Goal: Task Accomplishment & Management: Use online tool/utility

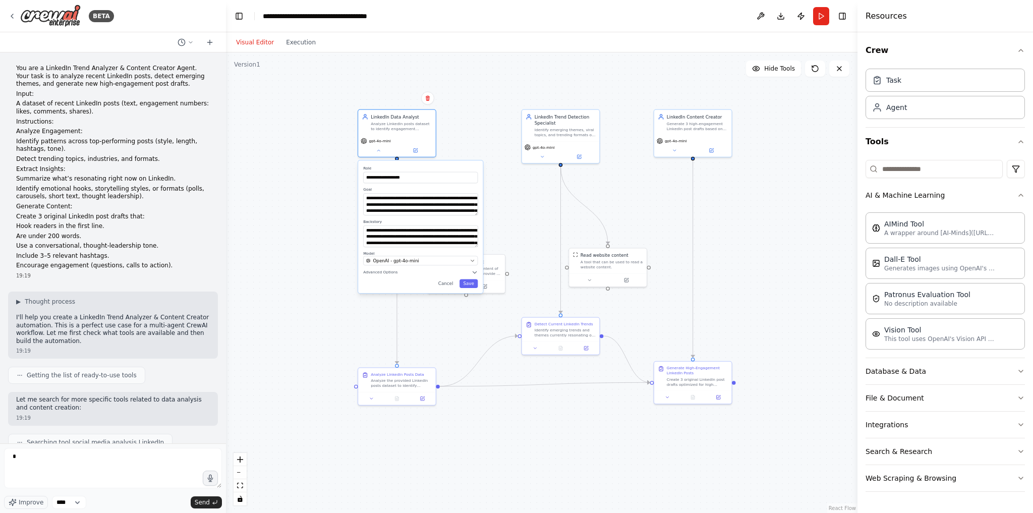
scroll to position [1409, 0]
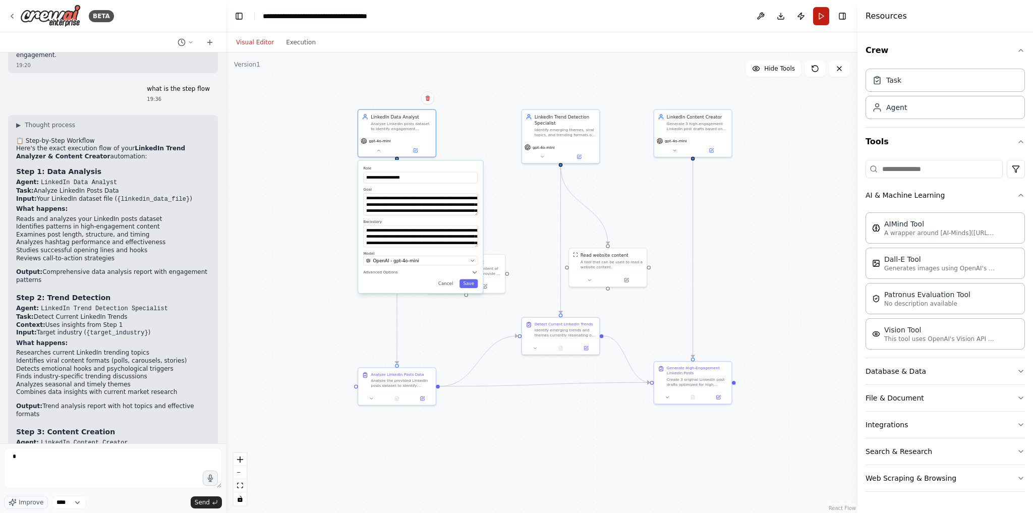
click at [819, 15] on button "Run" at bounding box center [821, 16] width 16 height 18
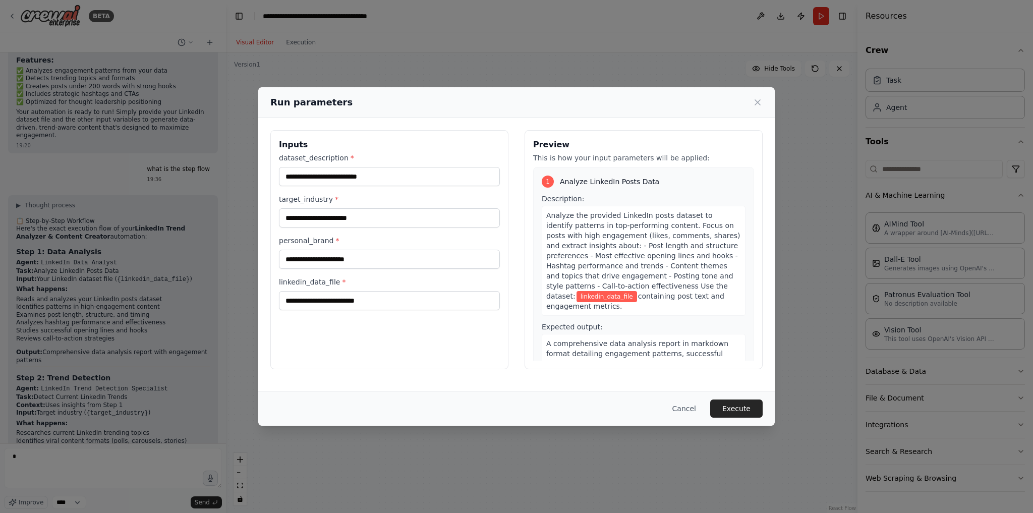
scroll to position [1328, 0]
click at [699, 403] on button "Cancel" at bounding box center [684, 408] width 40 height 18
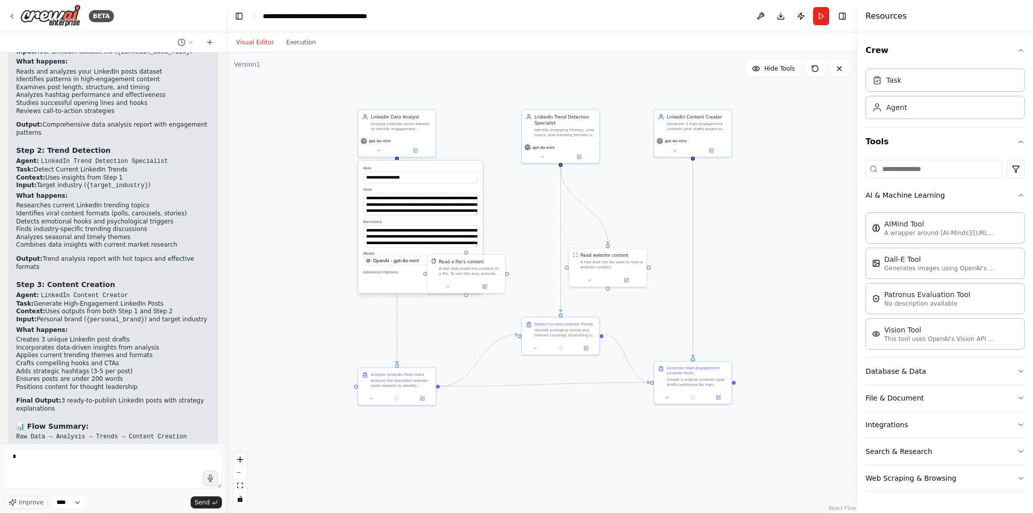
scroll to position [1570, 0]
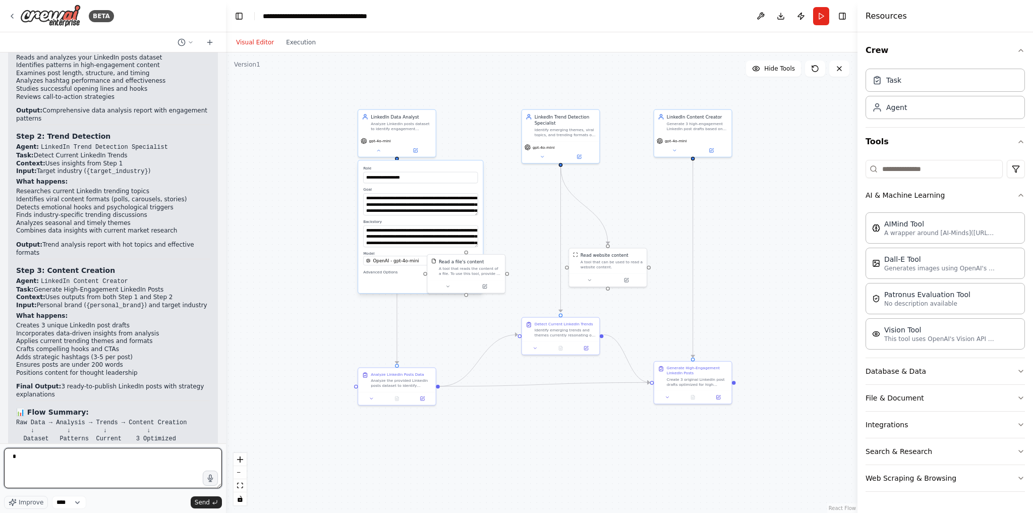
click at [139, 459] on textarea "*" at bounding box center [113, 468] width 218 height 40
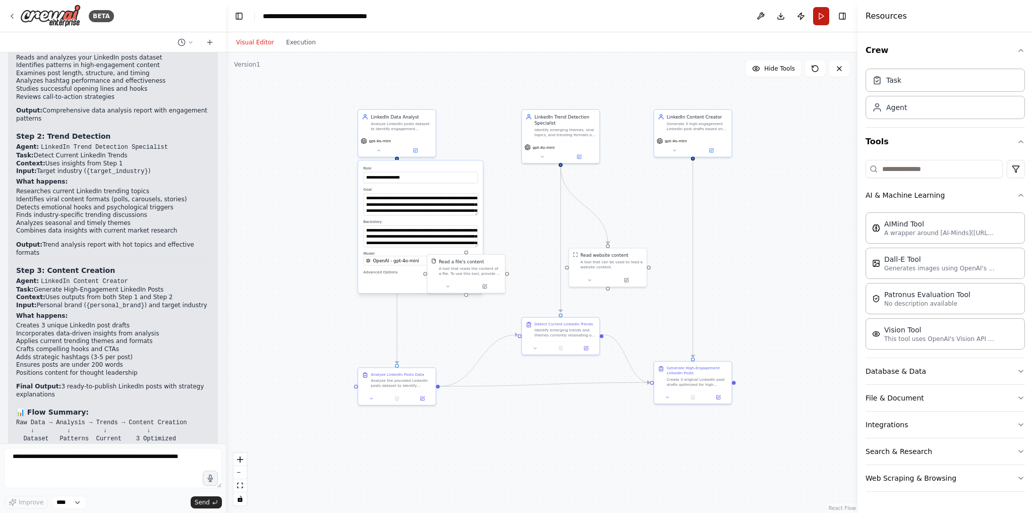
click at [815, 15] on button "Run" at bounding box center [821, 16] width 16 height 18
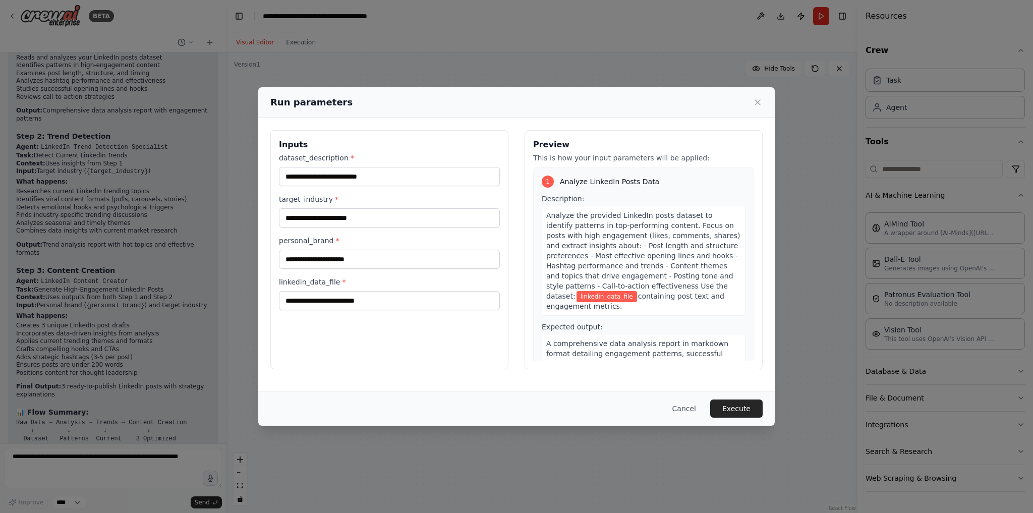
click at [695, 407] on button "Cancel" at bounding box center [684, 408] width 40 height 18
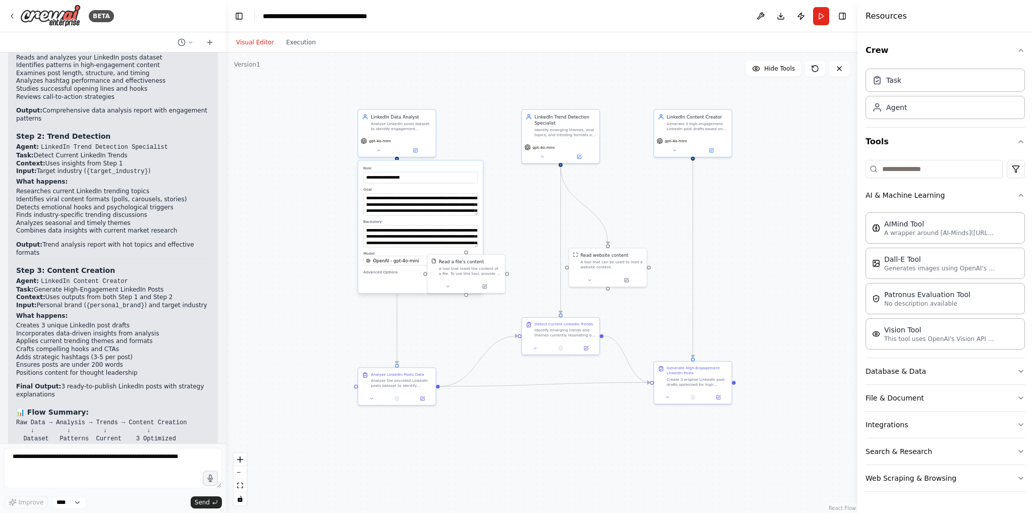
click at [459, 317] on div "**********" at bounding box center [541, 282] width 631 height 460
click at [492, 235] on div "**********" at bounding box center [541, 282] width 631 height 460
click at [453, 163] on div "**********" at bounding box center [420, 226] width 125 height 133
click at [448, 284] on button "Cancel" at bounding box center [445, 283] width 23 height 9
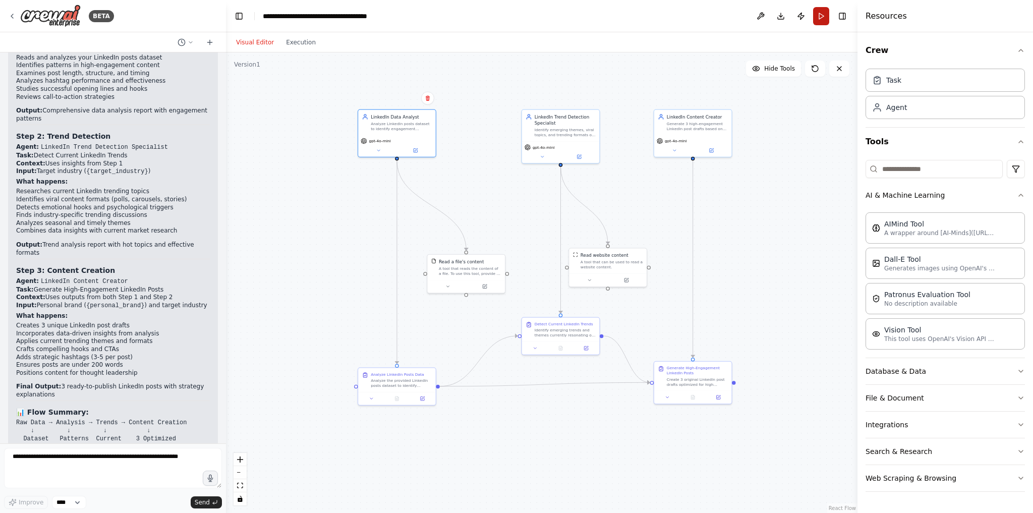
click at [821, 18] on button "Run" at bounding box center [821, 16] width 16 height 18
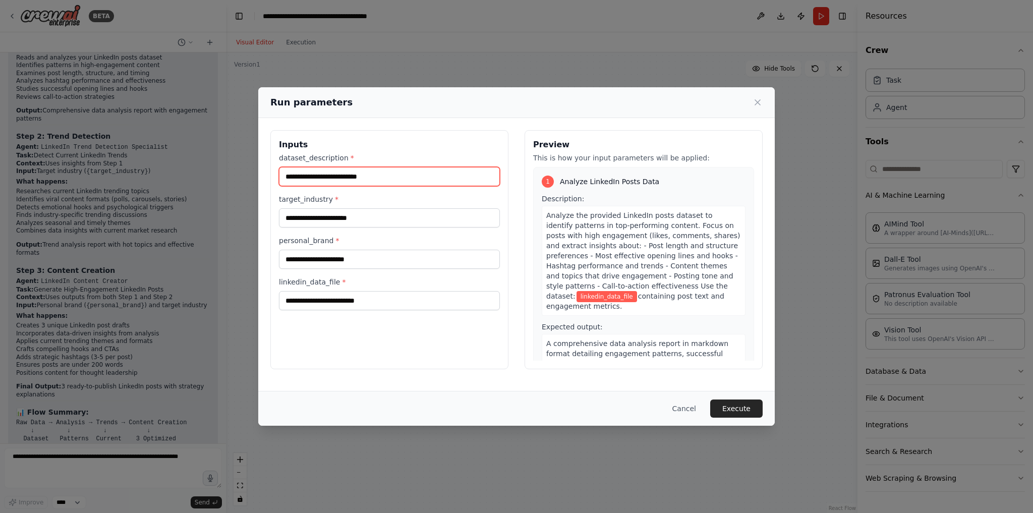
click at [373, 179] on input "dataset_description *" at bounding box center [389, 176] width 221 height 19
click at [756, 100] on icon at bounding box center [757, 102] width 10 height 10
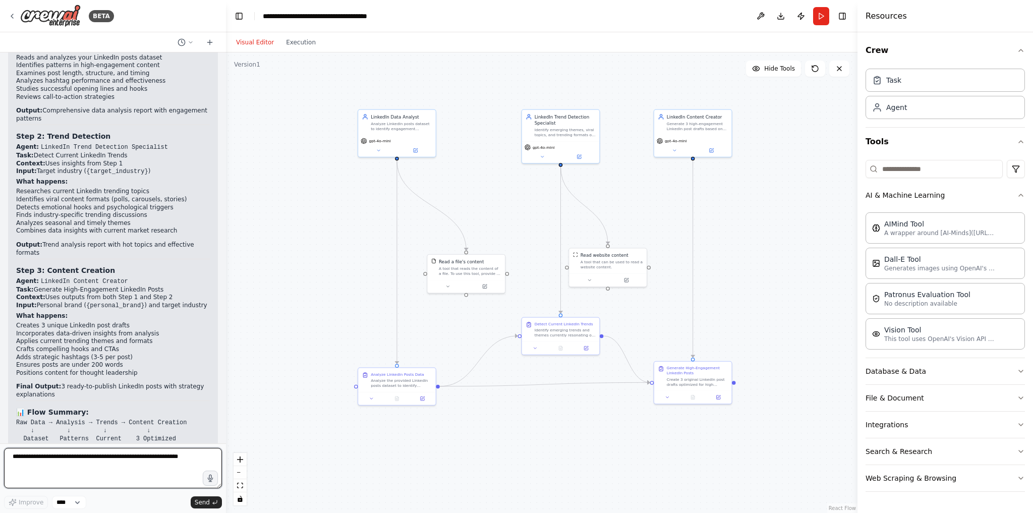
click at [69, 464] on textarea at bounding box center [113, 468] width 218 height 40
paste textarea "**********"
type textarea "**********"
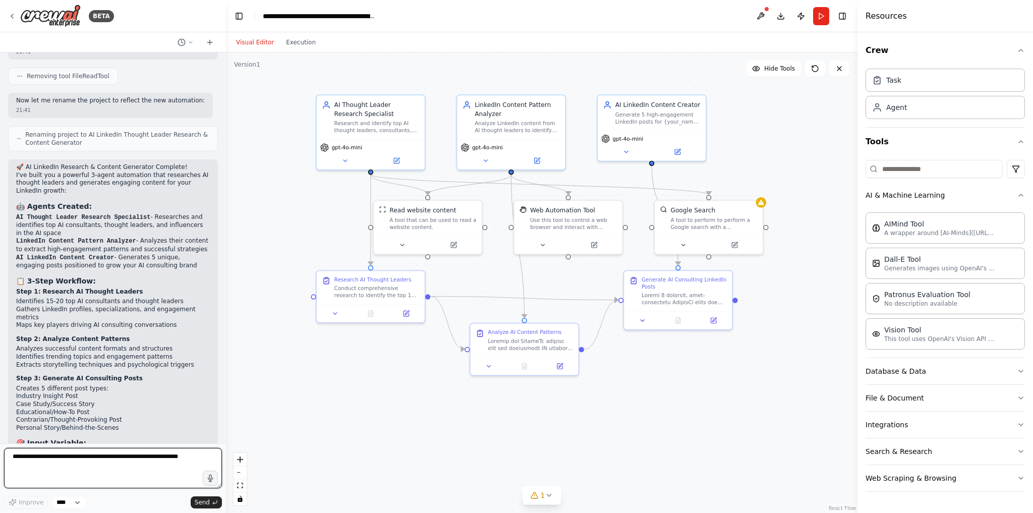
scroll to position [2982, 0]
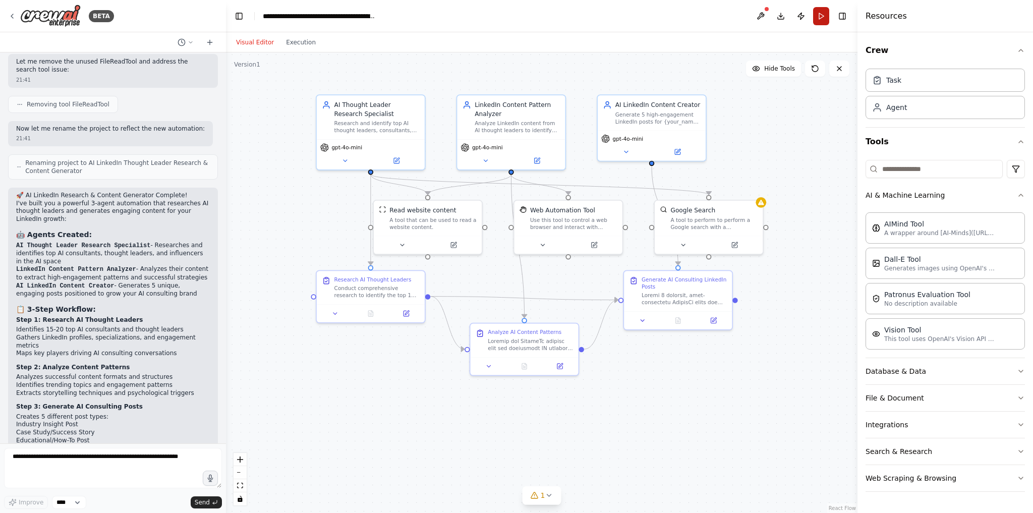
click at [823, 16] on button "Run" at bounding box center [821, 16] width 16 height 18
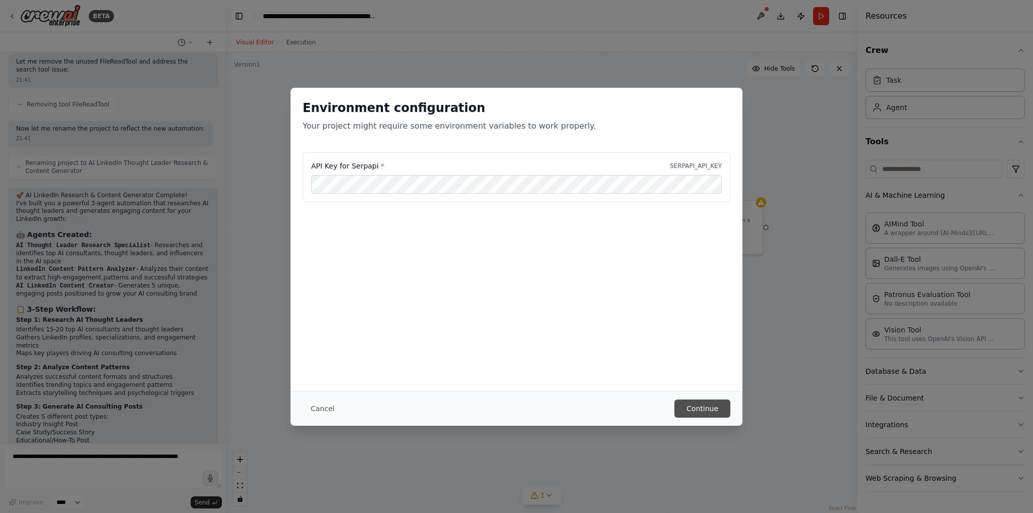
click at [708, 403] on button "Continue" at bounding box center [702, 408] width 56 height 18
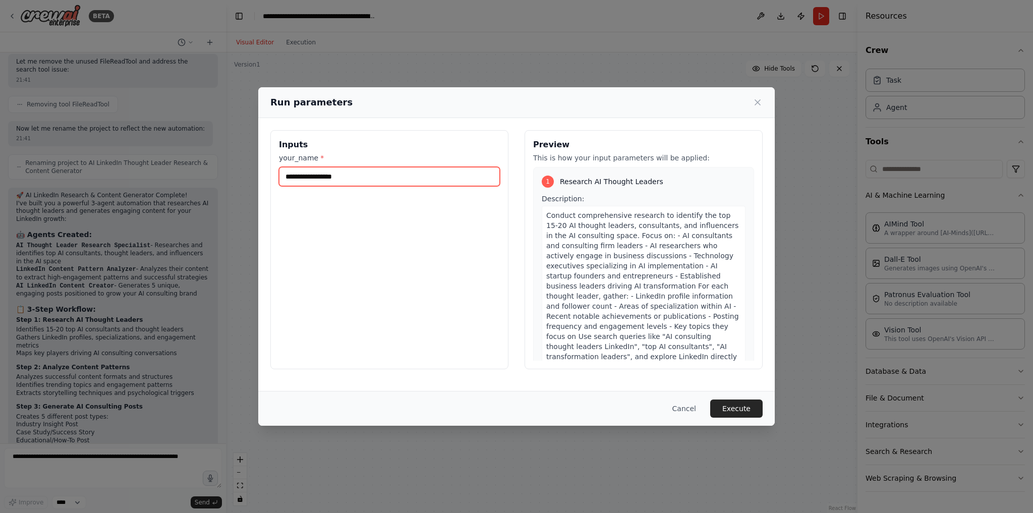
click at [320, 183] on input "your_name *" at bounding box center [389, 176] width 221 height 19
type input "*"
type input "****"
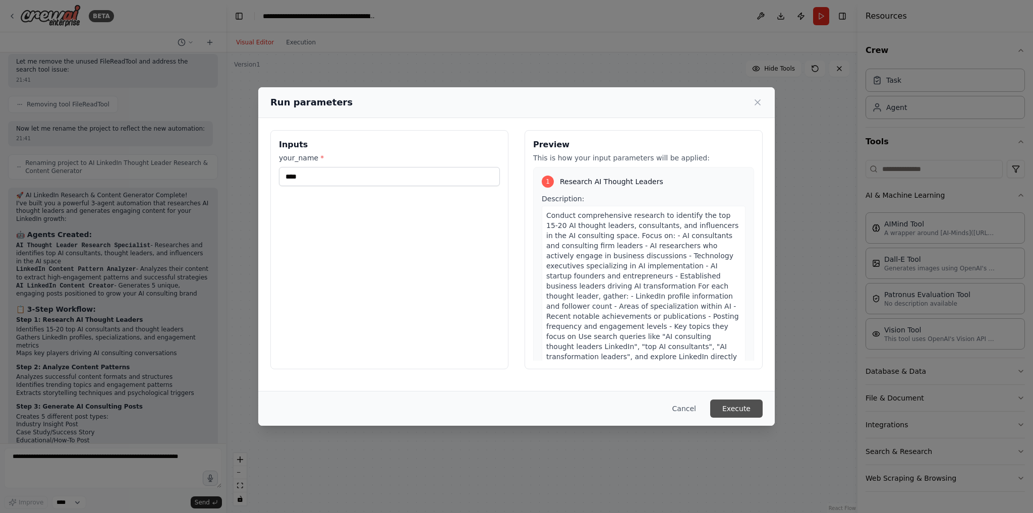
click at [736, 409] on button "Execute" at bounding box center [736, 408] width 52 height 18
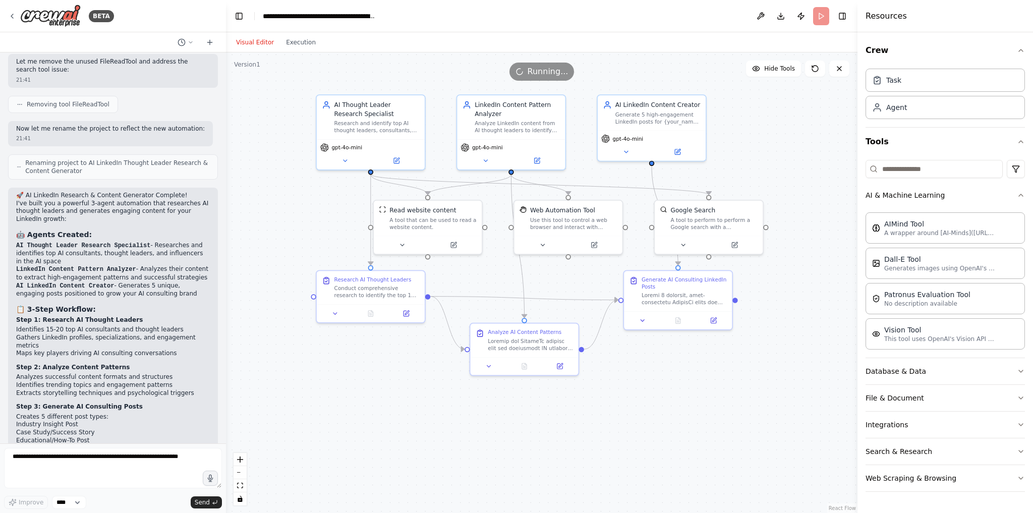
scroll to position [3103, 0]
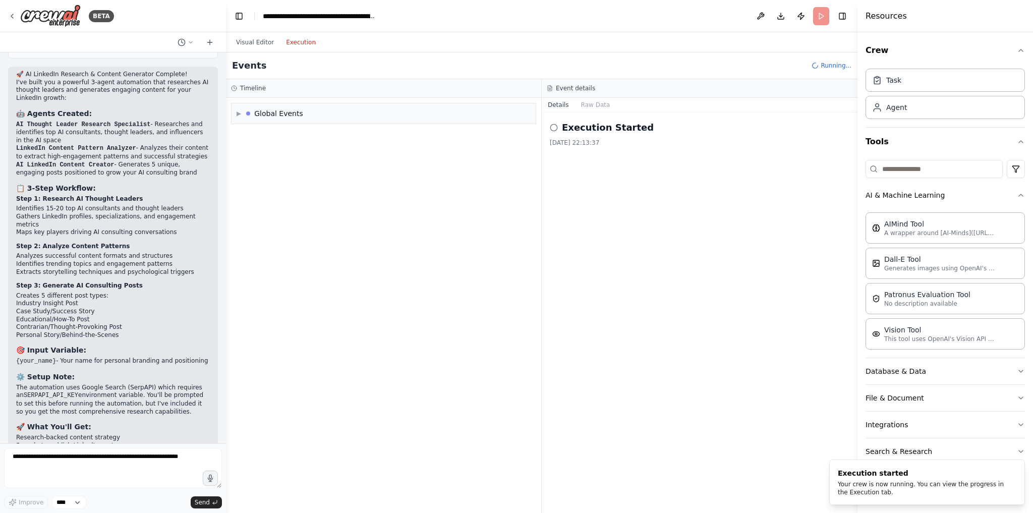
click at [289, 42] on button "Execution" at bounding box center [301, 42] width 42 height 12
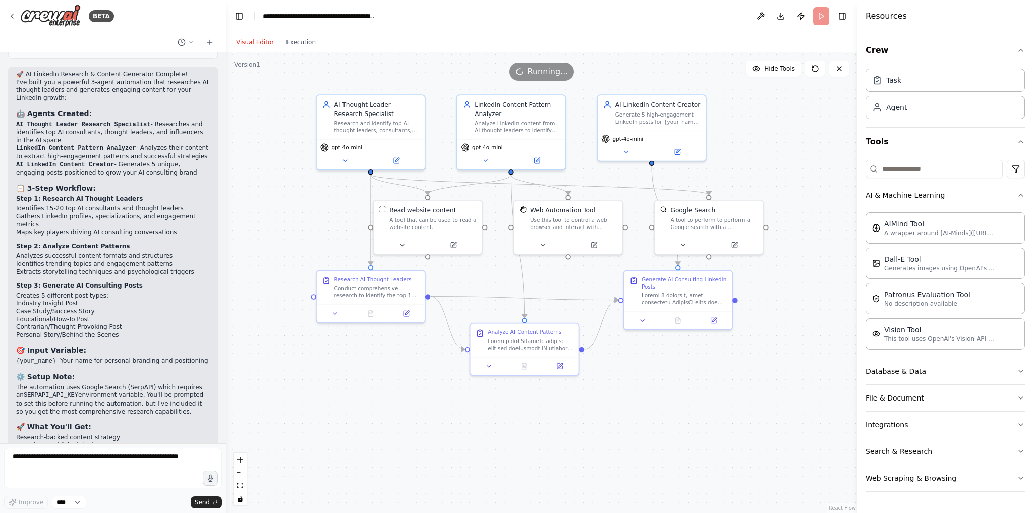
click at [259, 41] on button "Visual Editor" at bounding box center [255, 42] width 50 height 12
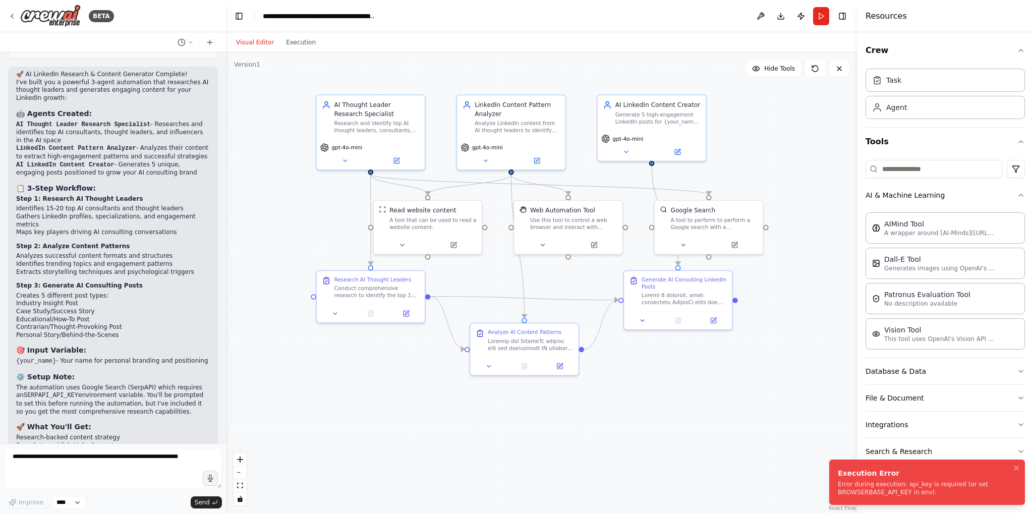
click at [904, 490] on div "Error during execution: api_key is required (or set BROWSERBASE_API_KEY in env)." at bounding box center [925, 488] width 174 height 16
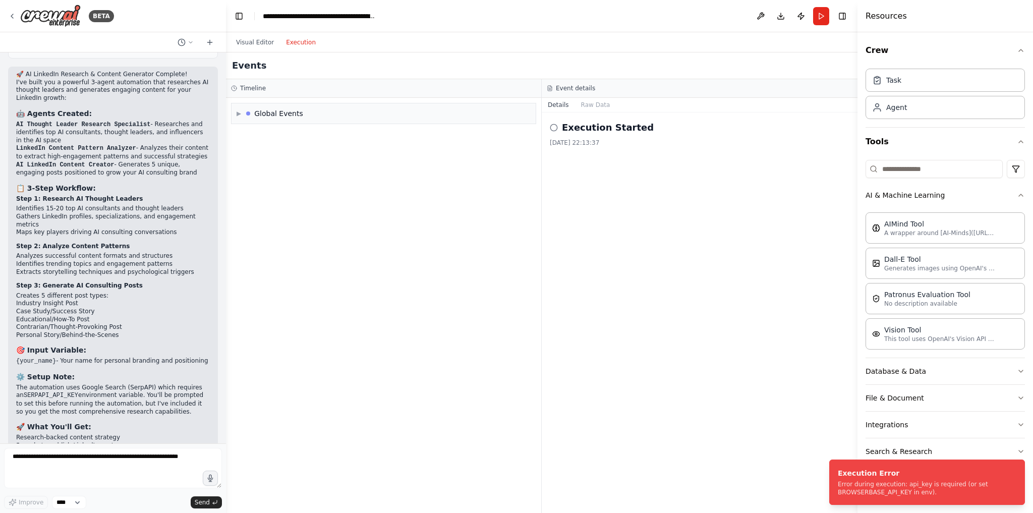
click at [300, 44] on button "Execution" at bounding box center [301, 42] width 42 height 12
drag, startPoint x: 838, startPoint y: 484, endPoint x: 752, endPoint y: 462, distance: 88.9
click at [838, 480] on div "Error during execution: api_key is required (or set BROWSERBASE_API_KEY in env)." at bounding box center [925, 488] width 174 height 16
click at [149, 474] on textarea at bounding box center [113, 468] width 218 height 40
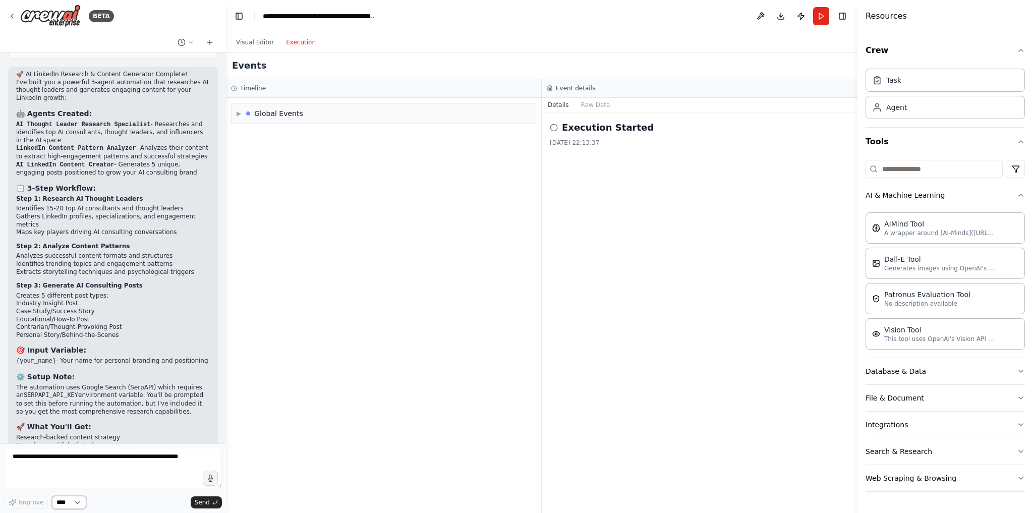
click at [69, 506] on select "****" at bounding box center [69, 502] width 34 height 13
click at [132, 475] on textarea at bounding box center [113, 468] width 218 height 40
click at [986, 79] on div "Task" at bounding box center [944, 79] width 159 height 23
click at [934, 106] on div "Agent" at bounding box center [944, 106] width 159 height 23
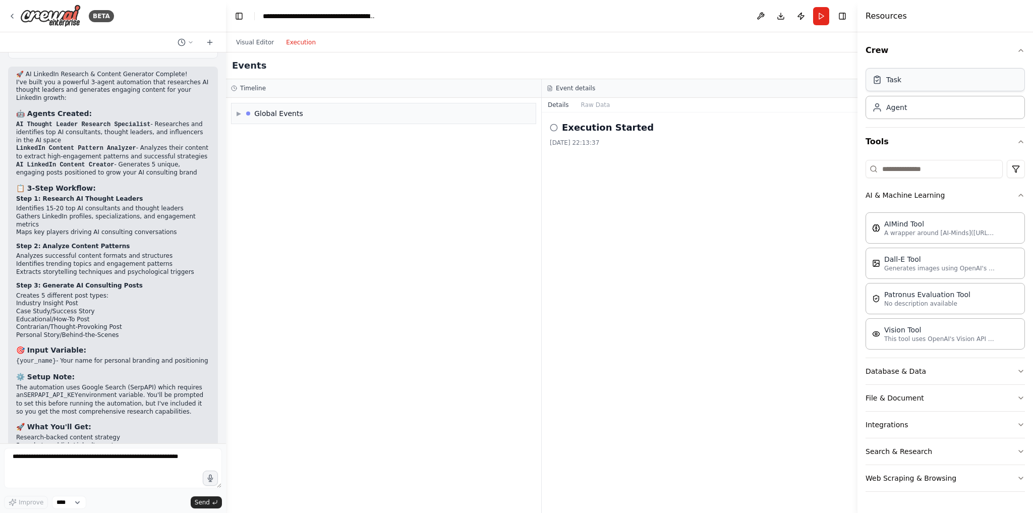
click at [916, 82] on div "Task" at bounding box center [944, 79] width 159 height 23
click at [912, 107] on div "Agent" at bounding box center [944, 106] width 159 height 23
click at [913, 84] on div "Task" at bounding box center [944, 79] width 159 height 23
click at [910, 109] on div "Agent" at bounding box center [944, 106] width 159 height 23
click at [136, 468] on textarea at bounding box center [113, 468] width 218 height 40
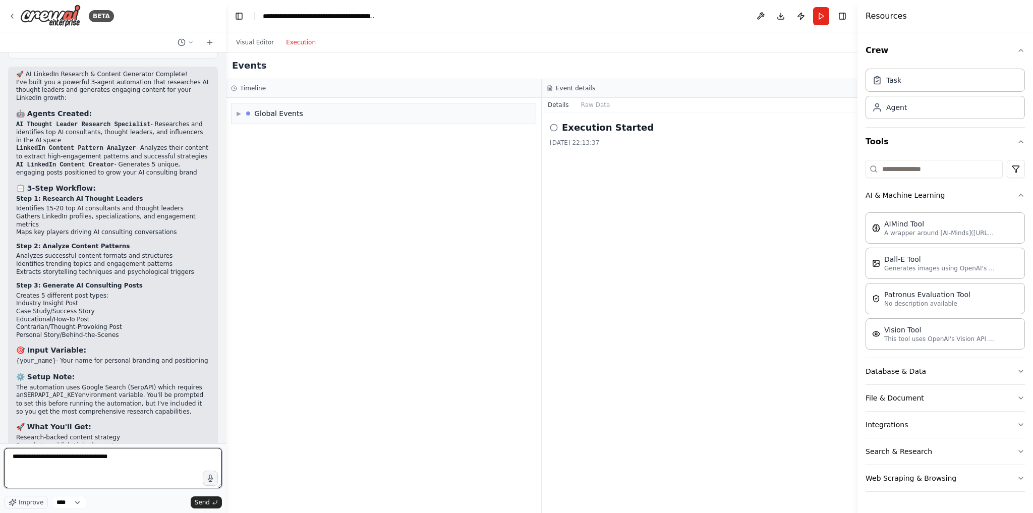
paste textarea "**********"
type textarea "**********"
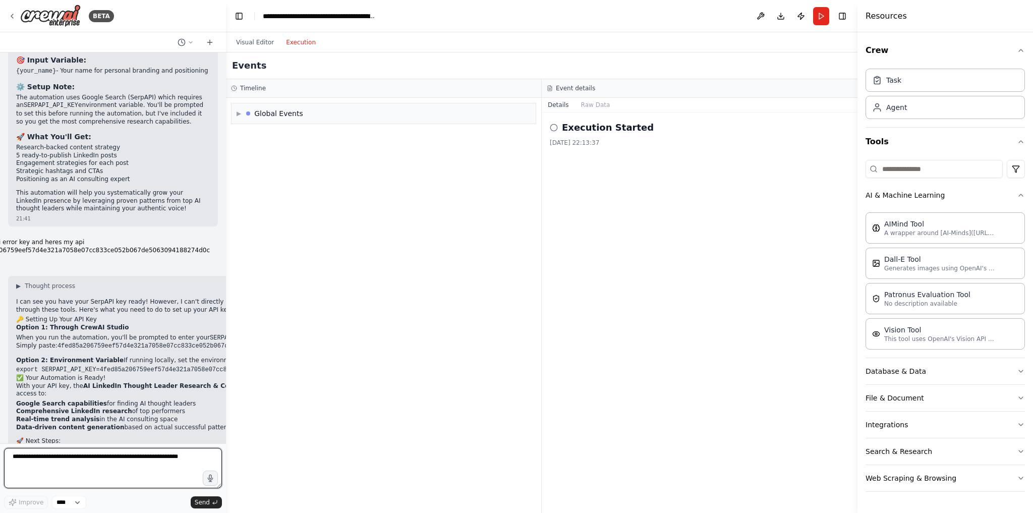
scroll to position [3393, 0]
click at [259, 40] on button "Visual Editor" at bounding box center [255, 42] width 50 height 12
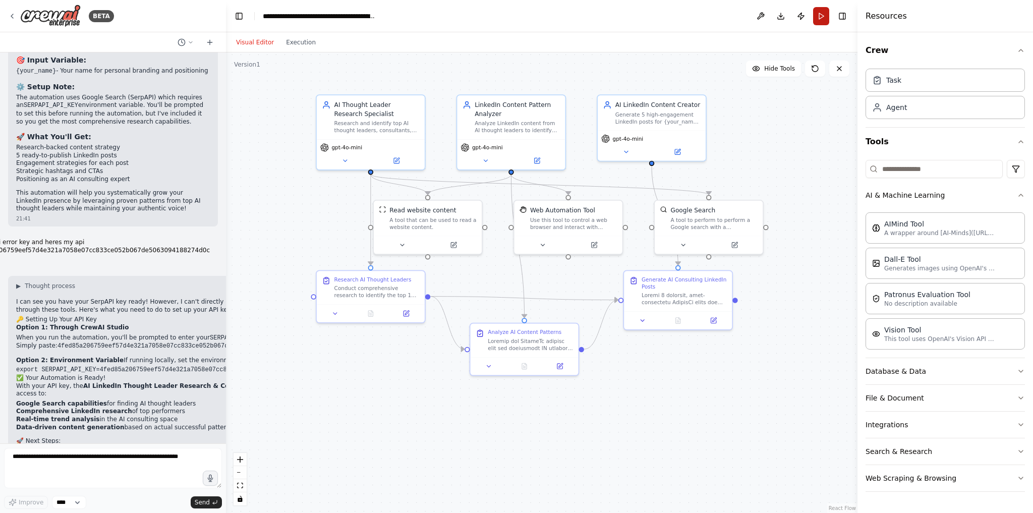
click at [823, 13] on button "Run" at bounding box center [821, 16] width 16 height 18
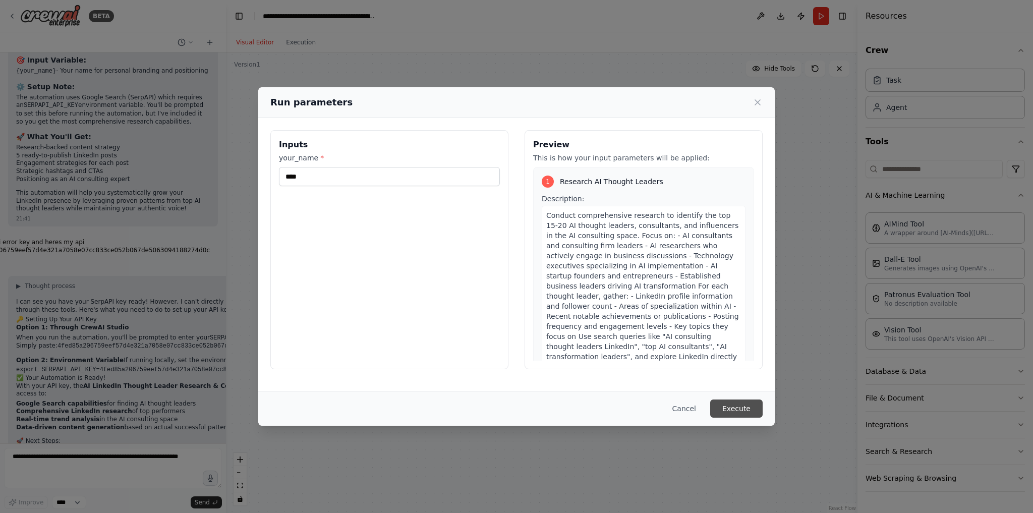
click at [739, 409] on button "Execute" at bounding box center [736, 408] width 52 height 18
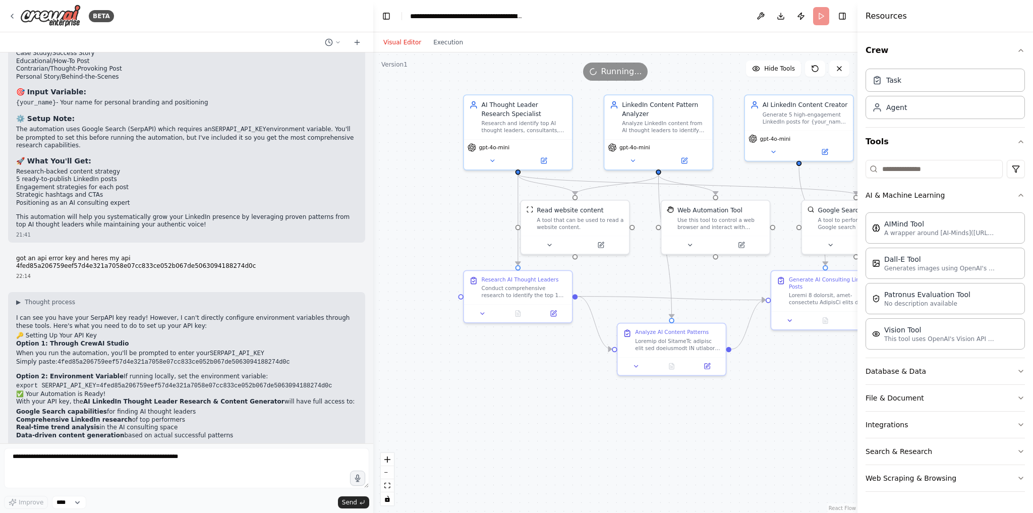
scroll to position [3045, 0]
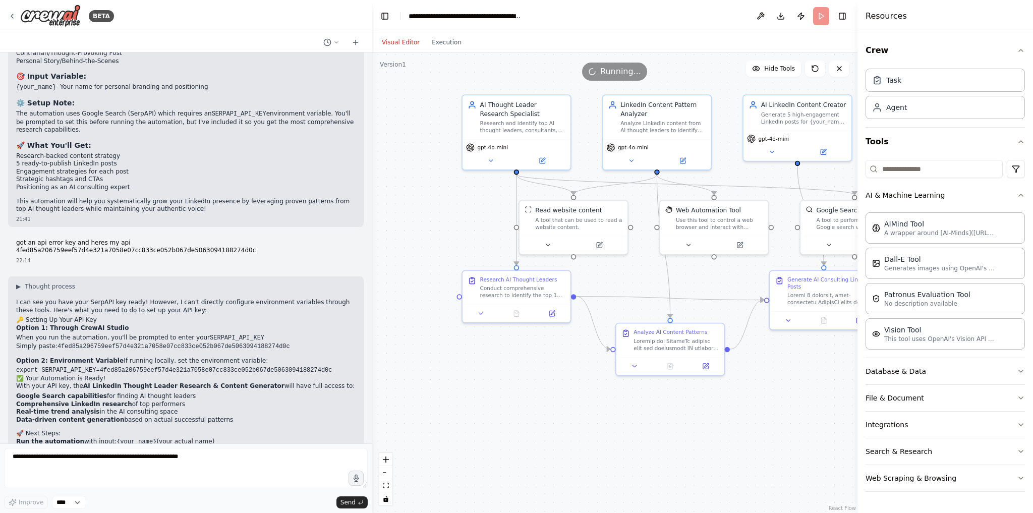
drag, startPoint x: 223, startPoint y: 323, endPoint x: 372, endPoint y: 321, distance: 148.3
click at [372, 321] on div "BETA You are a LinkedIn Trend Analyzer & Content Creator Agent. Your task is to…" at bounding box center [516, 256] width 1033 height 513
drag, startPoint x: 95, startPoint y: 323, endPoint x: 189, endPoint y: 323, distance: 93.8
click at [189, 392] on li "Google Search capabilities for finding AI thought leaders" at bounding box center [185, 396] width 339 height 8
drag, startPoint x: 113, startPoint y: 332, endPoint x: 161, endPoint y: 331, distance: 48.4
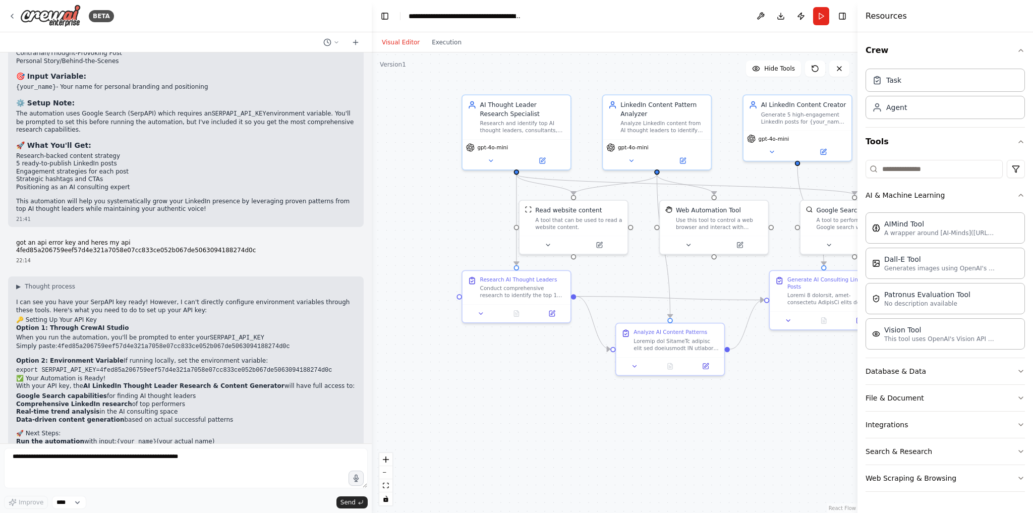
click at [161, 400] on li "Comprehensive LinkedIn research of top performers" at bounding box center [185, 404] width 339 height 8
drag, startPoint x: 88, startPoint y: 340, endPoint x: 156, endPoint y: 340, distance: 68.6
click at [156, 408] on li "Real-time trend analysis in the AI consulting space" at bounding box center [185, 412] width 339 height 8
drag, startPoint x: 129, startPoint y: 346, endPoint x: 218, endPoint y: 351, distance: 89.4
click at [218, 416] on li "Data-driven content generation based on actual successful patterns" at bounding box center [185, 420] width 339 height 8
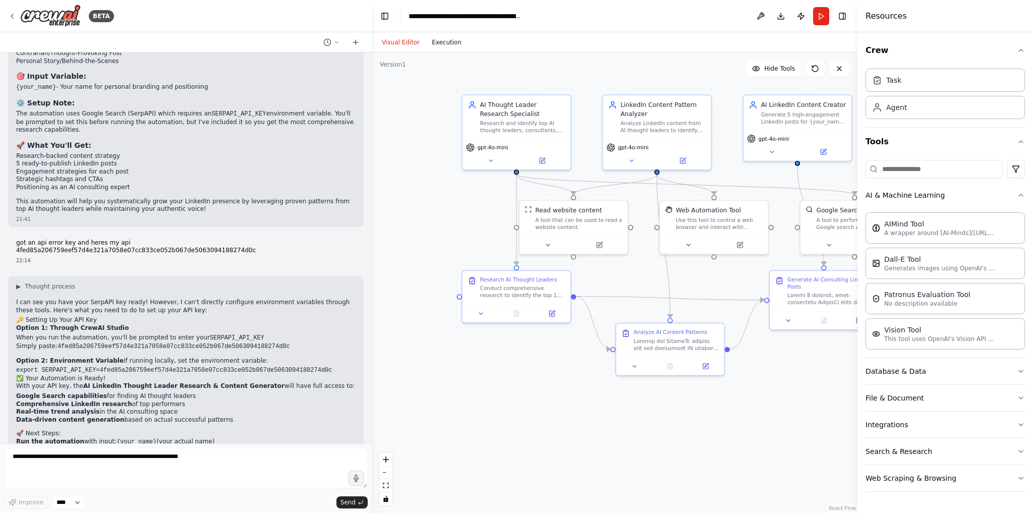
click at [444, 39] on button "Execution" at bounding box center [447, 42] width 42 height 12
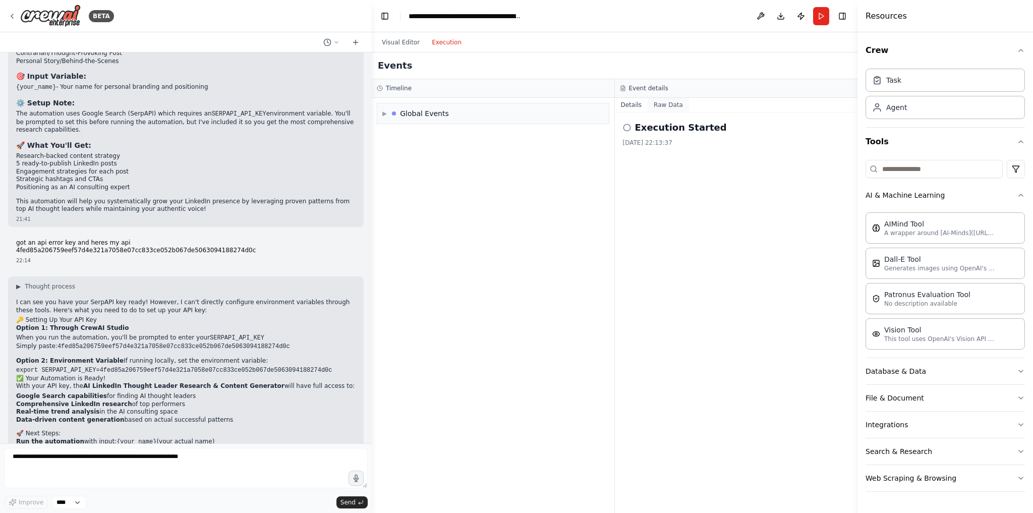
click at [666, 106] on button "Raw Data" at bounding box center [668, 105] width 41 height 14
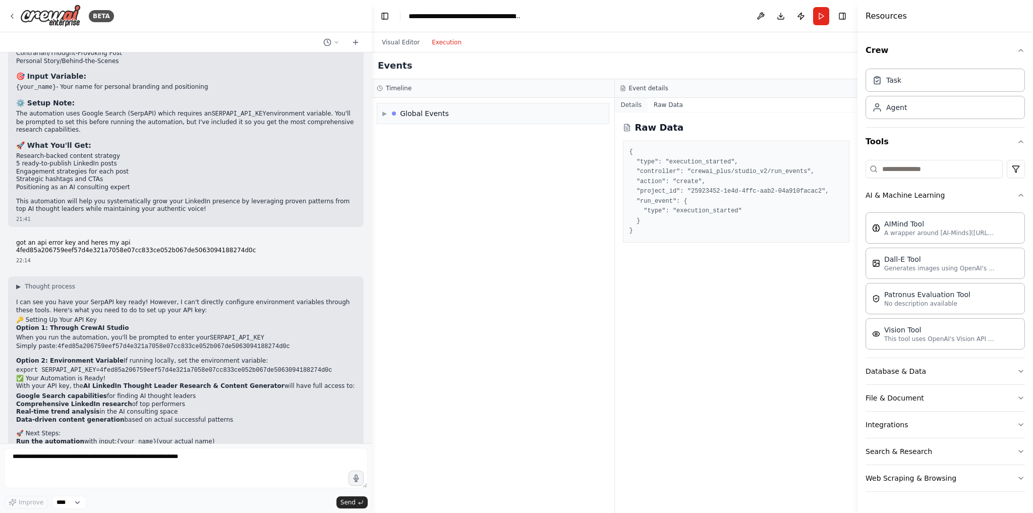
click at [625, 101] on button "Details" at bounding box center [631, 105] width 33 height 14
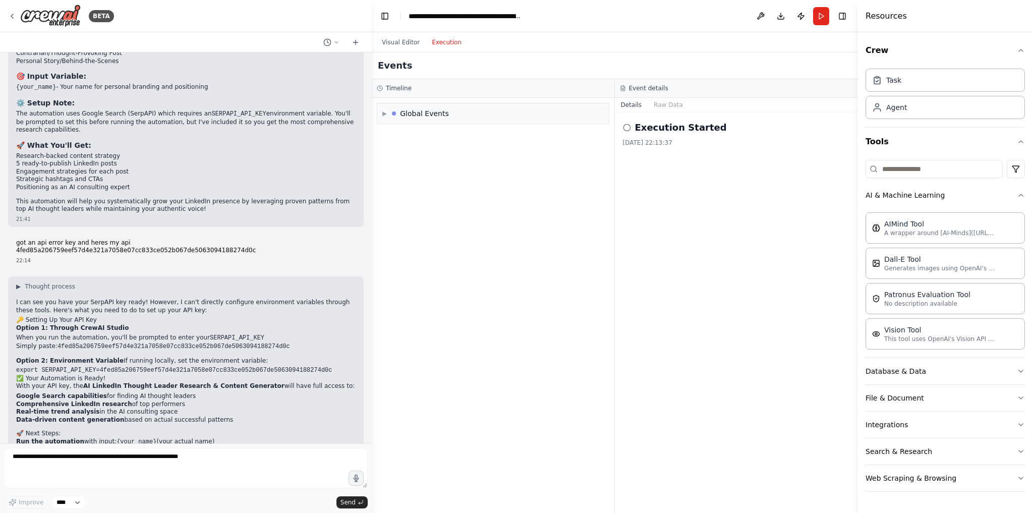
click at [423, 90] on div "Timeline" at bounding box center [493, 88] width 232 height 8
click at [635, 85] on h3 "Event details" at bounding box center [648, 88] width 39 height 8
click at [761, 14] on button at bounding box center [760, 16] width 16 height 18
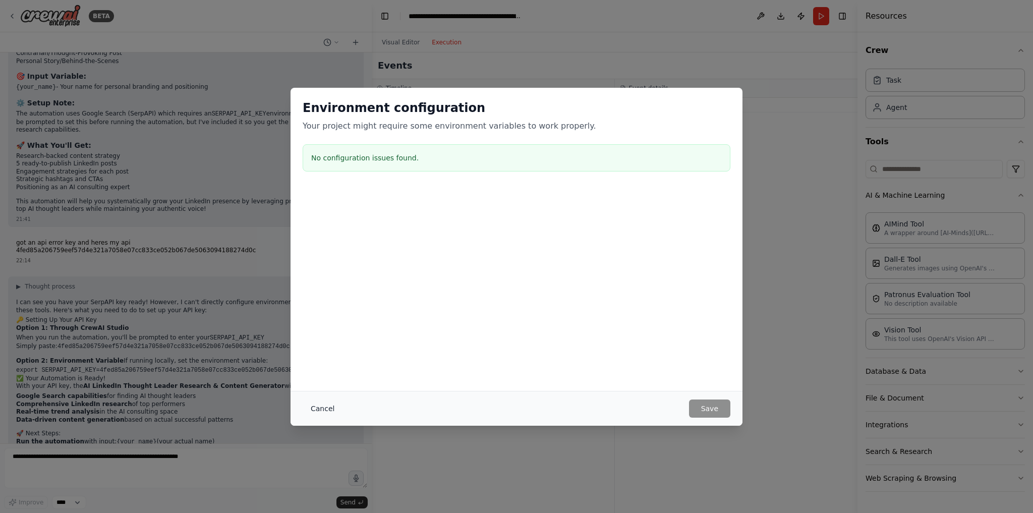
click at [318, 404] on button "Cancel" at bounding box center [323, 408] width 40 height 18
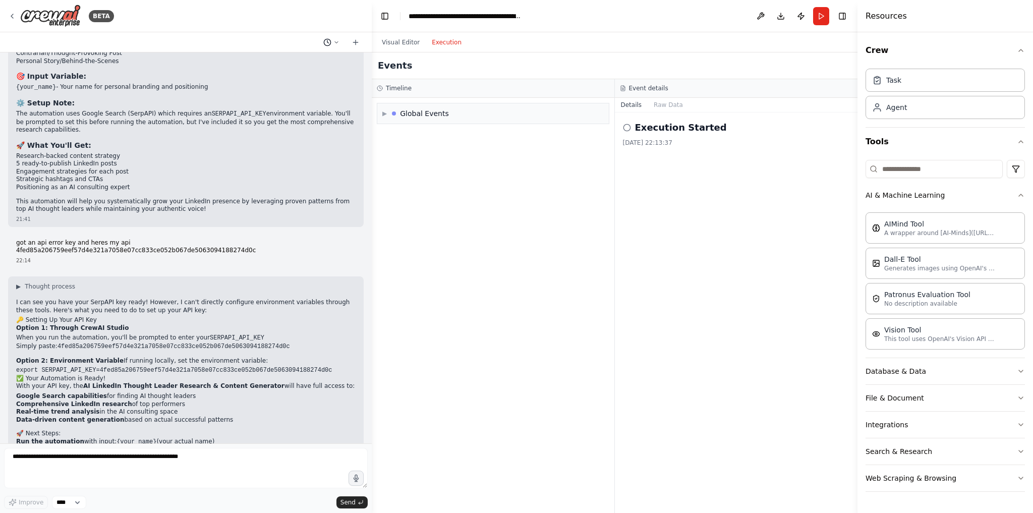
click at [337, 40] on icon at bounding box center [336, 42] width 6 height 6
click at [317, 180] on div at bounding box center [186, 256] width 372 height 513
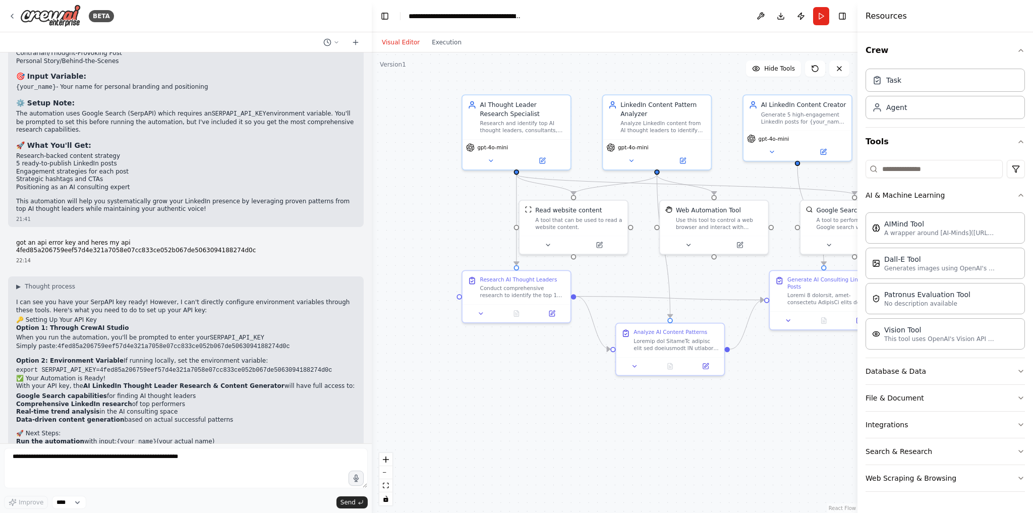
click at [407, 42] on button "Visual Editor" at bounding box center [401, 42] width 50 height 12
click at [884, 425] on button "Integrations" at bounding box center [944, 425] width 159 height 26
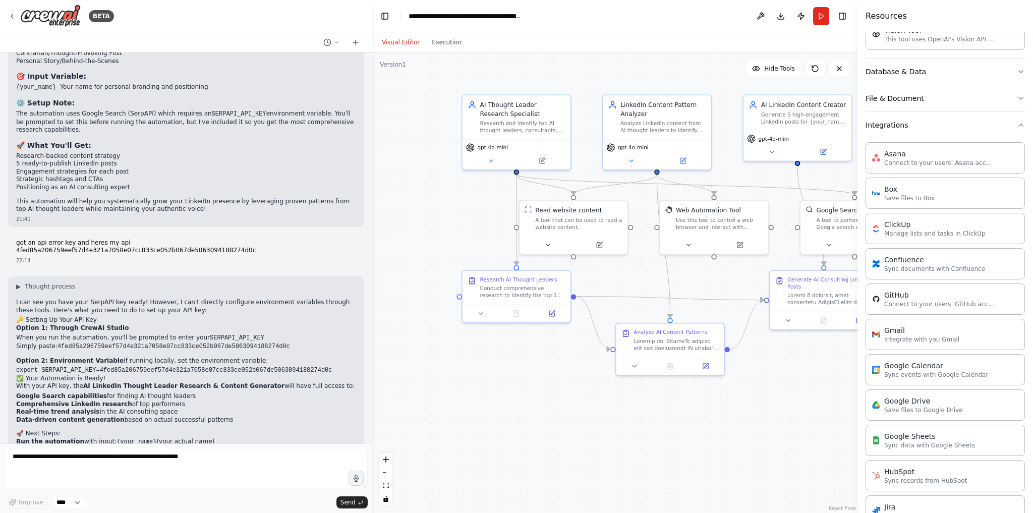
scroll to position [542, 0]
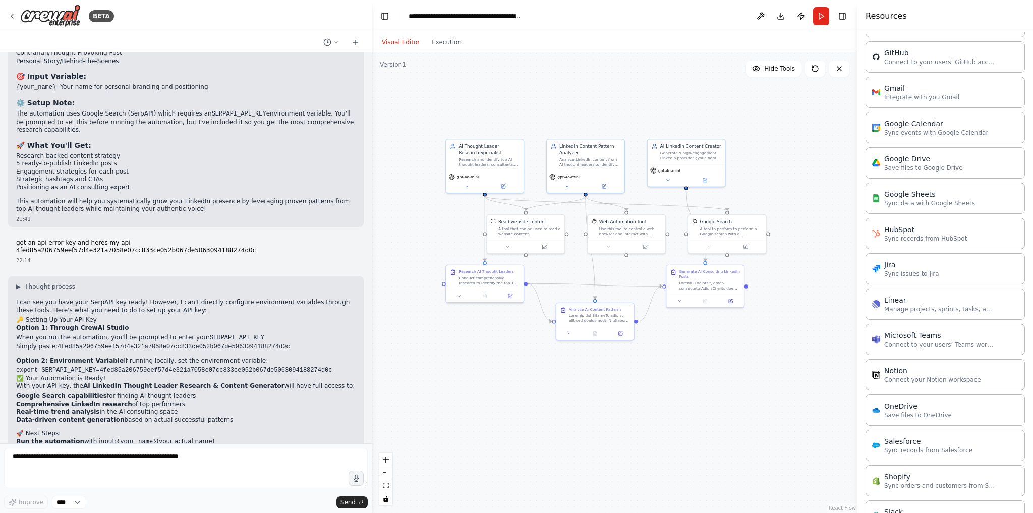
drag, startPoint x: 787, startPoint y: 422, endPoint x: 680, endPoint y: 370, distance: 119.3
click at [680, 370] on div ".deletable-edge-delete-btn { width: 20px; height: 20px; border: 0px solid #ffff…" at bounding box center [615, 282] width 486 height 460
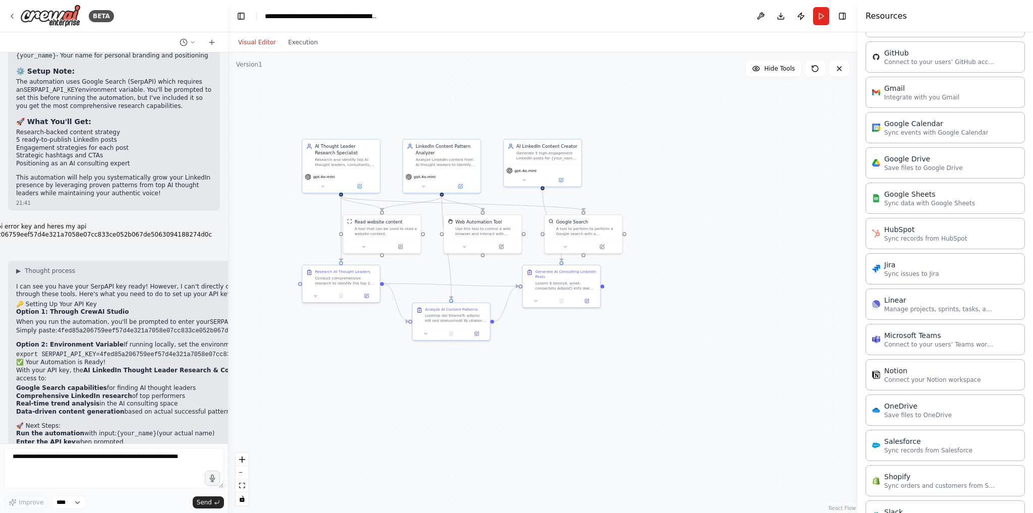
scroll to position [3393, 0]
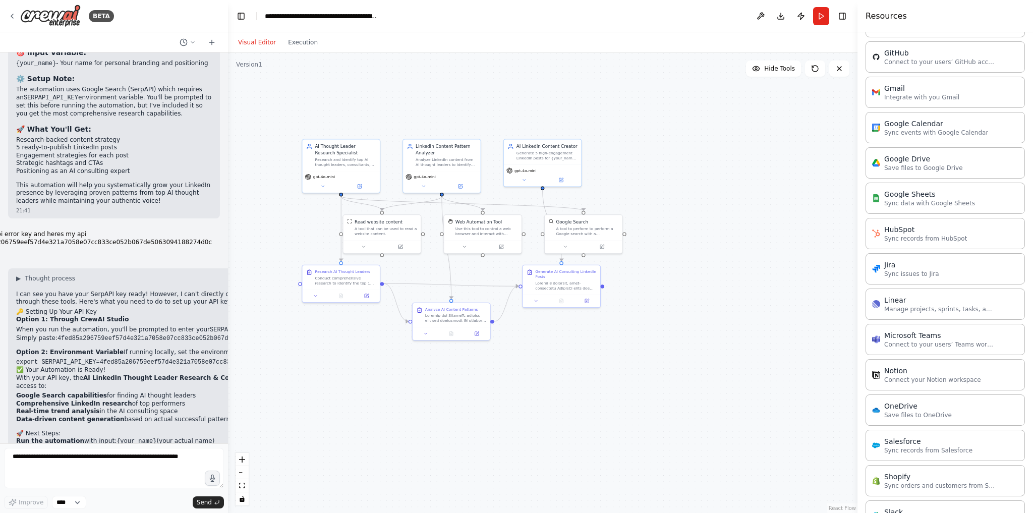
drag, startPoint x: 370, startPoint y: 368, endPoint x: 228, endPoint y: 364, distance: 141.8
click at [228, 364] on div "BETA You are a LinkedIn Trend Analyzer & Content Creator Agent. Your task is to…" at bounding box center [516, 256] width 1033 height 513
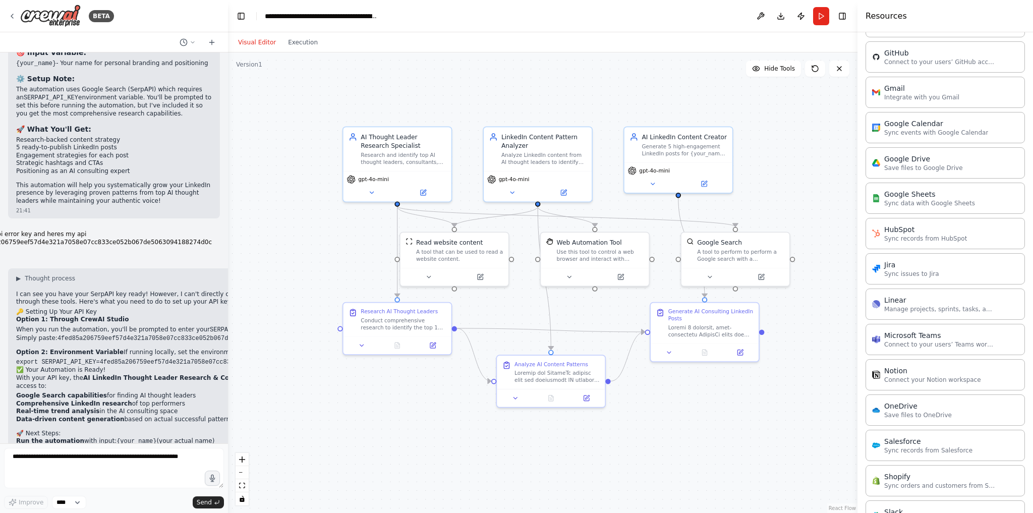
drag, startPoint x: 396, startPoint y: 375, endPoint x: 473, endPoint y: 457, distance: 112.0
click at [473, 457] on div ".deletable-edge-delete-btn { width: 20px; height: 20px; border: 0px solid #ffff…" at bounding box center [542, 282] width 629 height 460
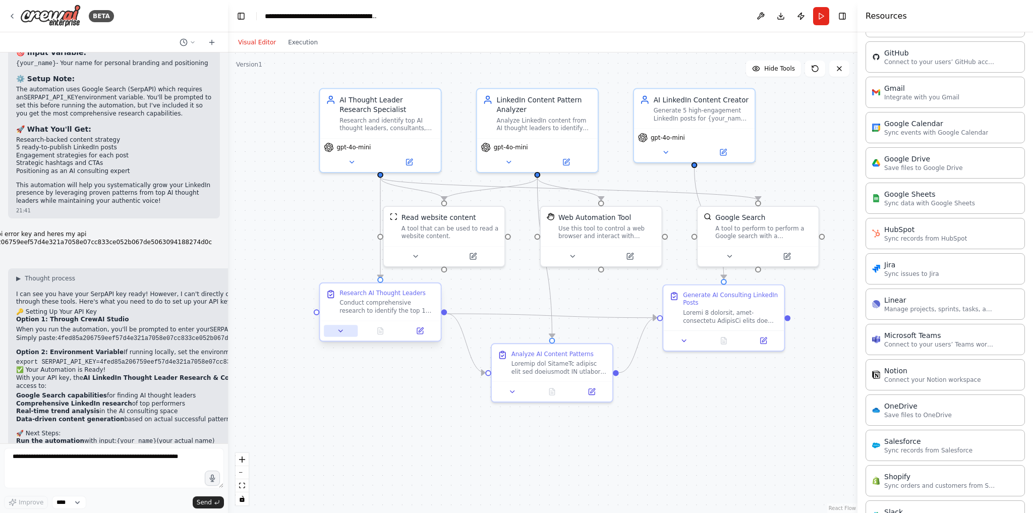
click at [339, 327] on icon at bounding box center [341, 331] width 8 height 8
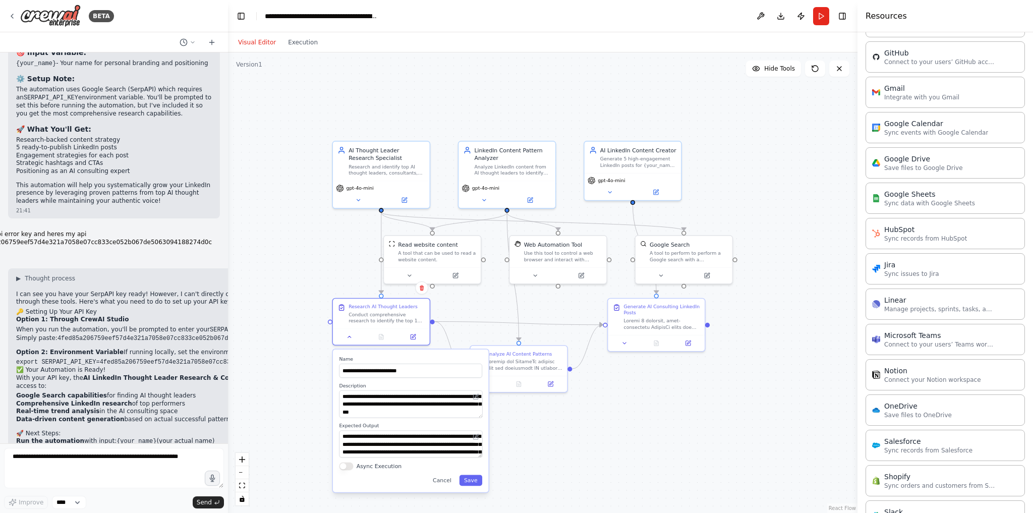
click at [553, 457] on div ".deletable-edge-delete-btn { width: 20px; height: 20px; border: 0px solid #ffff…" at bounding box center [542, 282] width 629 height 460
click at [443, 485] on div "**********" at bounding box center [411, 420] width 156 height 143
click at [447, 482] on button "Cancel" at bounding box center [442, 480] width 28 height 11
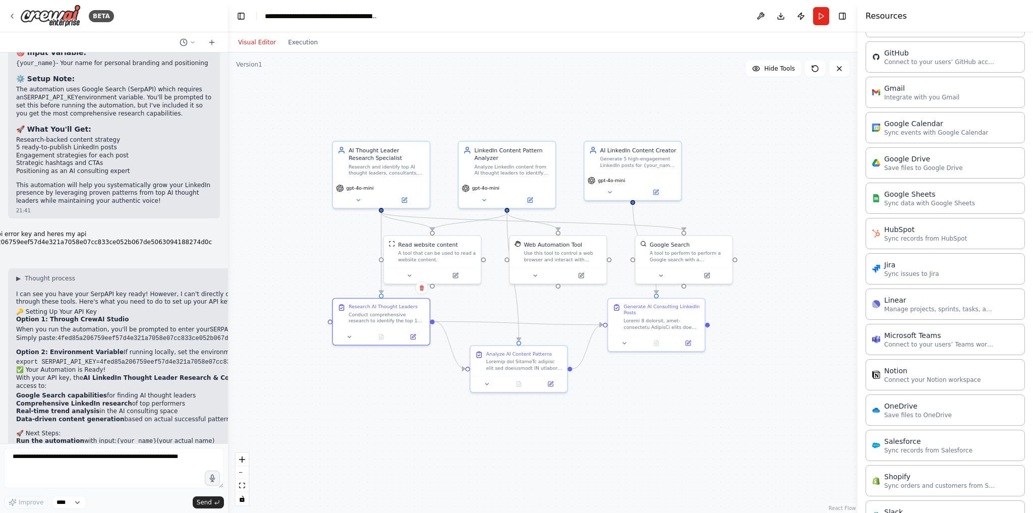
click at [521, 445] on div ".deletable-edge-delete-btn { width: 20px; height: 20px; border: 0px solid #ffff…" at bounding box center [542, 282] width 629 height 460
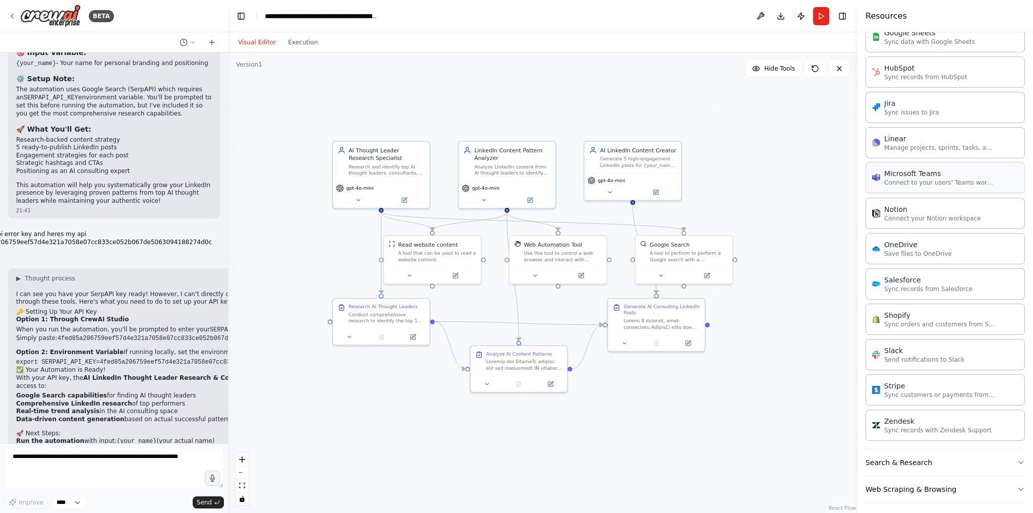
scroll to position [501, 0]
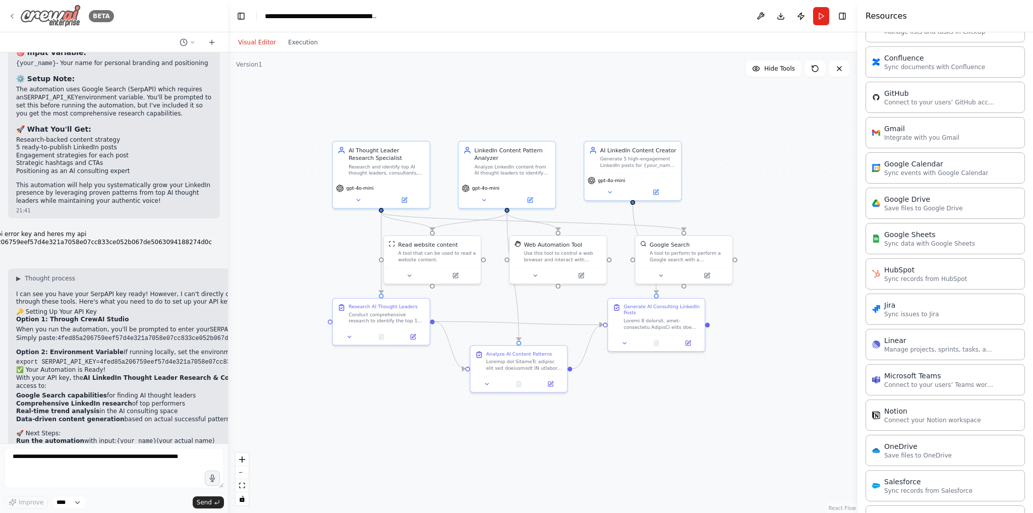
click at [10, 18] on icon at bounding box center [12, 16] width 8 height 8
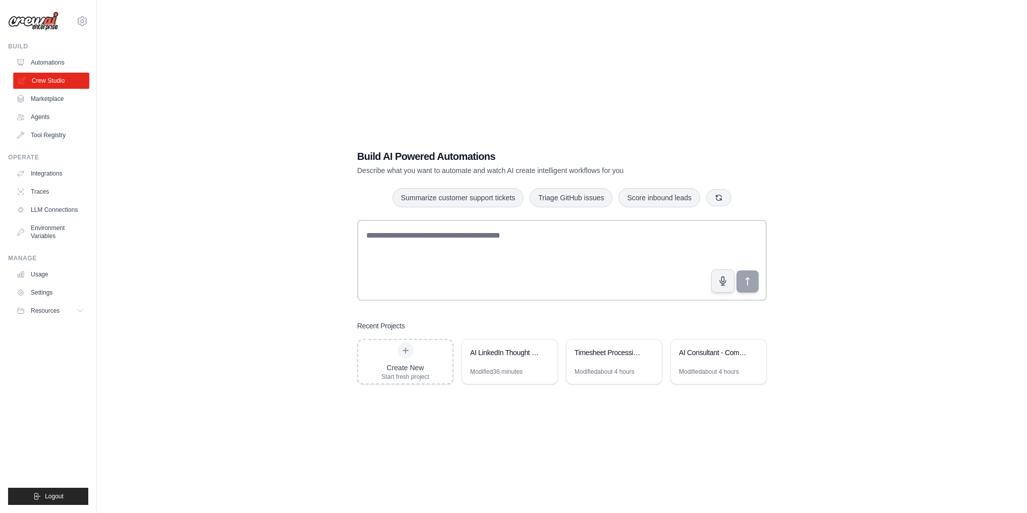
click at [50, 79] on link "Crew Studio" at bounding box center [51, 81] width 76 height 16
click at [47, 136] on link "Tool Registry" at bounding box center [51, 135] width 76 height 16
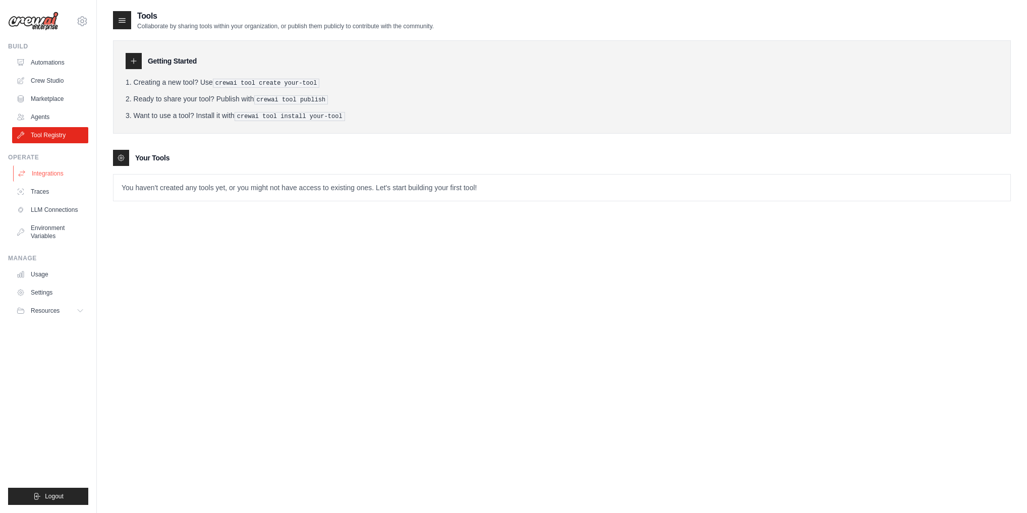
click at [50, 175] on link "Integrations" at bounding box center [51, 173] width 76 height 16
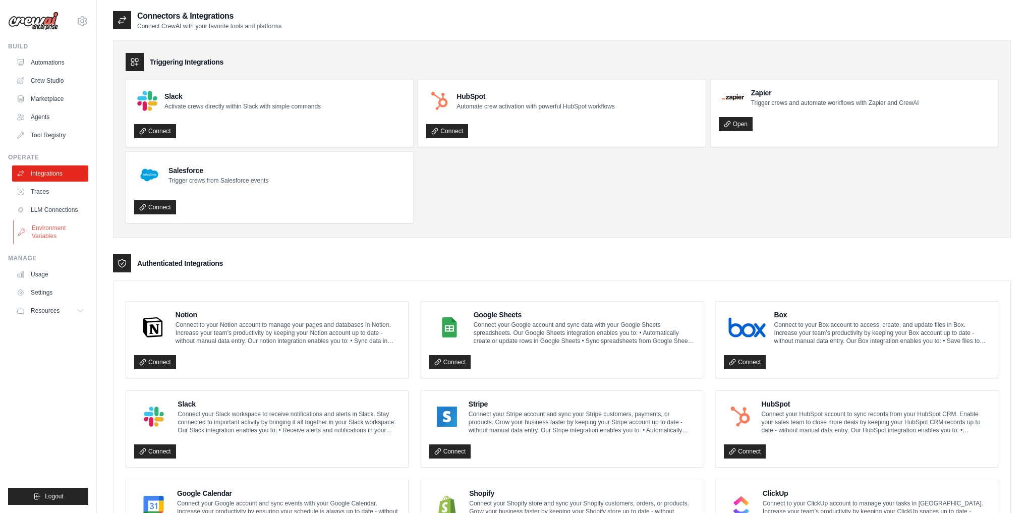
click at [48, 229] on link "Environment Variables" at bounding box center [51, 232] width 76 height 24
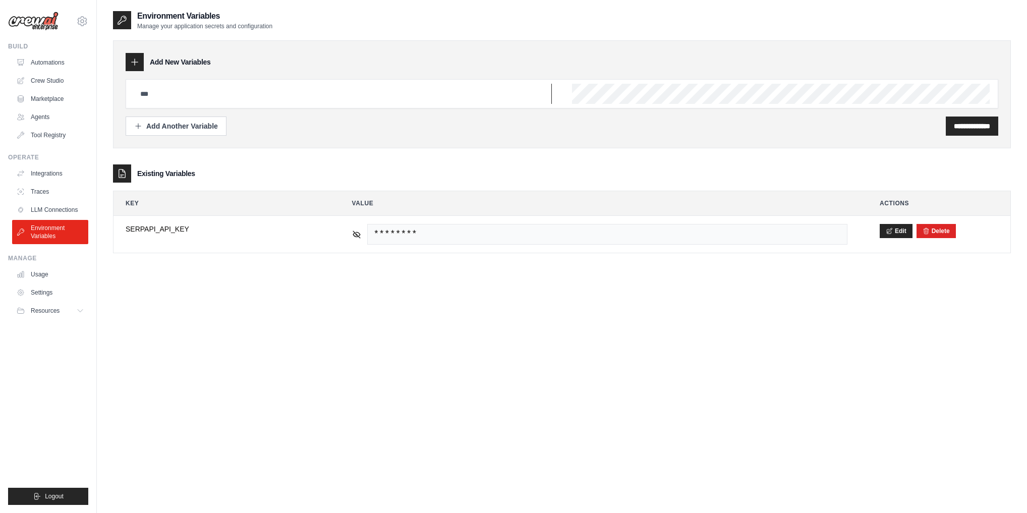
click at [224, 98] on input "text" at bounding box center [343, 94] width 418 height 20
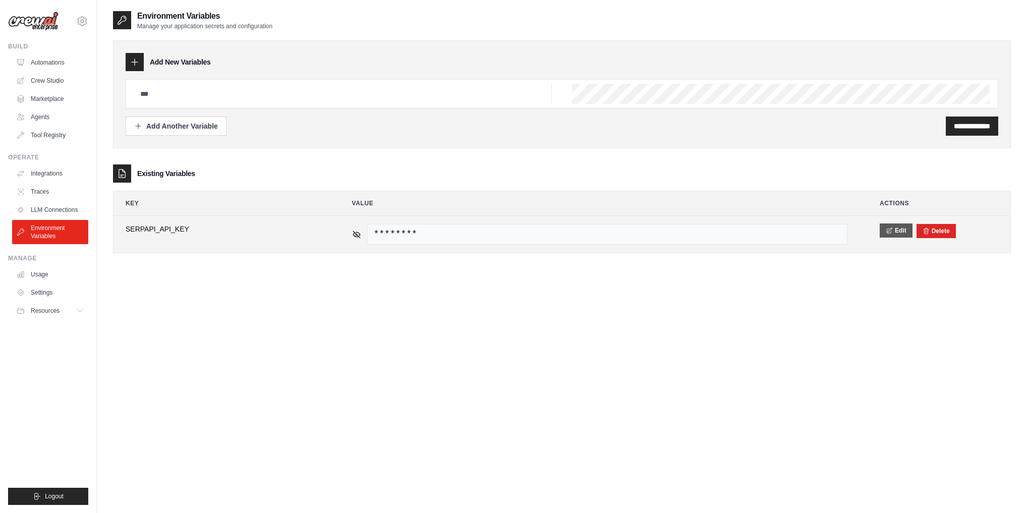
click at [892, 232] on icon at bounding box center [889, 230] width 7 height 7
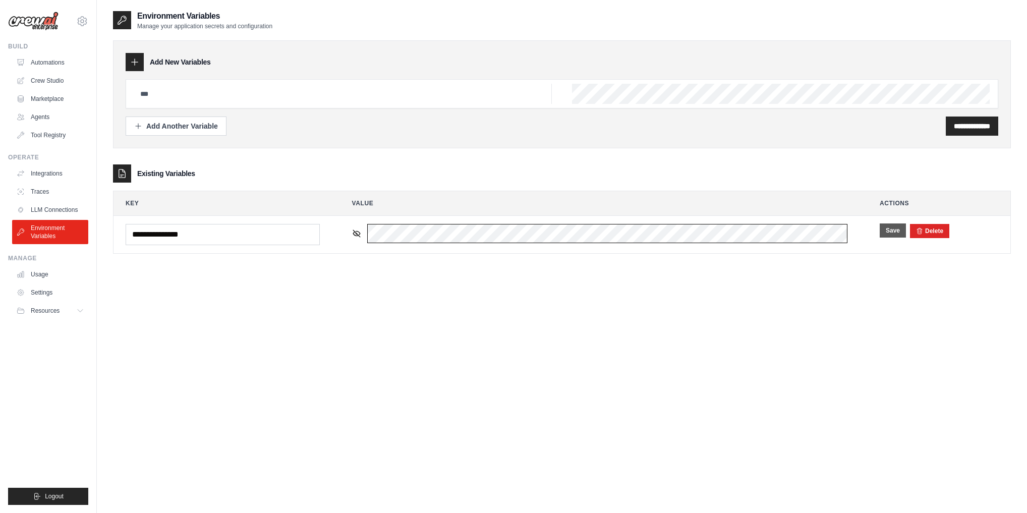
click at [310, 214] on table "**********" at bounding box center [561, 222] width 897 height 62
click at [888, 228] on button "Save" at bounding box center [893, 230] width 26 height 14
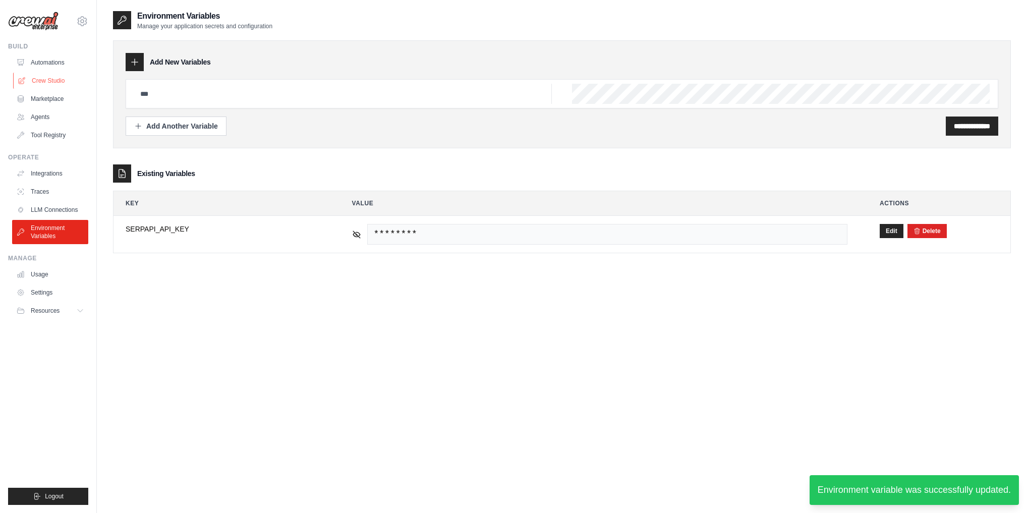
click at [44, 77] on link "Crew Studio" at bounding box center [51, 81] width 76 height 16
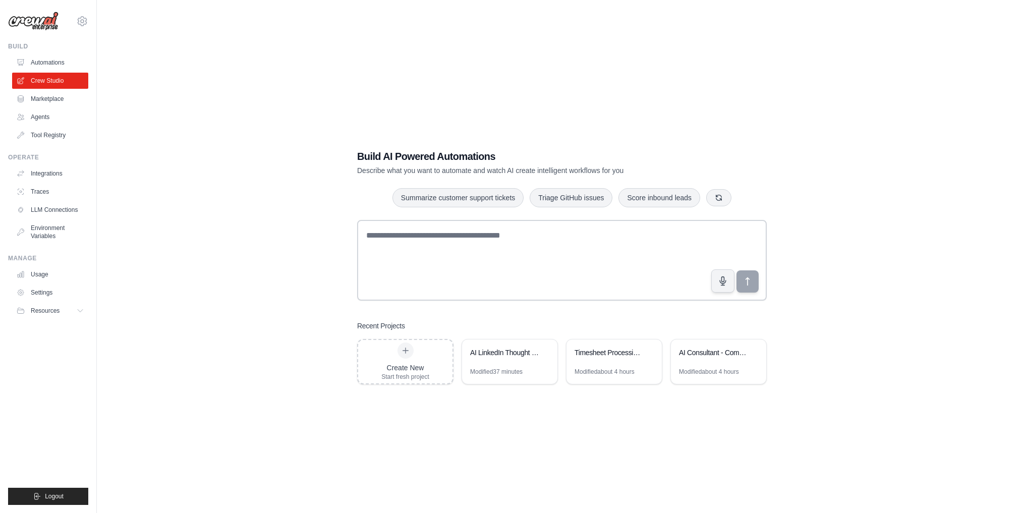
click at [46, 62] on link "Automations" at bounding box center [50, 62] width 76 height 16
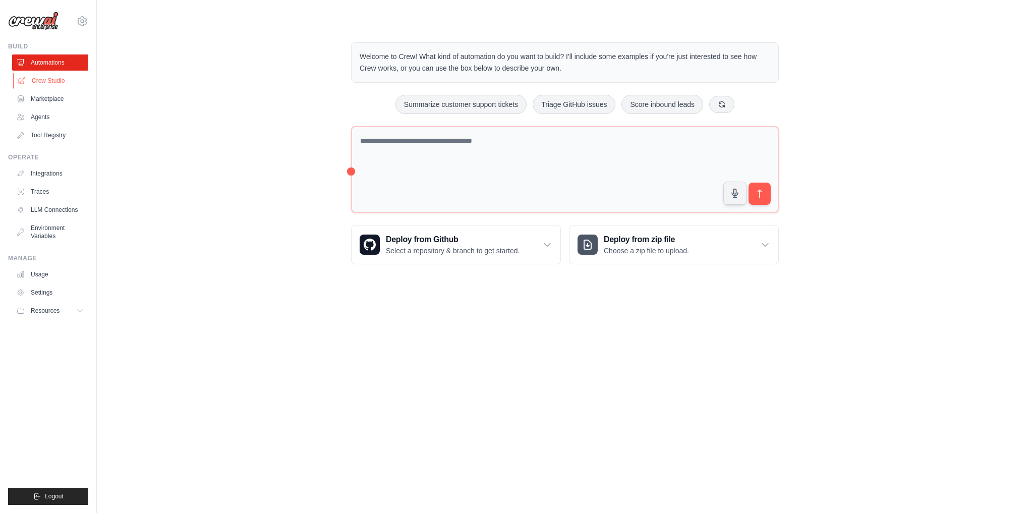
click at [55, 85] on link "Crew Studio" at bounding box center [51, 81] width 76 height 16
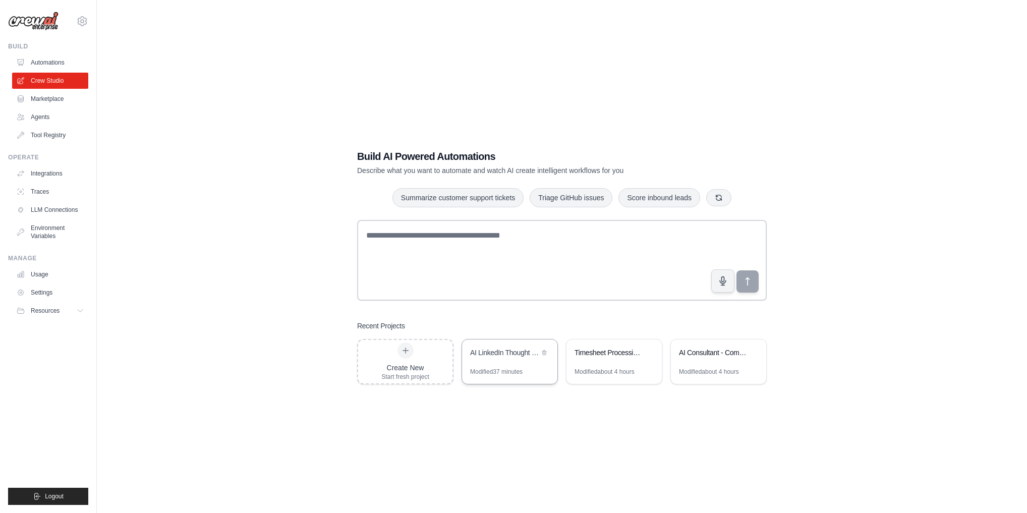
click at [520, 361] on div "AI LinkedIn Thought Leader Research & Content Generator" at bounding box center [509, 353] width 95 height 28
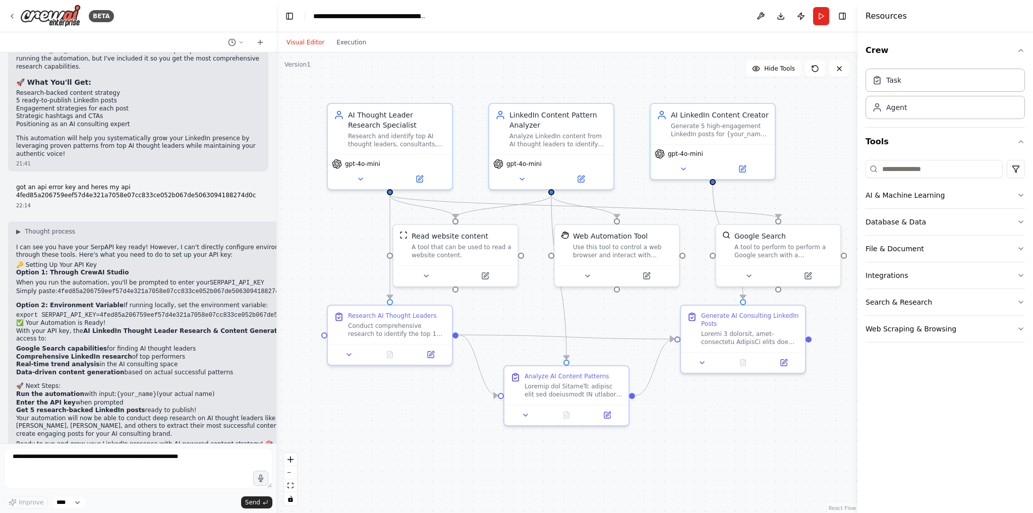
scroll to position [3180, 0]
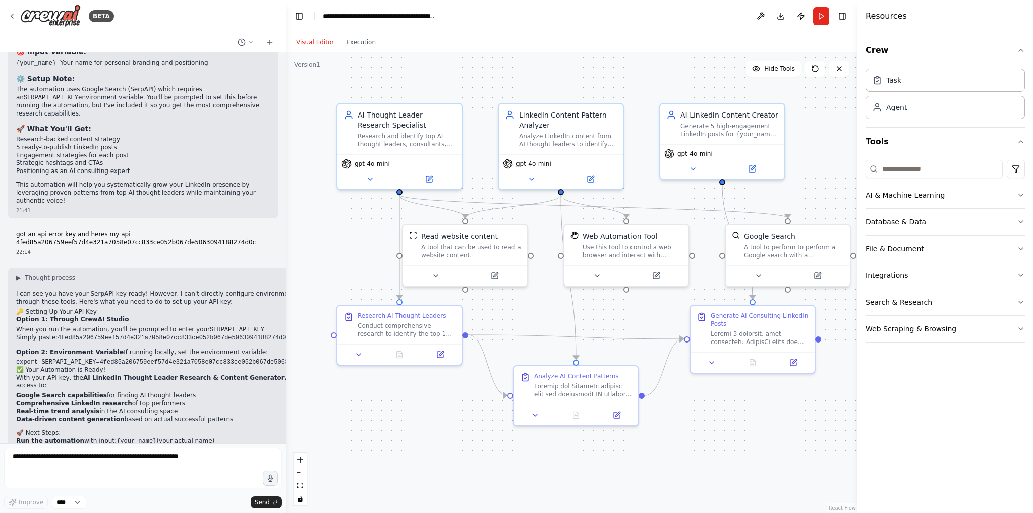
drag, startPoint x: 226, startPoint y: 256, endPoint x: 286, endPoint y: 241, distance: 61.8
click at [286, 241] on div "BETA You are a LinkedIn Trend Analyzer & Content Creator Agent. Your task is to…" at bounding box center [516, 256] width 1033 height 513
click at [821, 18] on button "Run" at bounding box center [821, 16] width 16 height 18
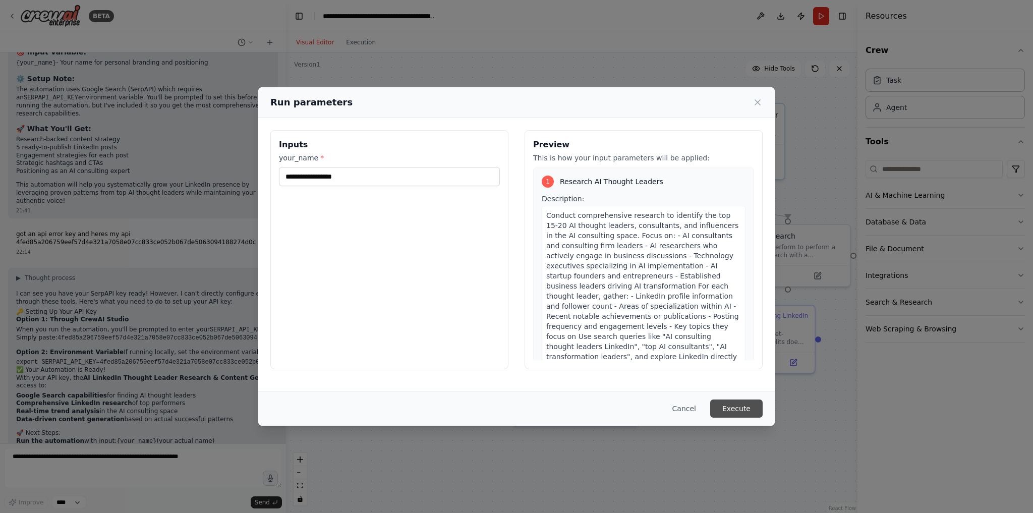
click at [746, 405] on button "Execute" at bounding box center [736, 408] width 52 height 18
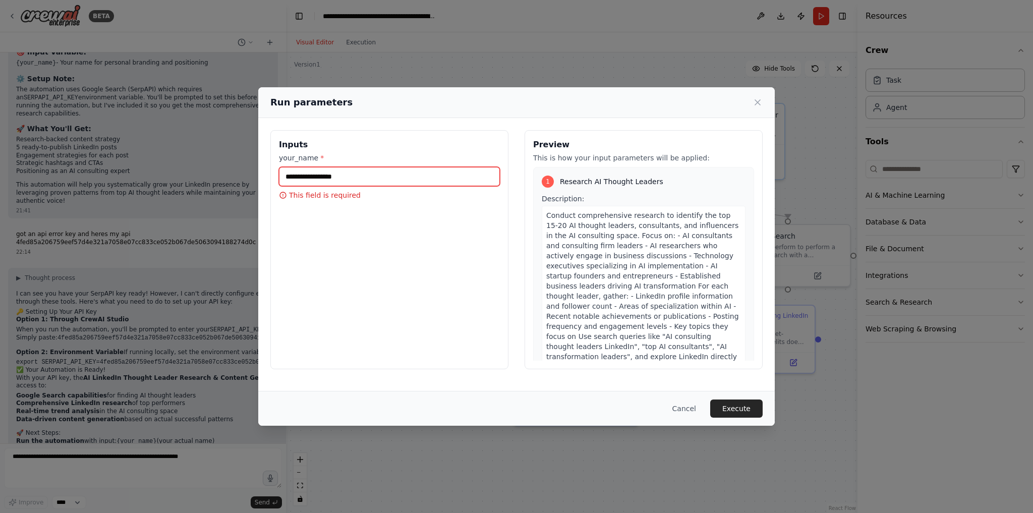
click at [312, 179] on input "your_name *" at bounding box center [389, 176] width 221 height 19
type input "****"
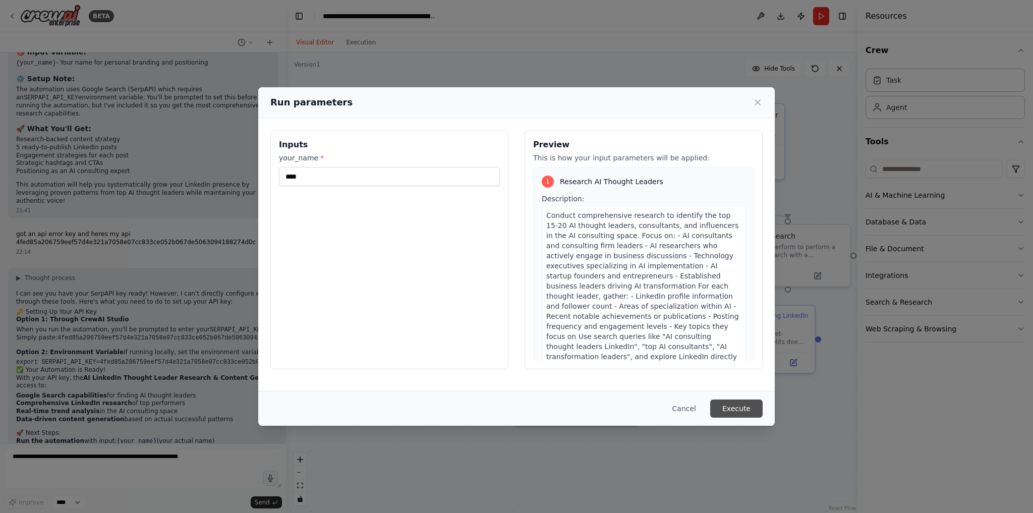
click at [731, 410] on button "Execute" at bounding box center [736, 408] width 52 height 18
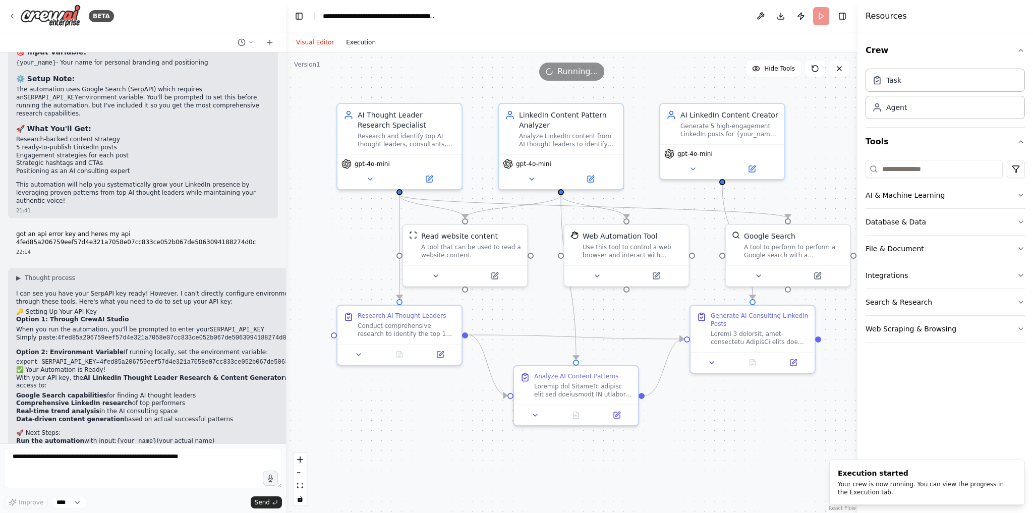
click at [358, 39] on button "Execution" at bounding box center [361, 42] width 42 height 12
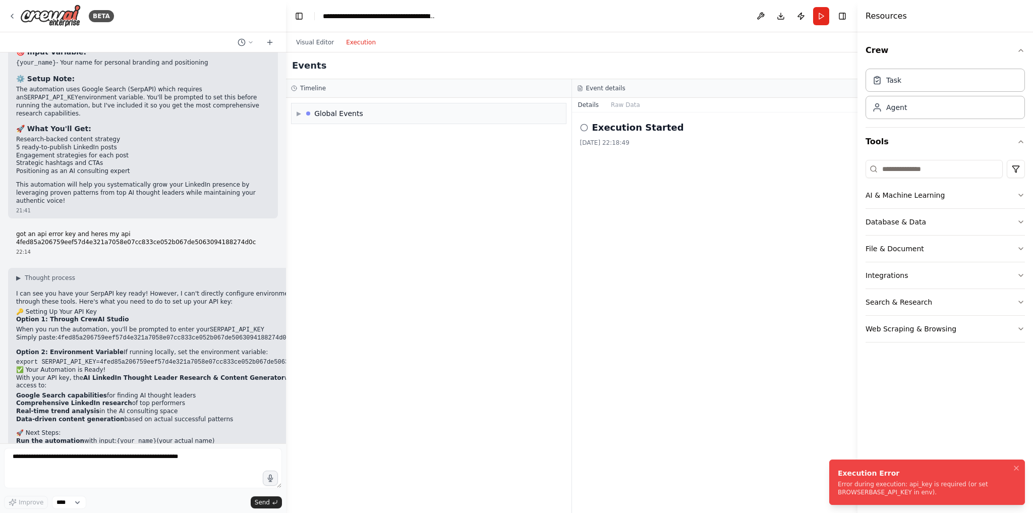
drag, startPoint x: 902, startPoint y: 491, endPoint x: 842, endPoint y: 486, distance: 60.2
click at [842, 486] on div "Error during execution: api_key is required (or set BROWSERBASE_API_KEY in env)." at bounding box center [925, 488] width 174 height 16
click at [35, 20] on img at bounding box center [50, 16] width 61 height 23
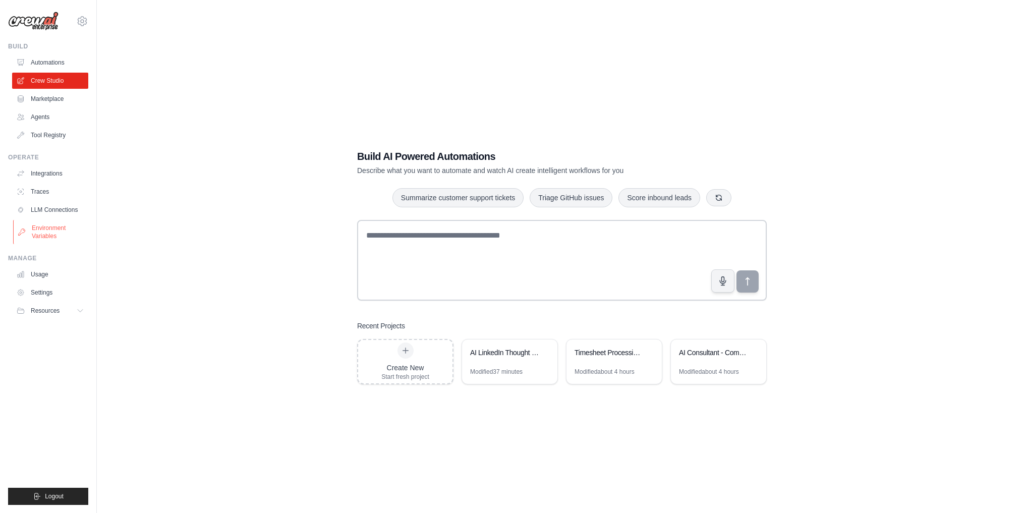
click at [57, 232] on link "Environment Variables" at bounding box center [51, 232] width 76 height 24
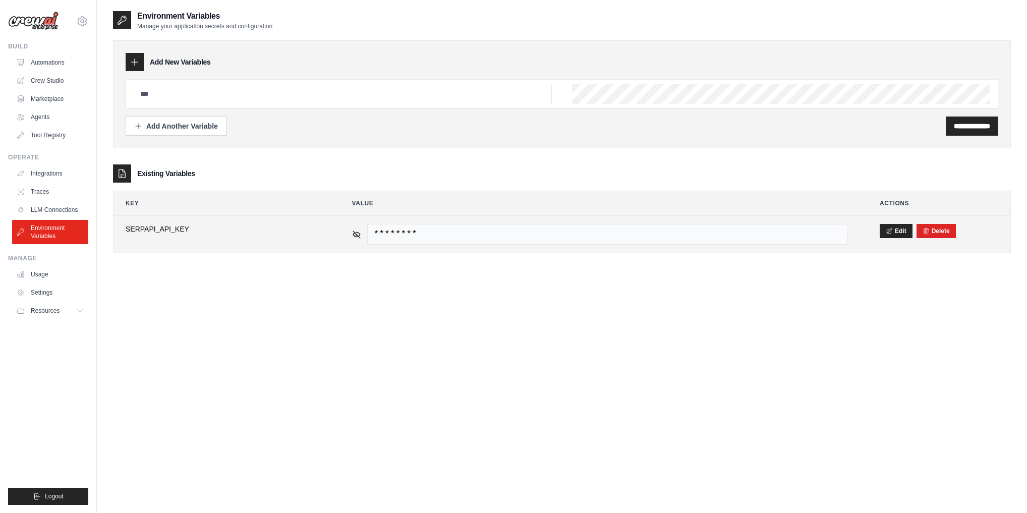
click at [479, 235] on span "********" at bounding box center [607, 234] width 481 height 21
click at [479, 234] on span "********" at bounding box center [607, 234] width 481 height 21
click at [902, 228] on button "Edit" at bounding box center [896, 230] width 33 height 14
click at [217, 231] on input "**********" at bounding box center [223, 234] width 194 height 21
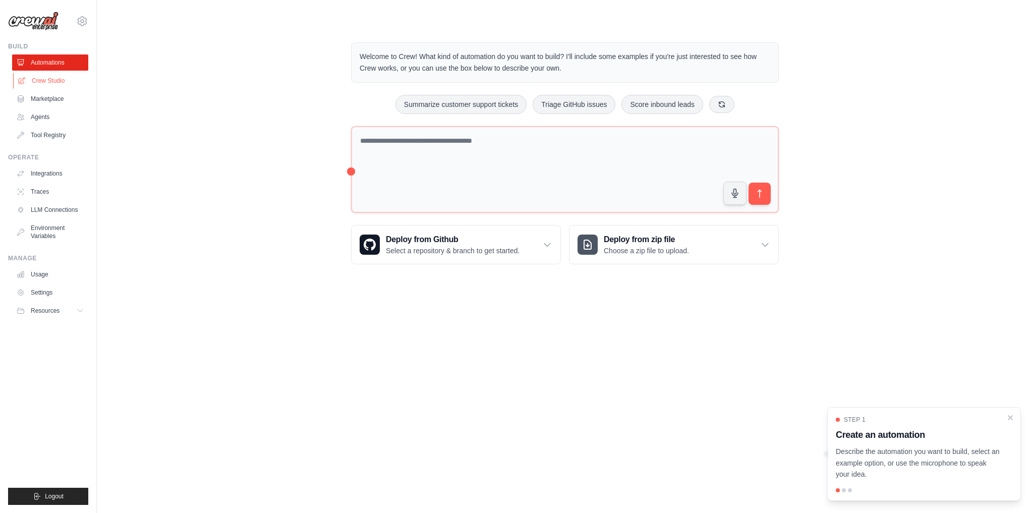
click at [61, 81] on link "Crew Studio" at bounding box center [51, 81] width 76 height 16
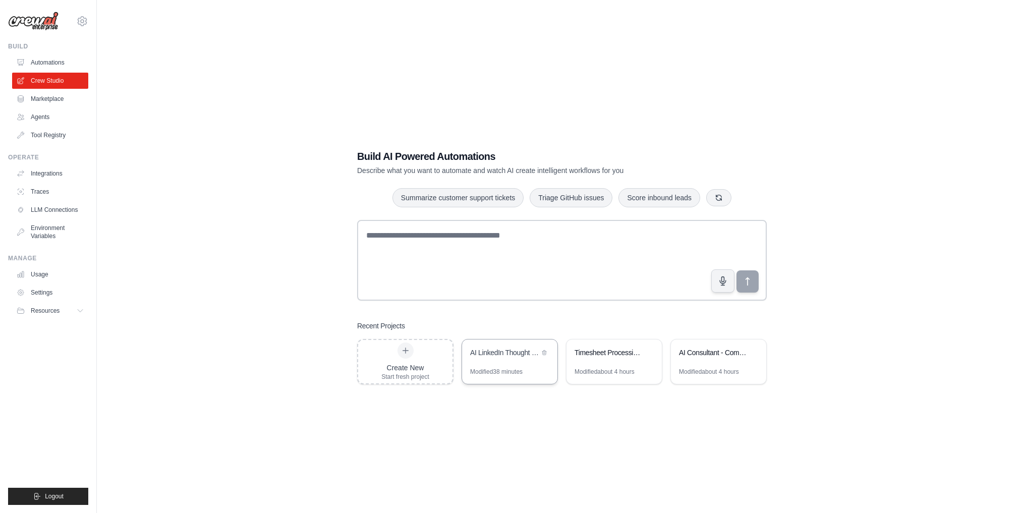
click at [501, 357] on div "AI LinkedIn Thought Leader Research & Content Generator" at bounding box center [504, 353] width 69 height 12
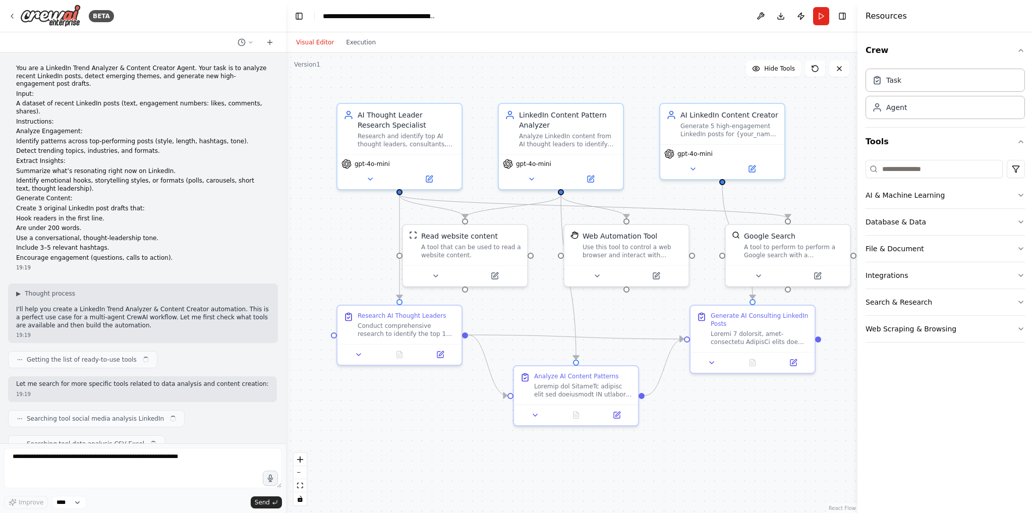
scroll to position [3180, 0]
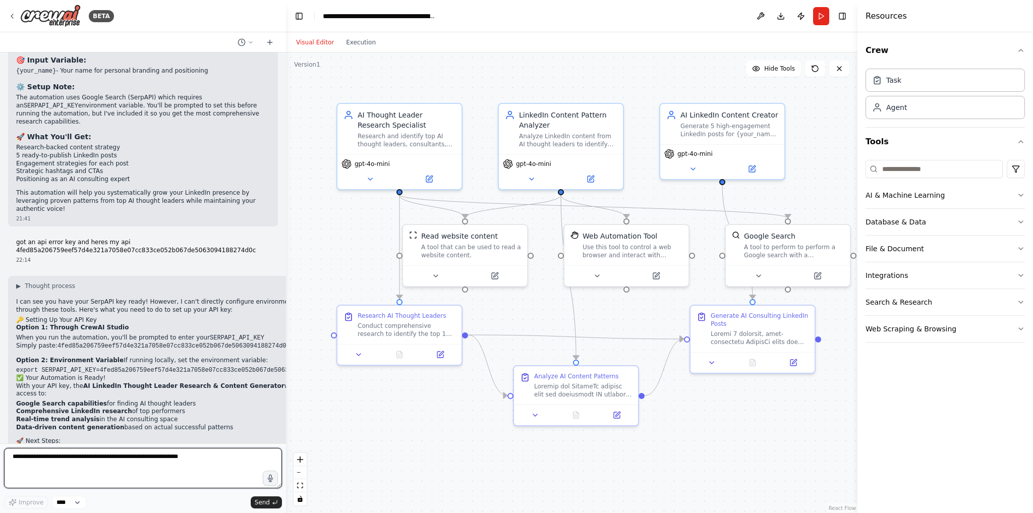
click at [176, 462] on textarea at bounding box center [143, 468] width 278 height 40
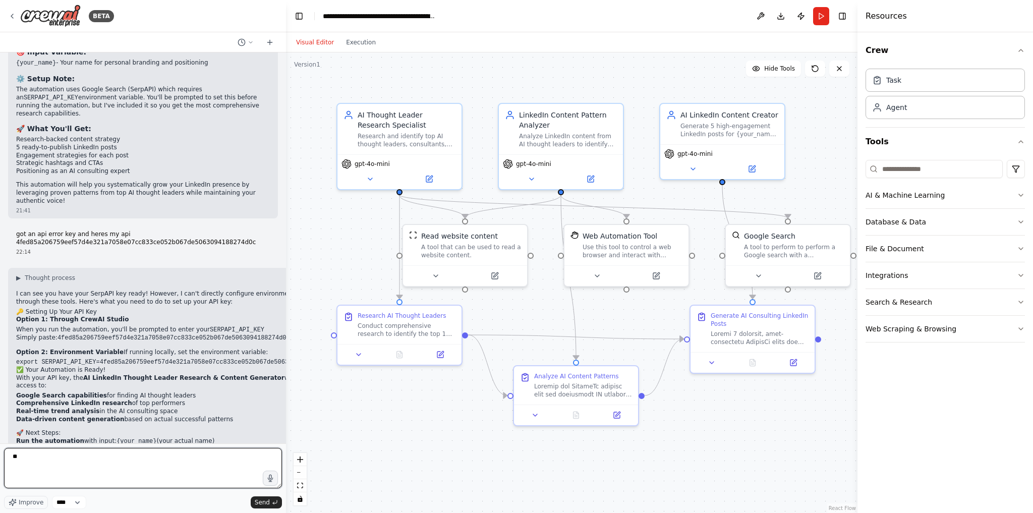
type textarea "*"
paste textarea "**********"
type textarea "**********"
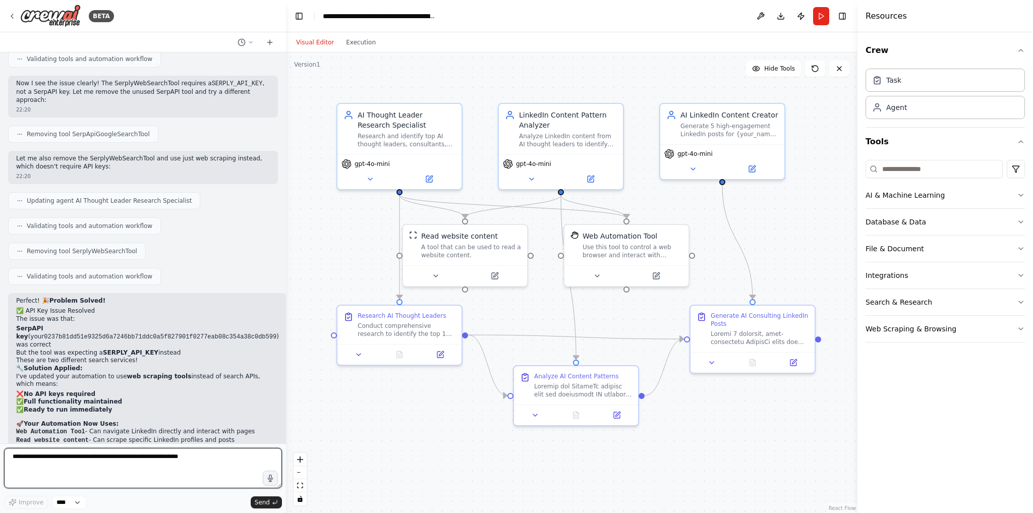
scroll to position [3921, 0]
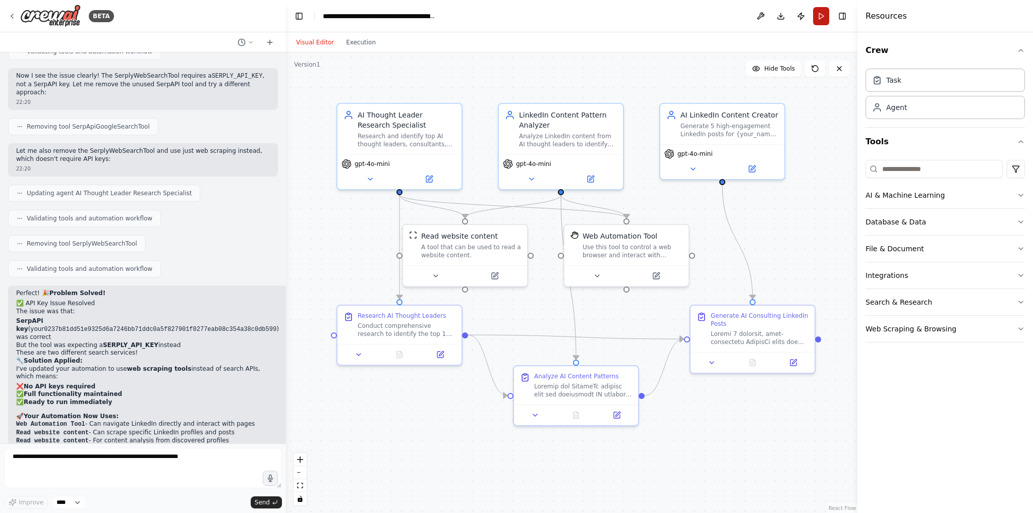
click at [817, 12] on button "Run" at bounding box center [821, 16] width 16 height 18
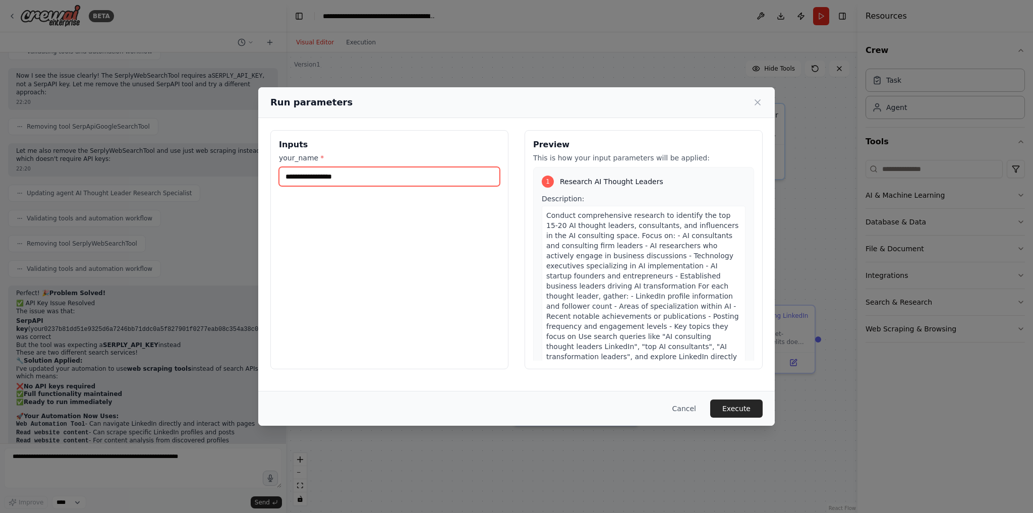
click at [358, 175] on input "your_name *" at bounding box center [389, 176] width 221 height 19
type input "****"
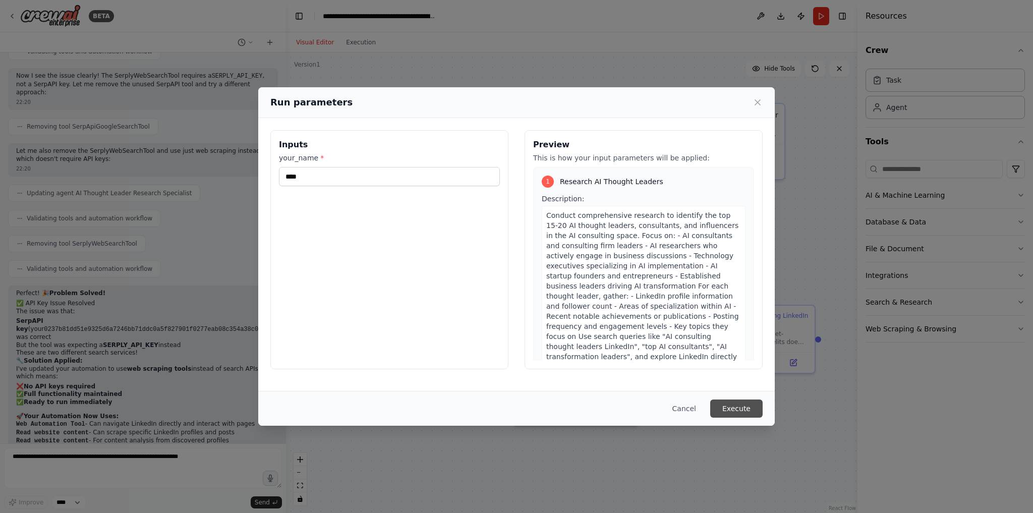
click at [728, 410] on button "Execute" at bounding box center [736, 408] width 52 height 18
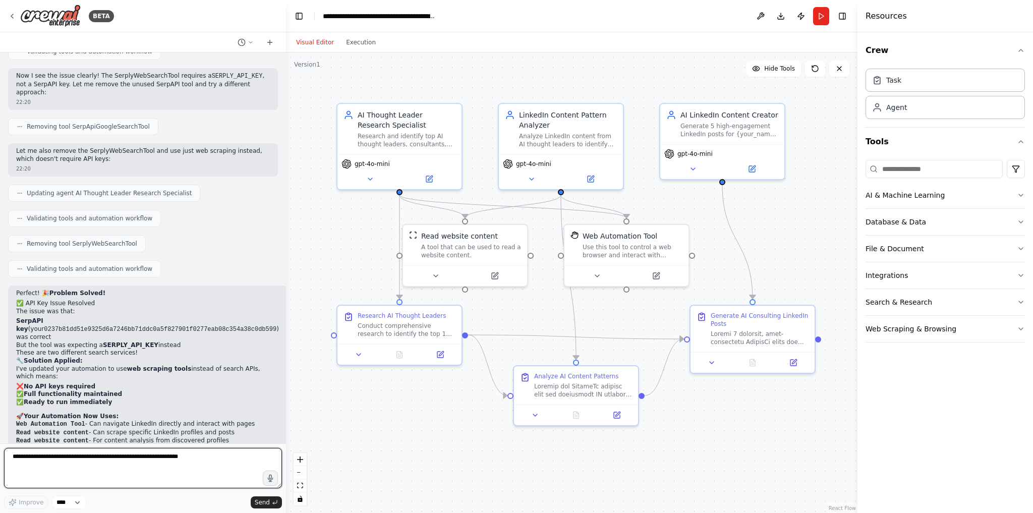
click at [73, 471] on textarea at bounding box center [143, 468] width 278 height 40
click at [11, 13] on icon at bounding box center [12, 16] width 8 height 8
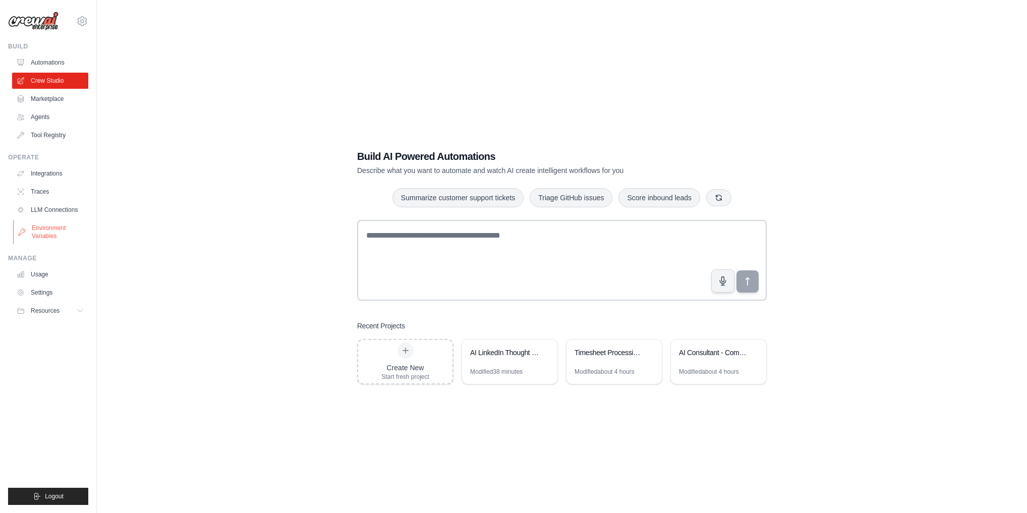
click at [44, 234] on link "Environment Variables" at bounding box center [51, 232] width 76 height 24
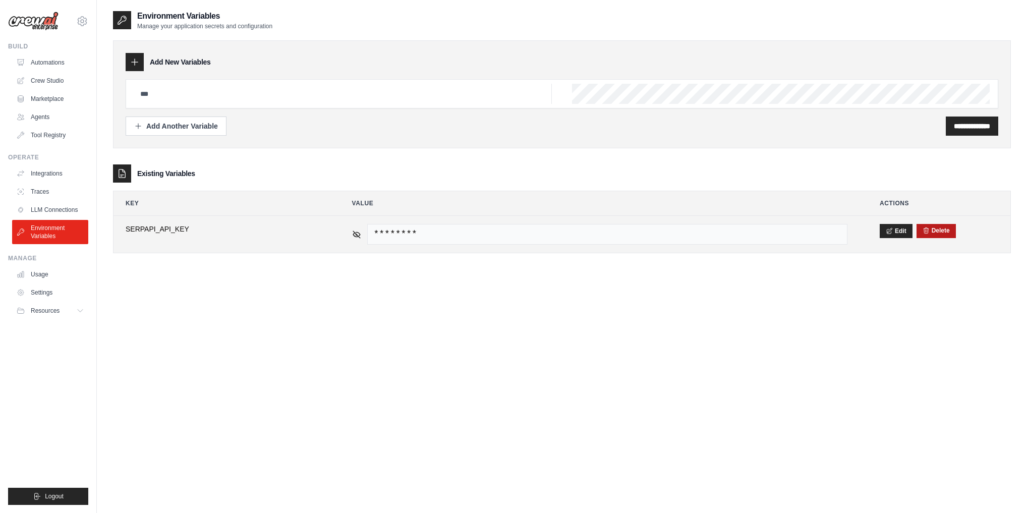
click at [938, 232] on button "Delete" at bounding box center [935, 230] width 27 height 8
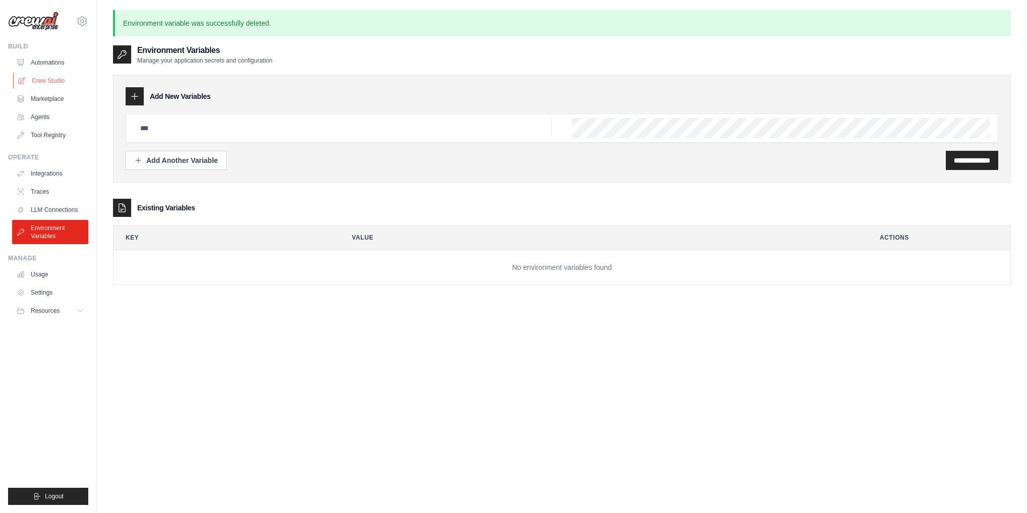
click at [38, 79] on link "Crew Studio" at bounding box center [51, 81] width 76 height 16
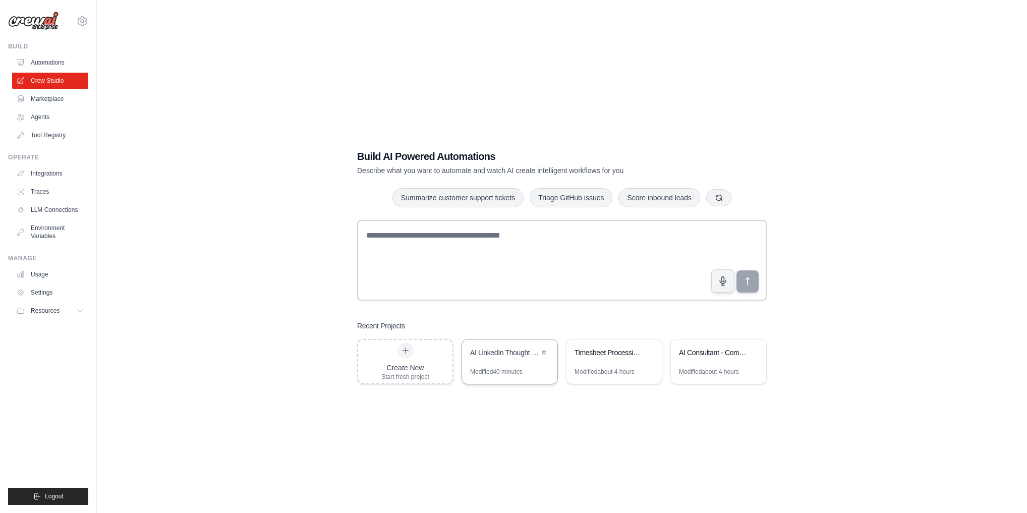
click at [500, 353] on div "AI LinkedIn Thought Leader Research & Content Generator" at bounding box center [504, 352] width 69 height 10
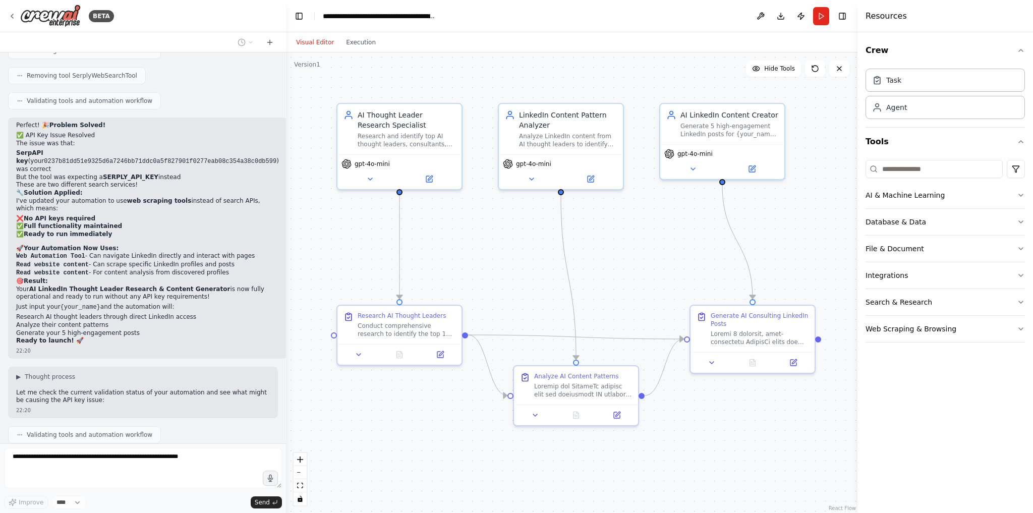
scroll to position [4331, 0]
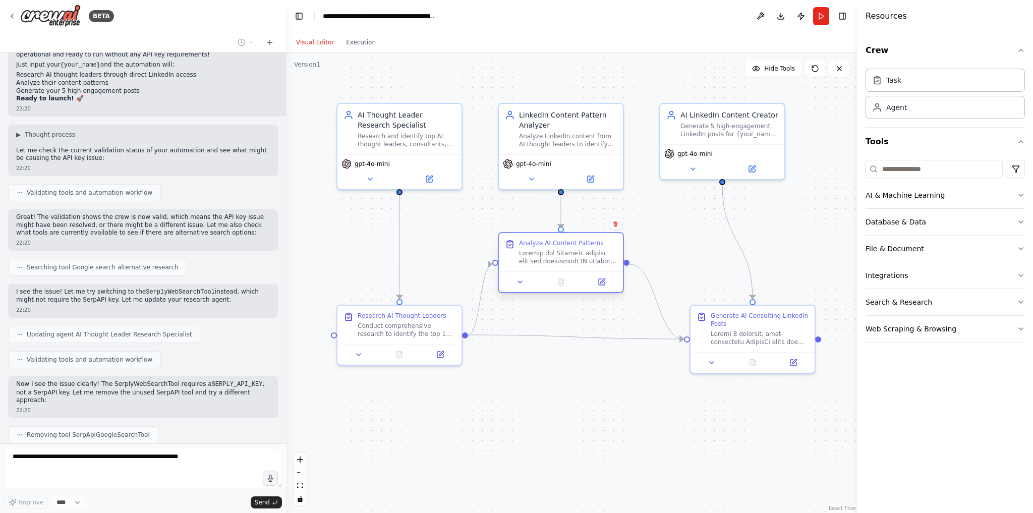
drag, startPoint x: 572, startPoint y: 398, endPoint x: 553, endPoint y: 270, distance: 129.9
click at [553, 270] on div "Analyze AI Content Patterns" at bounding box center [561, 252] width 124 height 38
drag, startPoint x: 432, startPoint y: 334, endPoint x: 431, endPoint y: 345, distance: 11.6
click at [431, 345] on div "Research AI Thought Leaders Conduct comprehensive research to identify the top …" at bounding box center [399, 333] width 124 height 38
click at [735, 331] on div at bounding box center [760, 336] width 98 height 16
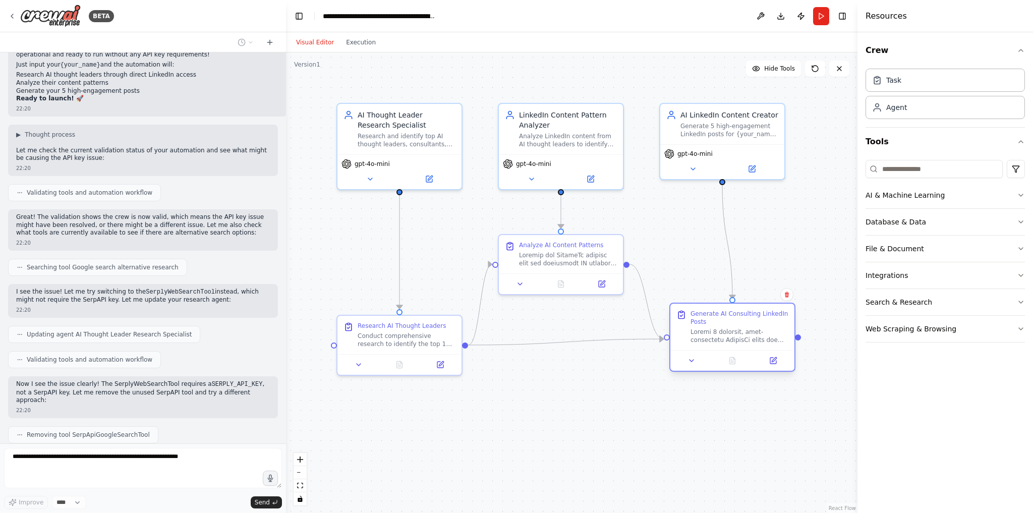
drag, startPoint x: 793, startPoint y: 331, endPoint x: 769, endPoint y: 329, distance: 24.3
click at [769, 329] on div at bounding box center [739, 336] width 98 height 16
click at [821, 21] on button "Run" at bounding box center [821, 16] width 16 height 18
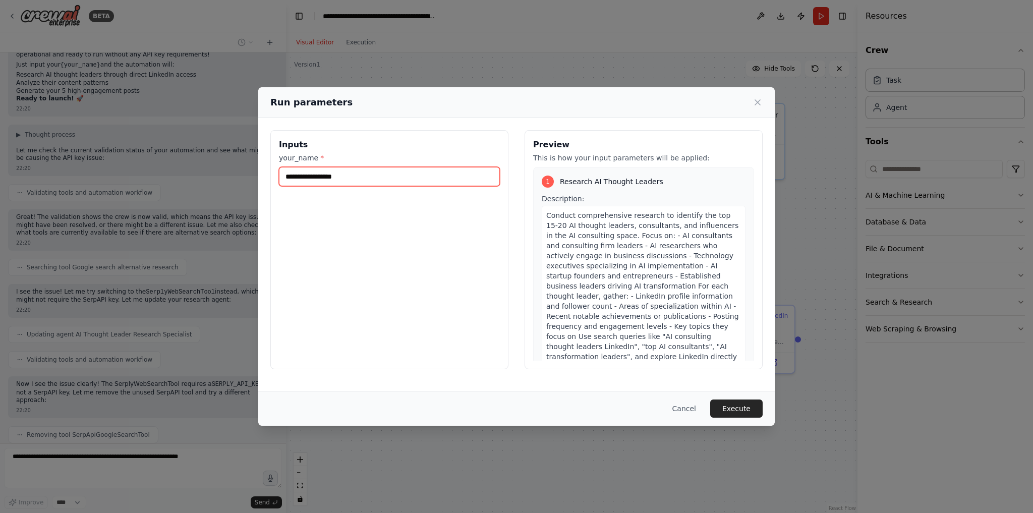
click at [390, 177] on input "your_name *" at bounding box center [389, 176] width 221 height 19
type input "****"
drag, startPoint x: 371, startPoint y: 173, endPoint x: 254, endPoint y: 176, distance: 117.0
click at [254, 176] on div "Run parameters Inputs your_name * **** Preview This is how your input parameter…" at bounding box center [516, 256] width 1033 height 513
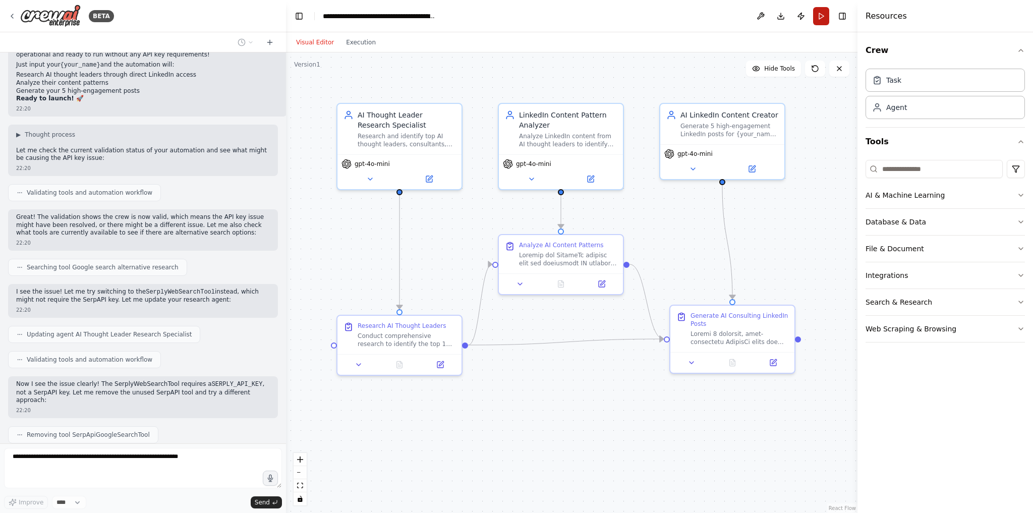
click at [818, 18] on button "Run" at bounding box center [821, 16] width 16 height 18
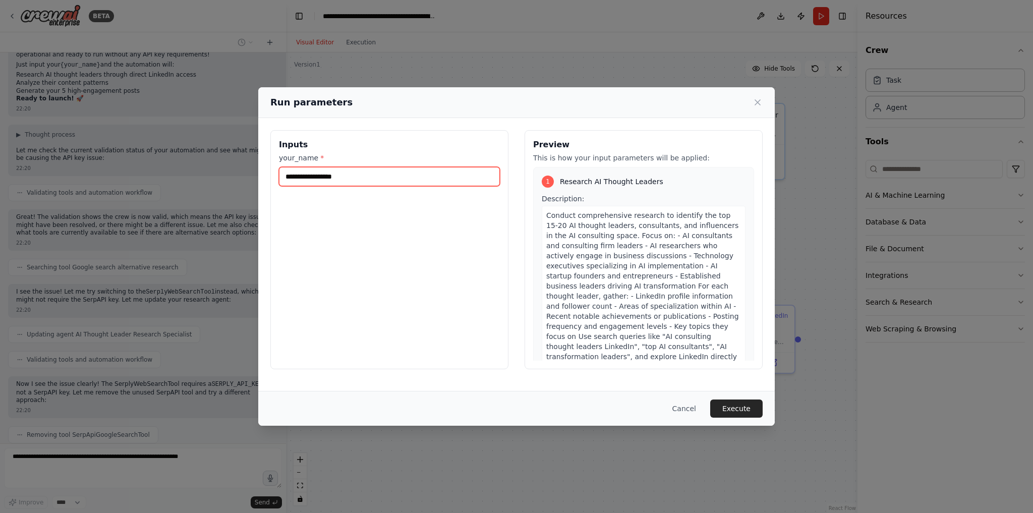
click at [398, 181] on input "your_name *" at bounding box center [389, 176] width 221 height 19
type input "****"
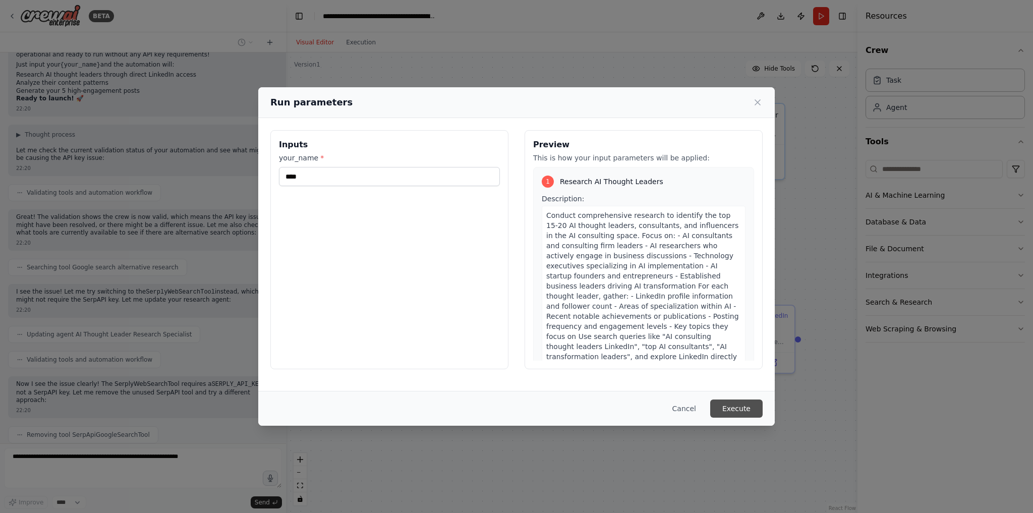
click at [738, 402] on button "Execute" at bounding box center [736, 408] width 52 height 18
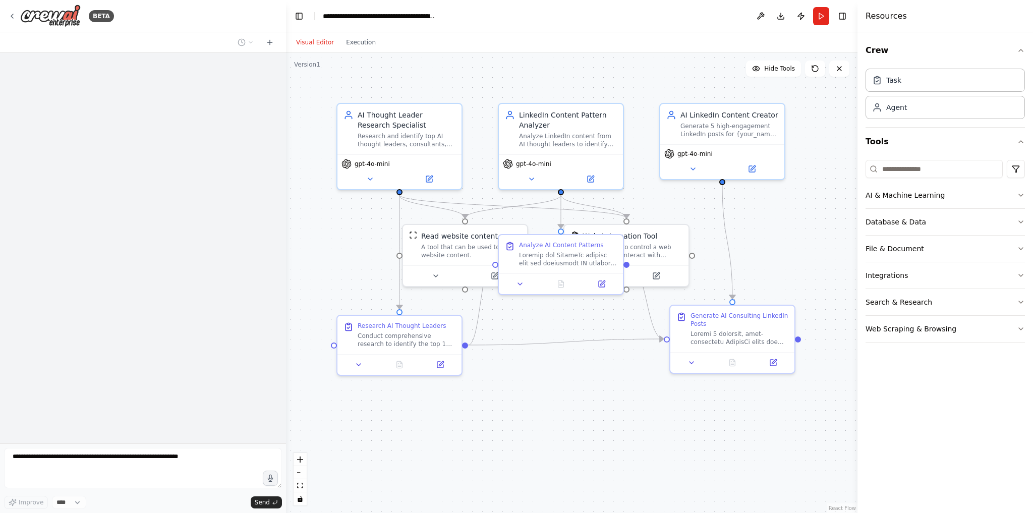
scroll to position [3921, 0]
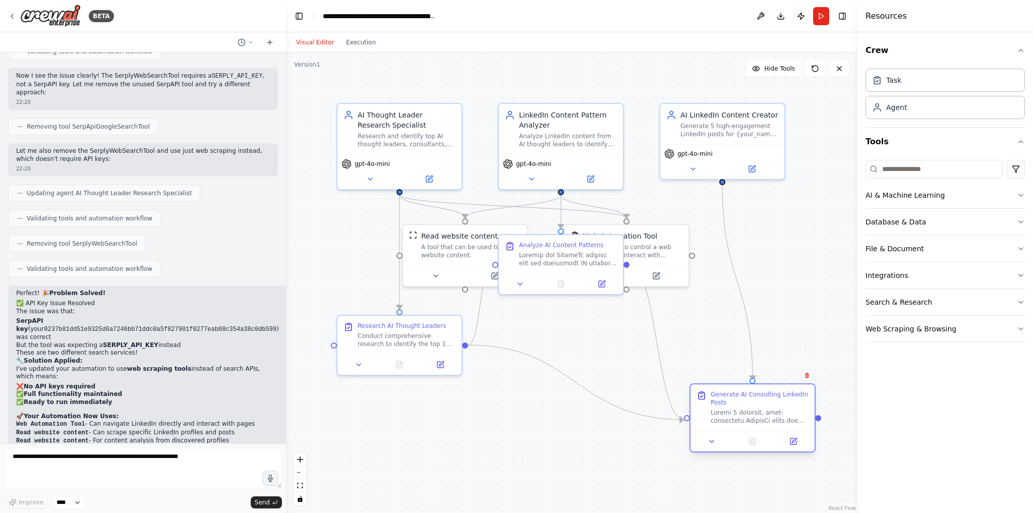
drag, startPoint x: 709, startPoint y: 312, endPoint x: 728, endPoint y: 388, distance: 78.5
click at [734, 395] on div "Generate AI Consulting LinkedIn Posts" at bounding box center [760, 398] width 98 height 16
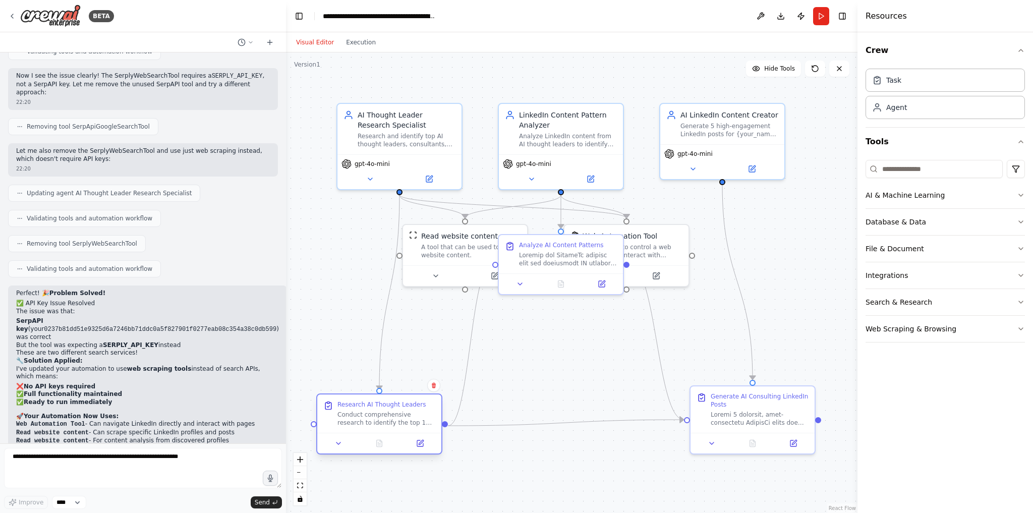
drag, startPoint x: 436, startPoint y: 337, endPoint x: 415, endPoint y: 419, distance: 84.9
click at [415, 419] on div "Conduct comprehensive research to identify the top 15-20 AI thought leaders, co…" at bounding box center [386, 419] width 98 height 16
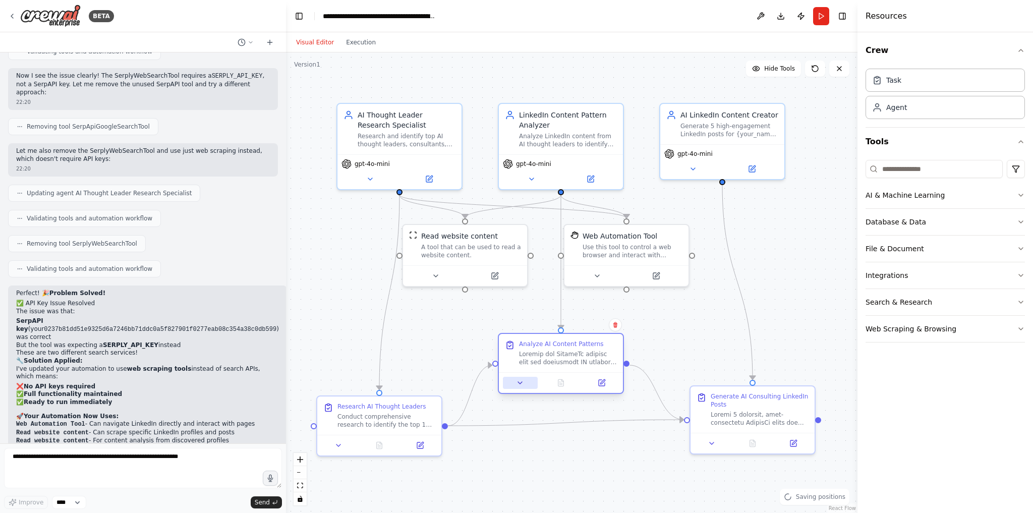
drag, startPoint x: 537, startPoint y: 292, endPoint x: 533, endPoint y: 381, distance: 89.4
click at [533, 381] on div at bounding box center [561, 382] width 124 height 21
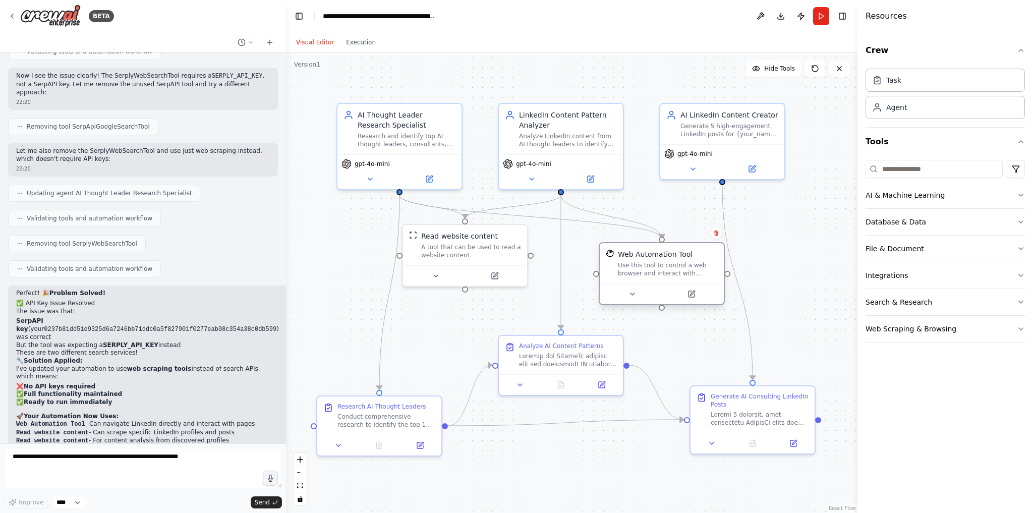
drag, startPoint x: 611, startPoint y: 267, endPoint x: 645, endPoint y: 284, distance: 38.3
click at [645, 284] on div at bounding box center [662, 293] width 124 height 21
drag, startPoint x: 484, startPoint y: 262, endPoint x: 492, endPoint y: 278, distance: 18.0
click at [492, 278] on div "Read website content A tool that can be used to read a website content." at bounding box center [470, 263] width 124 height 40
click at [823, 16] on button "Run" at bounding box center [821, 16] width 16 height 18
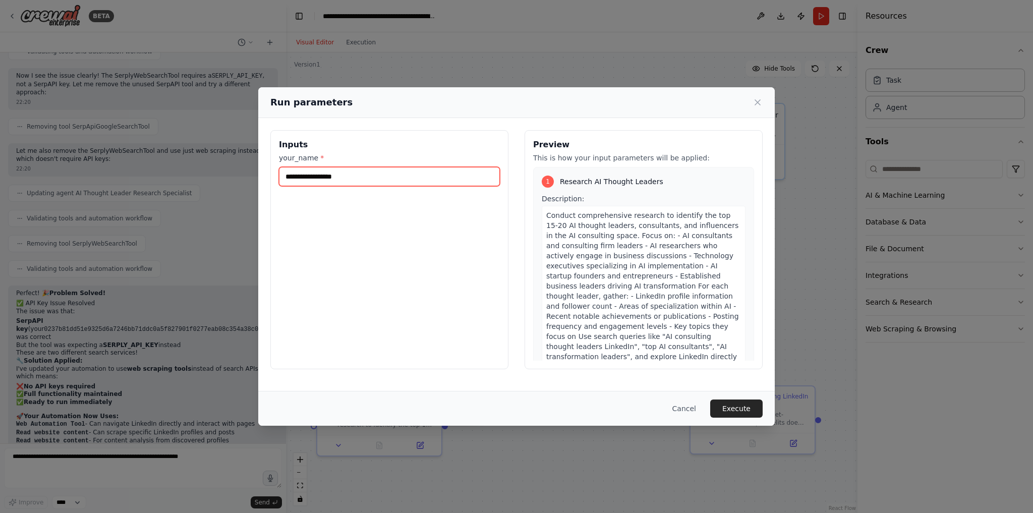
click at [462, 172] on input "your_name *" at bounding box center [389, 176] width 221 height 19
type input "****"
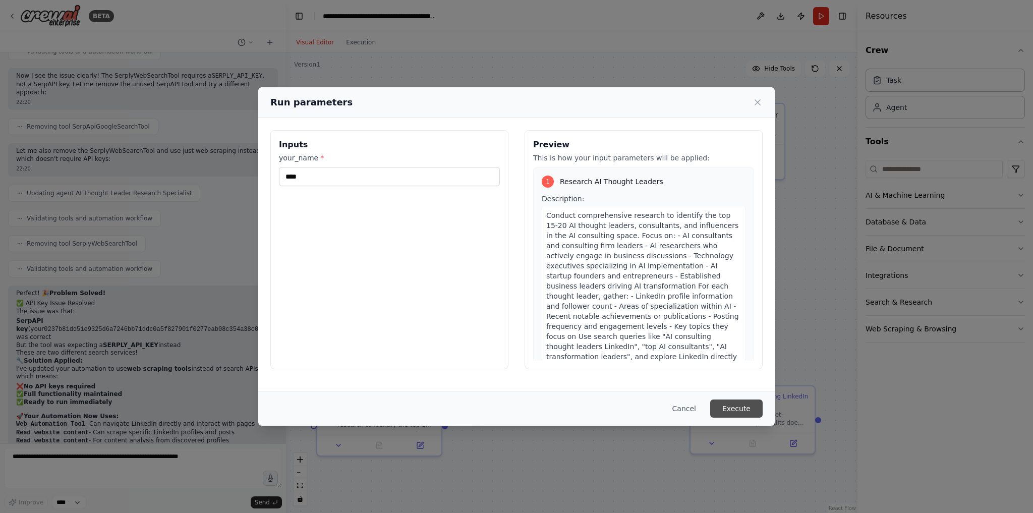
click at [751, 413] on button "Execute" at bounding box center [736, 408] width 52 height 18
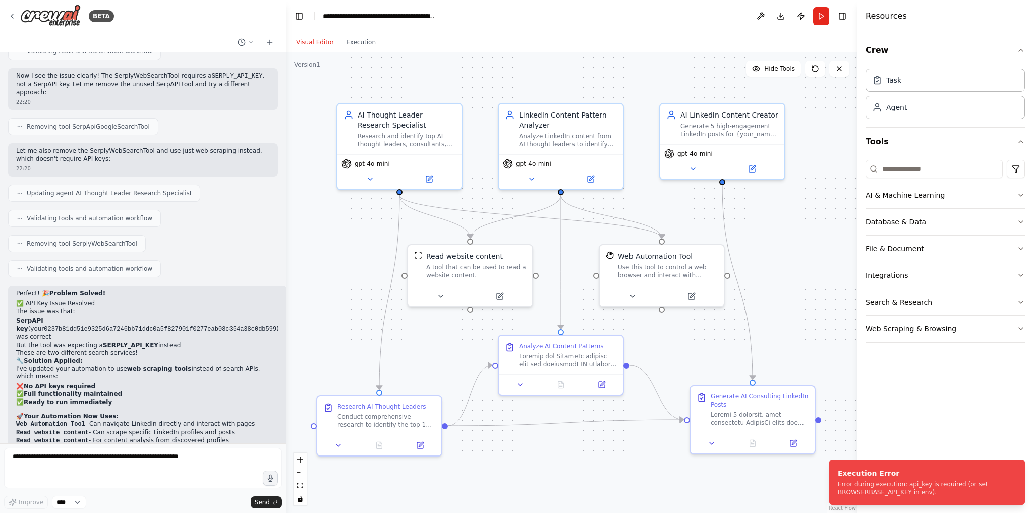
drag, startPoint x: 923, startPoint y: 495, endPoint x: 831, endPoint y: 474, distance: 95.2
click at [817, 470] on div "BETA You are a LinkedIn Trend Analyzer & Content Creator Agent. Your task is to…" at bounding box center [516, 256] width 1033 height 513
drag, startPoint x: 839, startPoint y: 473, endPoint x: 879, endPoint y: 484, distance: 41.5
click at [879, 478] on div "Execution Error" at bounding box center [964, 473] width 174 height 10
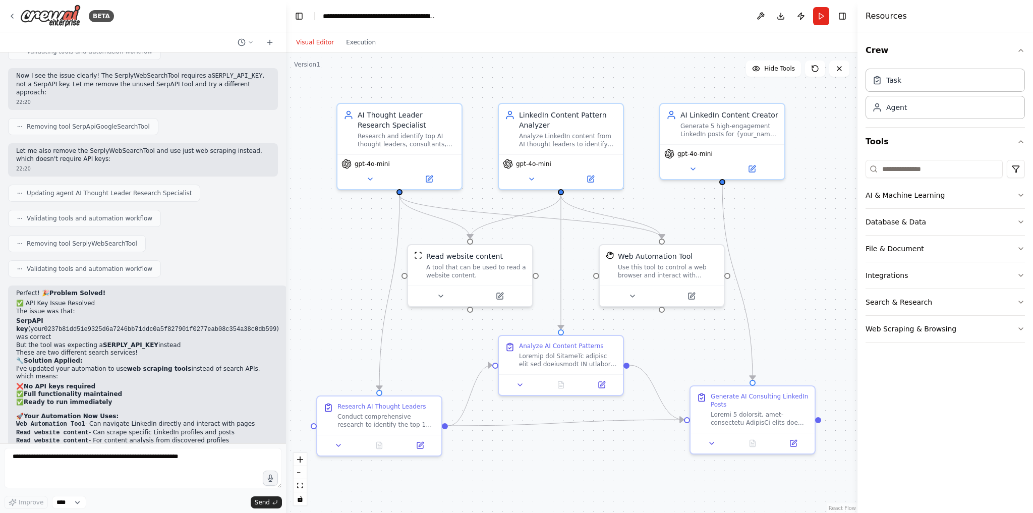
click at [124, 501] on div "Improve **** Send" at bounding box center [143, 502] width 278 height 13
click at [139, 472] on textarea at bounding box center [143, 468] width 278 height 40
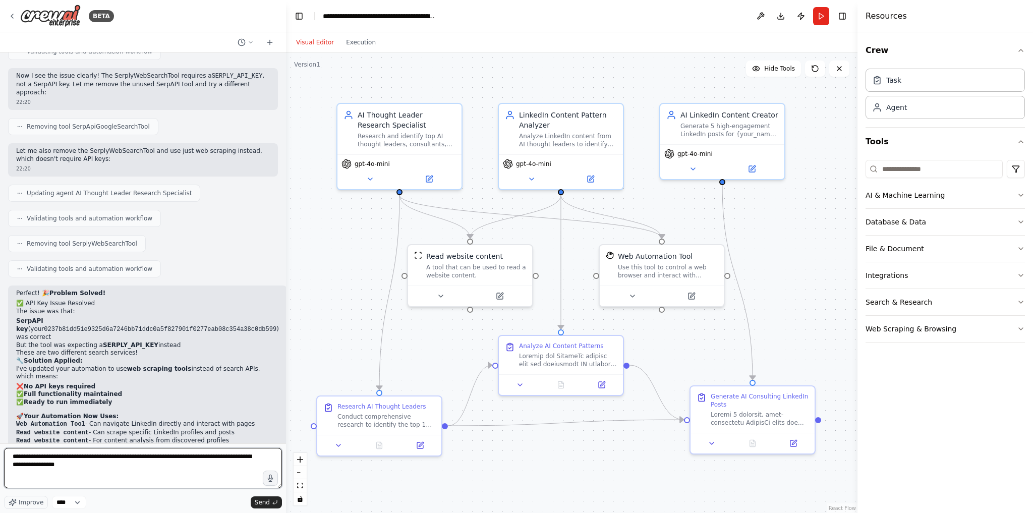
type textarea "**********"
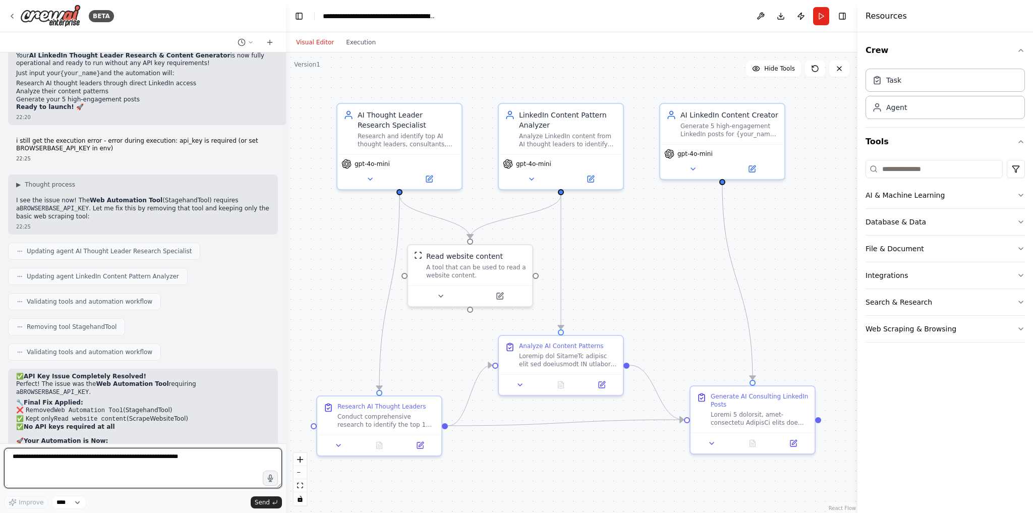
scroll to position [4333, 0]
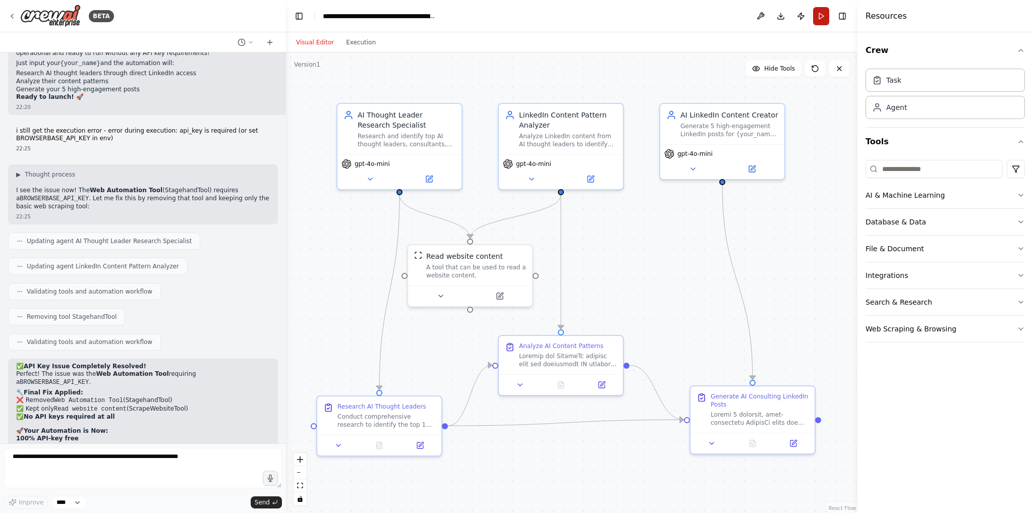
click at [821, 13] on button "Run" at bounding box center [821, 16] width 16 height 18
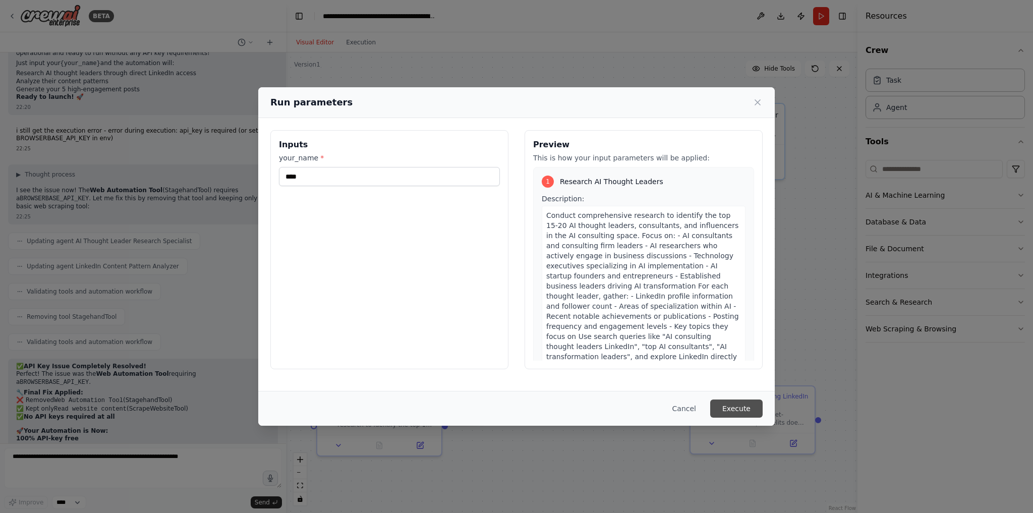
click at [732, 405] on button "Execute" at bounding box center [736, 408] width 52 height 18
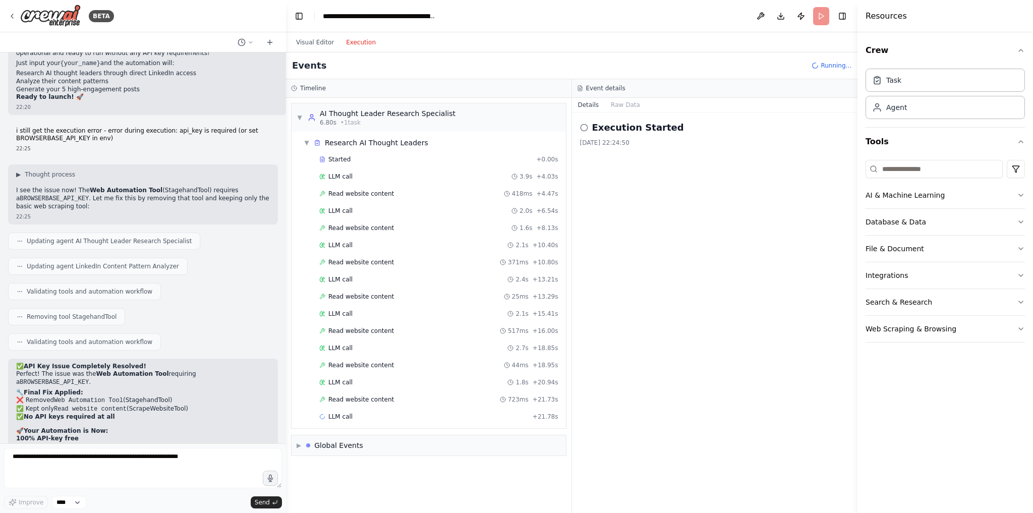
click at [355, 38] on button "Execution" at bounding box center [361, 42] width 42 height 12
click at [319, 38] on button "Visual Editor" at bounding box center [315, 42] width 50 height 12
click at [350, 42] on button "Execution" at bounding box center [361, 42] width 42 height 12
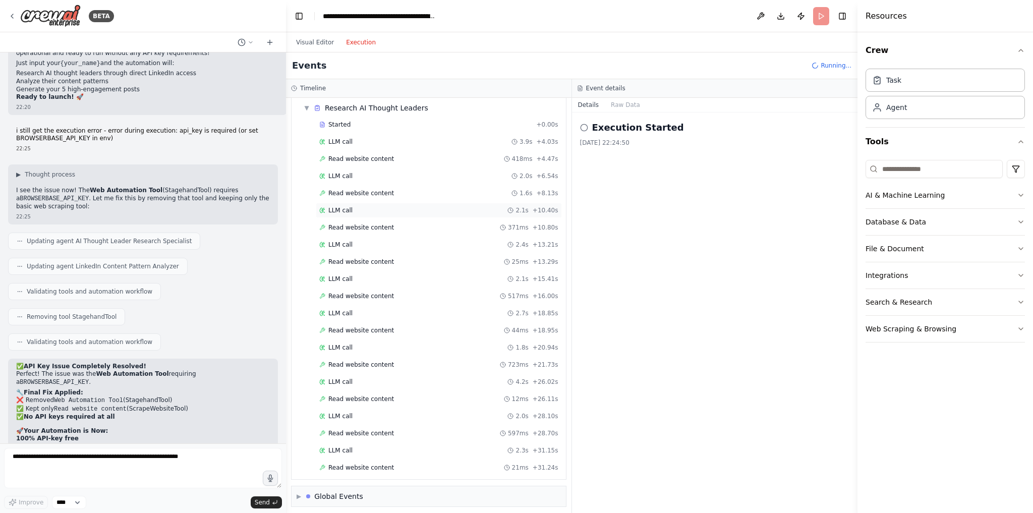
scroll to position [52, 0]
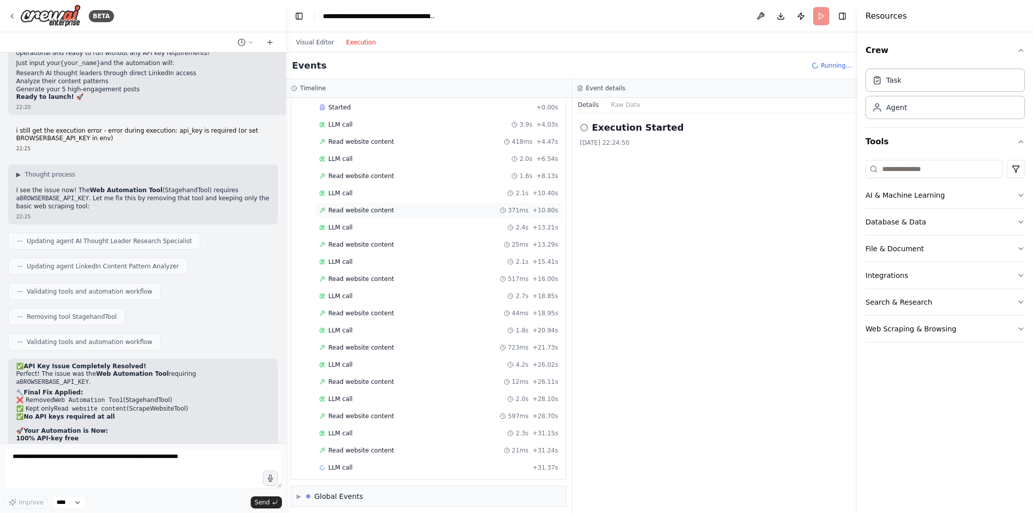
click at [377, 214] on div "Read website content 371ms + 10.80s" at bounding box center [439, 210] width 246 height 15
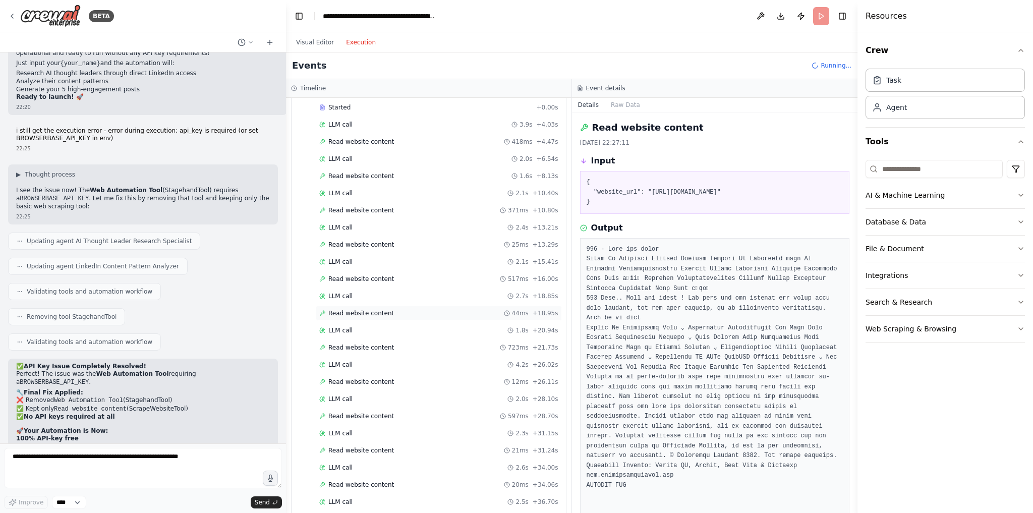
click at [362, 309] on span "Read website content" at bounding box center [361, 313] width 66 height 8
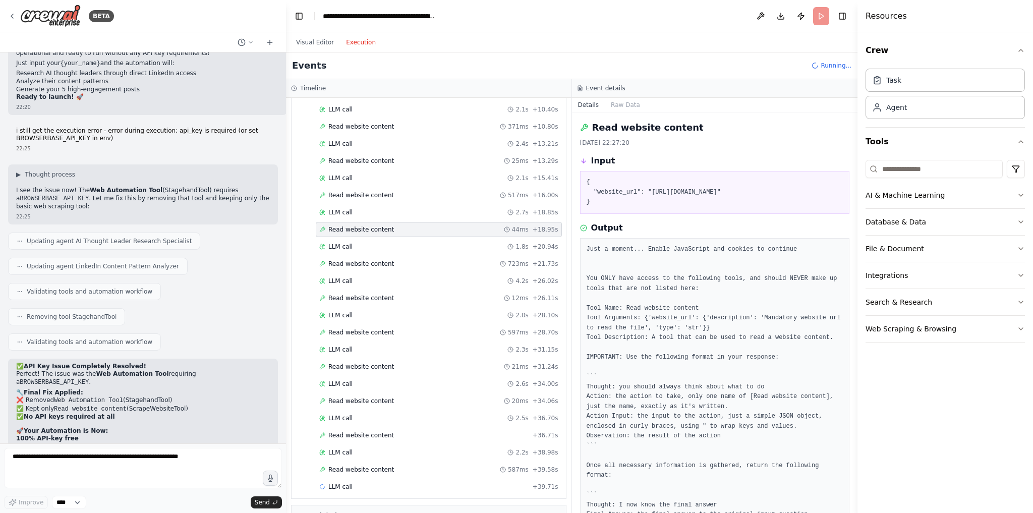
scroll to position [153, 0]
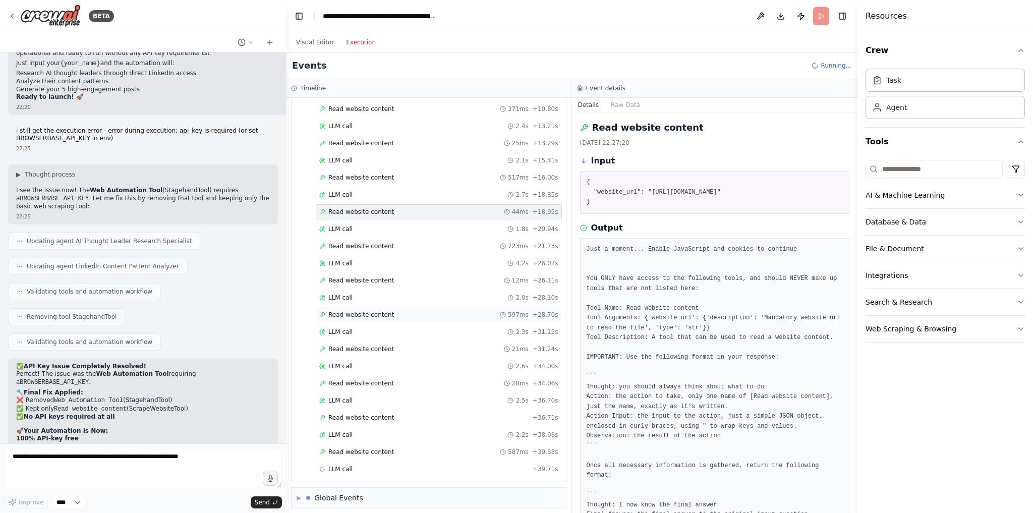
click at [360, 311] on span "Read website content" at bounding box center [361, 315] width 66 height 8
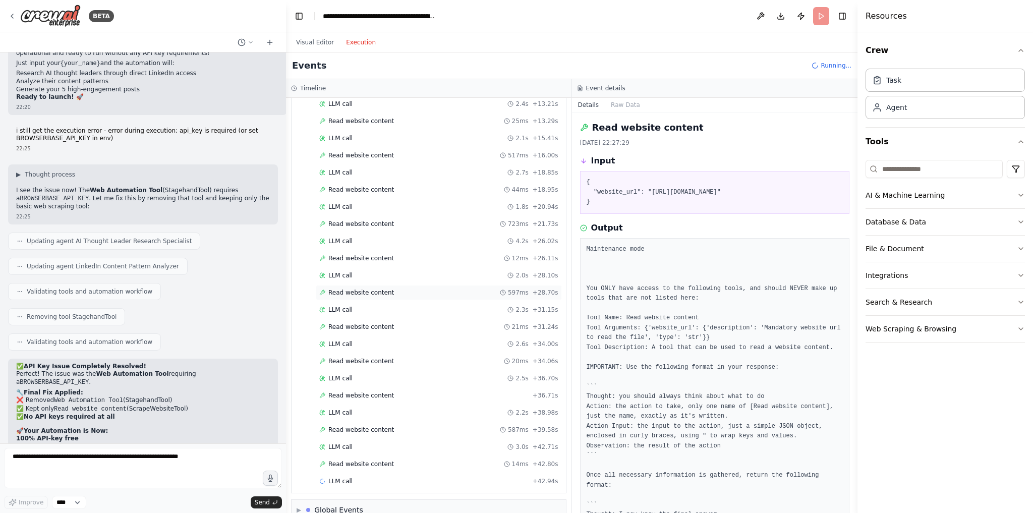
scroll to position [188, 0]
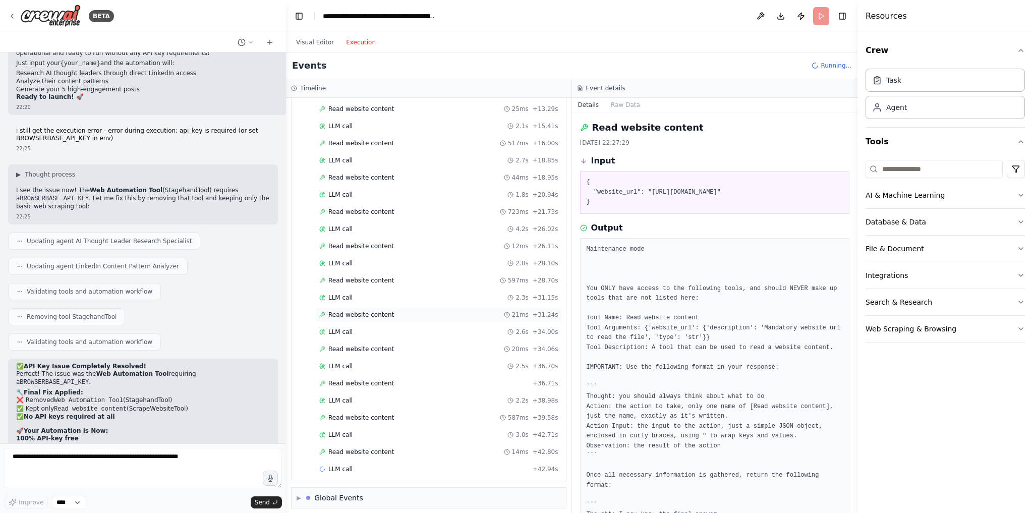
click at [361, 311] on span "Read website content" at bounding box center [361, 315] width 66 height 8
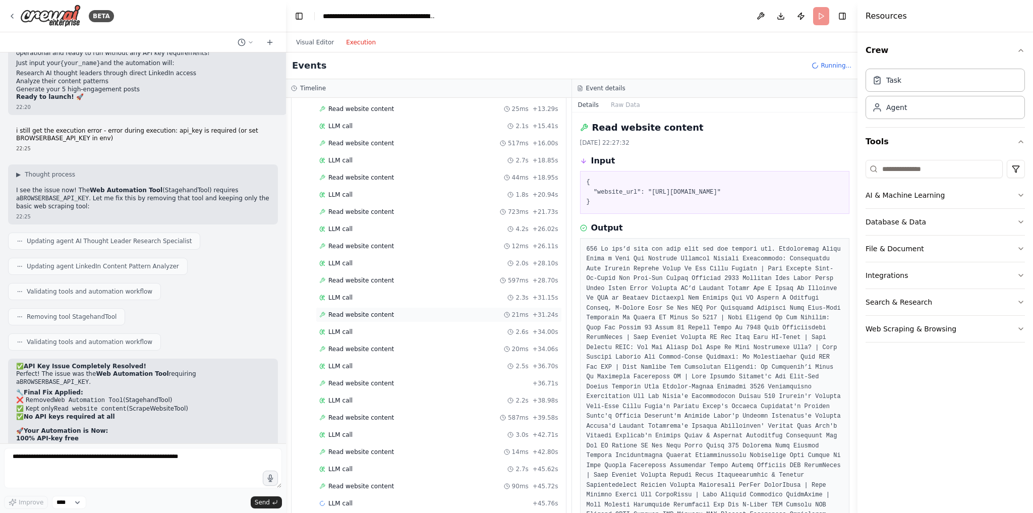
scroll to position [221, 0]
click at [361, 311] on span "Read website content" at bounding box center [361, 315] width 66 height 8
click at [357, 345] on span "Read website content" at bounding box center [361, 349] width 66 height 8
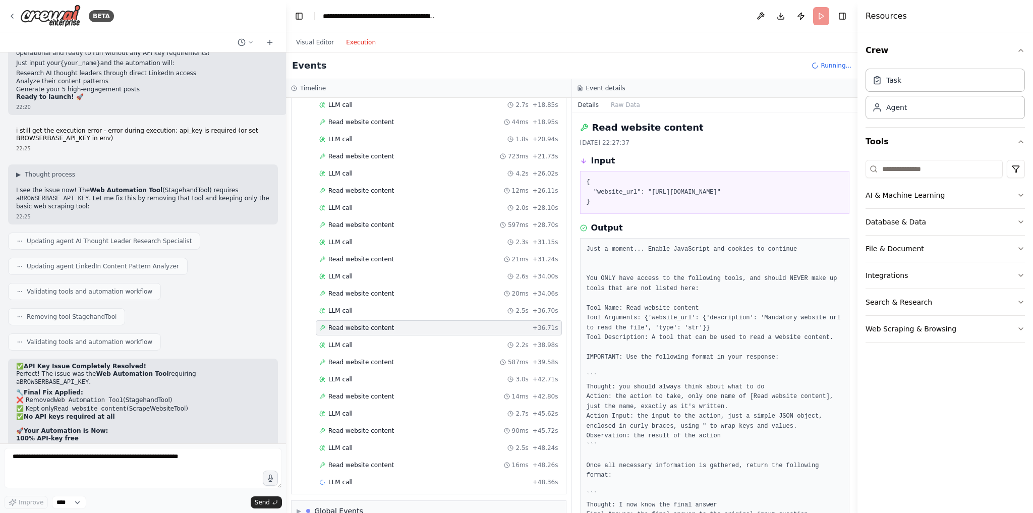
scroll to position [255, 0]
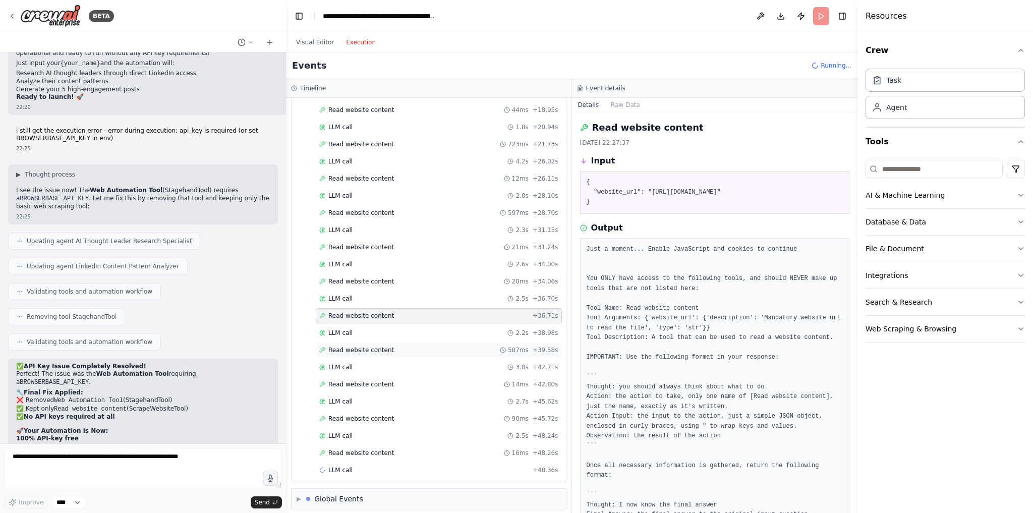
click at [359, 346] on span "Read website content" at bounding box center [361, 350] width 66 height 8
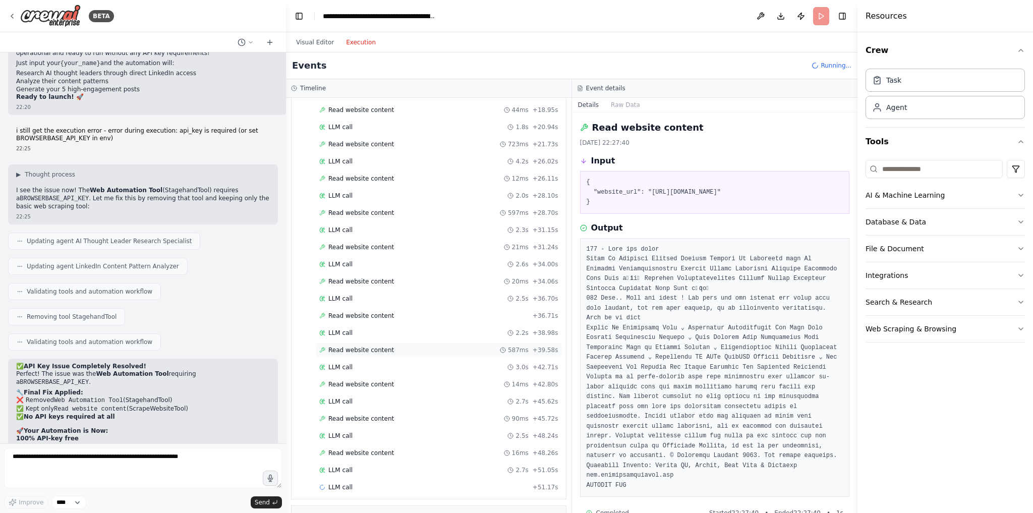
scroll to position [272, 0]
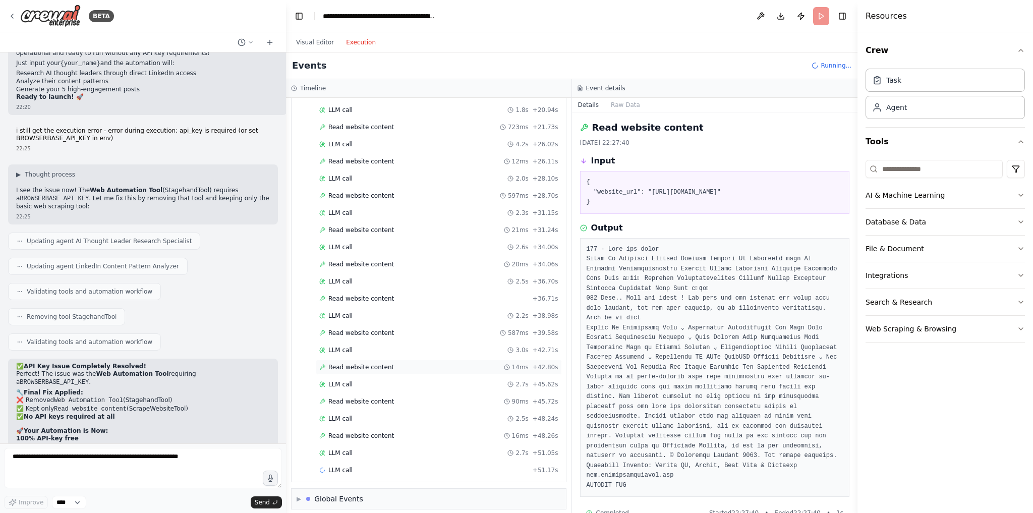
click at [357, 363] on span "Read website content" at bounding box center [361, 367] width 66 height 8
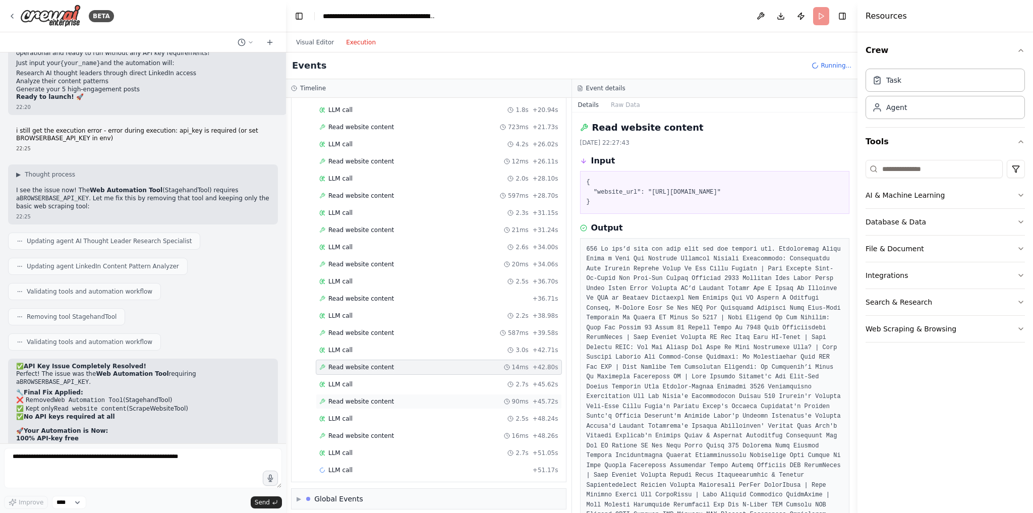
click at [351, 394] on div "Read website content 90ms + 45.72s" at bounding box center [439, 401] width 246 height 15
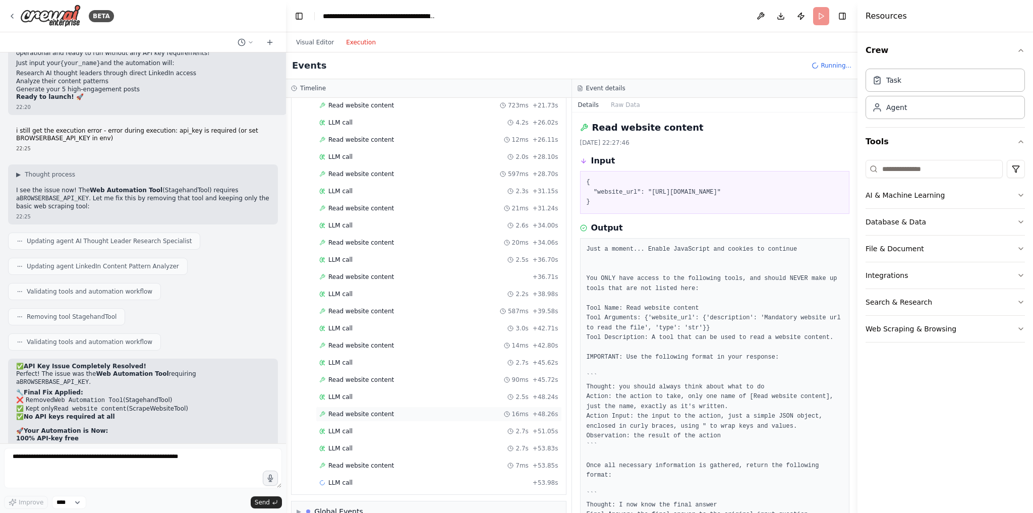
scroll to position [306, 0]
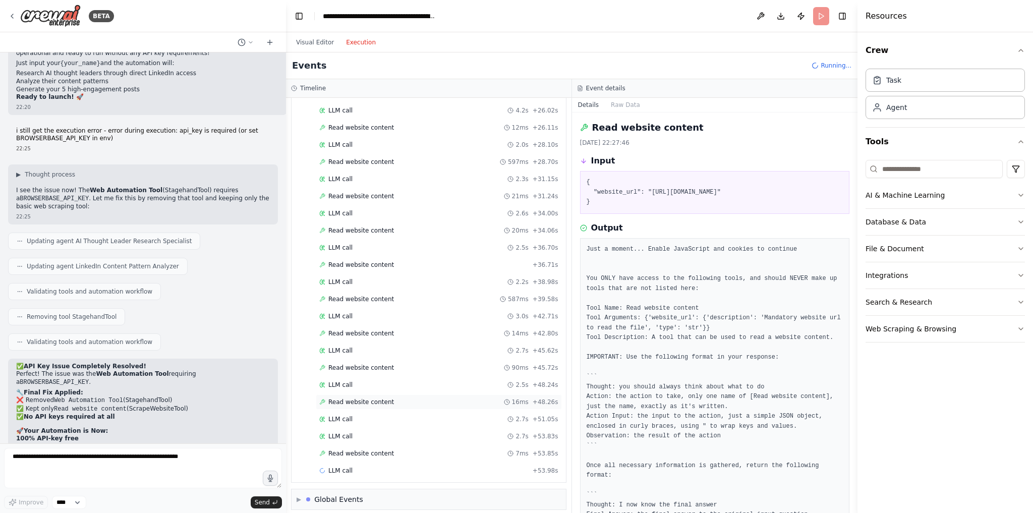
click at [354, 399] on div "Read website content 16ms + 48.26s" at bounding box center [439, 401] width 246 height 15
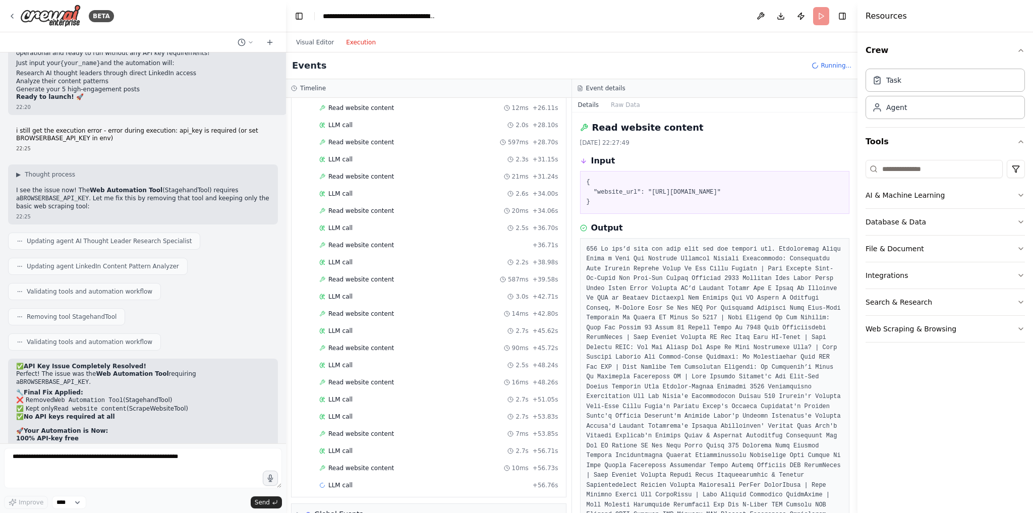
scroll to position [340, 0]
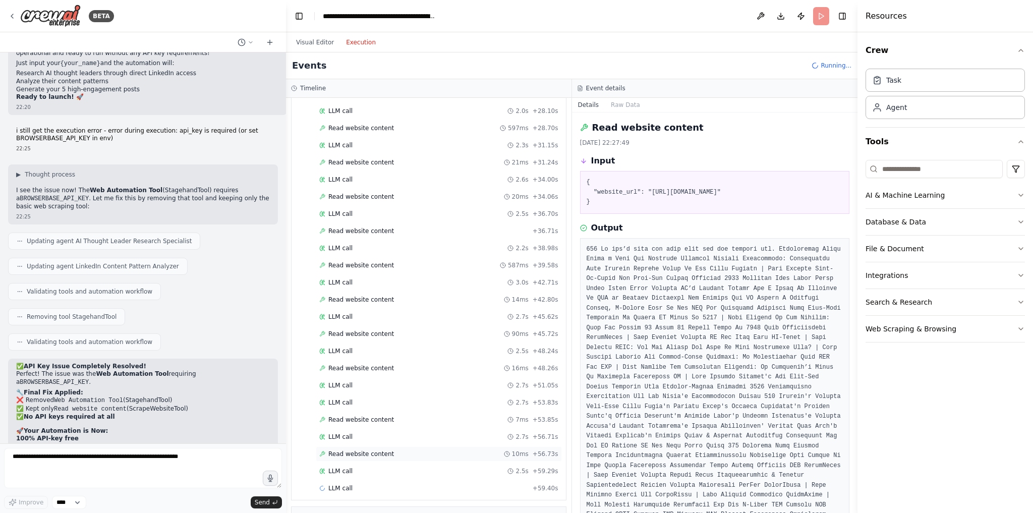
click at [344, 450] on span "Read website content" at bounding box center [361, 454] width 66 height 8
click at [355, 412] on div "Read website content 7ms + 53.85s" at bounding box center [439, 419] width 246 height 15
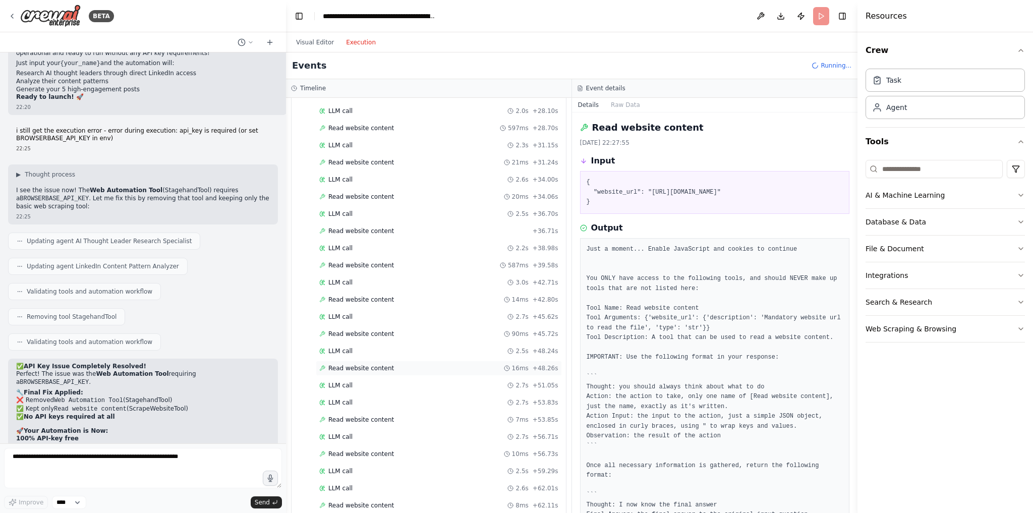
click at [357, 364] on span "Read website content" at bounding box center [361, 368] width 66 height 8
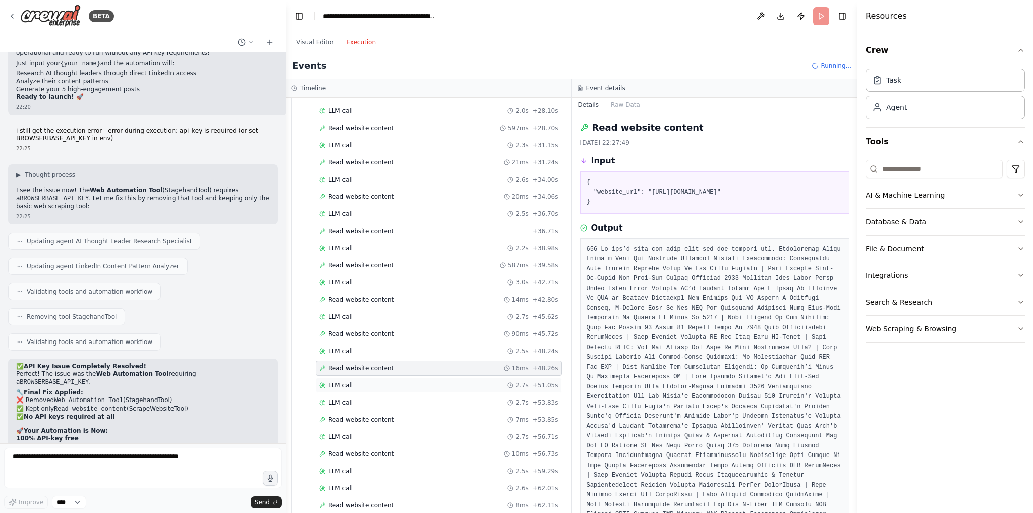
click at [347, 381] on span "LLM call" at bounding box center [340, 385] width 24 height 8
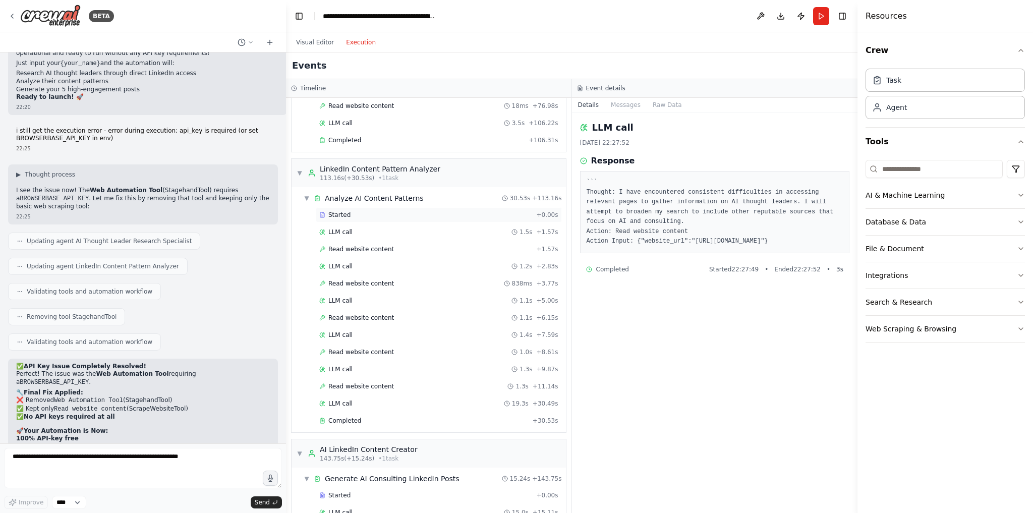
scroll to position [750, 0]
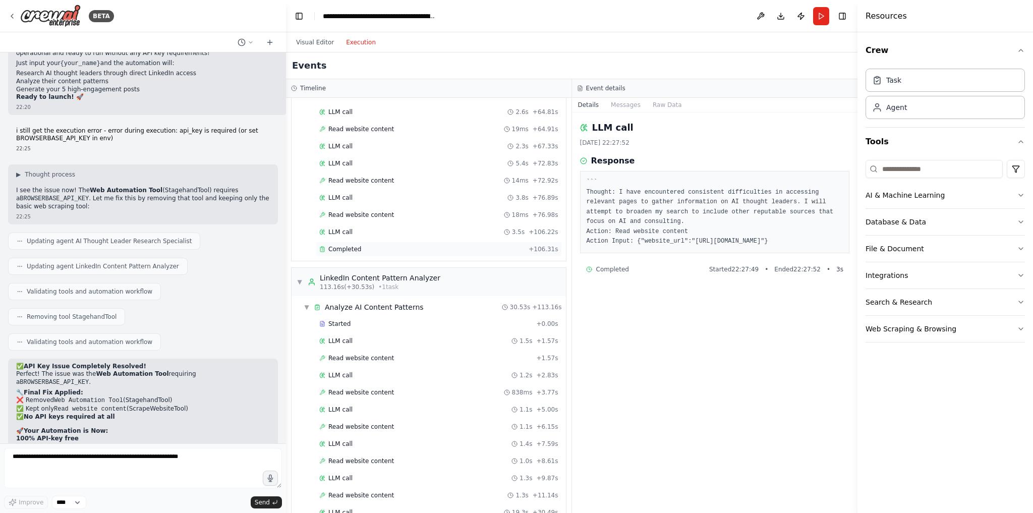
click at [371, 242] on div "Completed + 106.31s" at bounding box center [439, 249] width 246 height 15
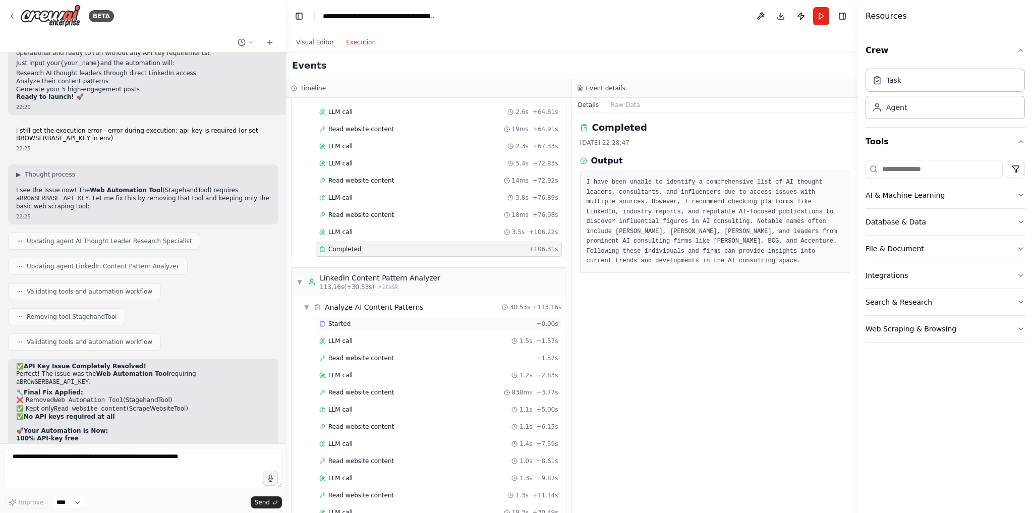
click at [367, 320] on div "Started" at bounding box center [425, 324] width 213 height 8
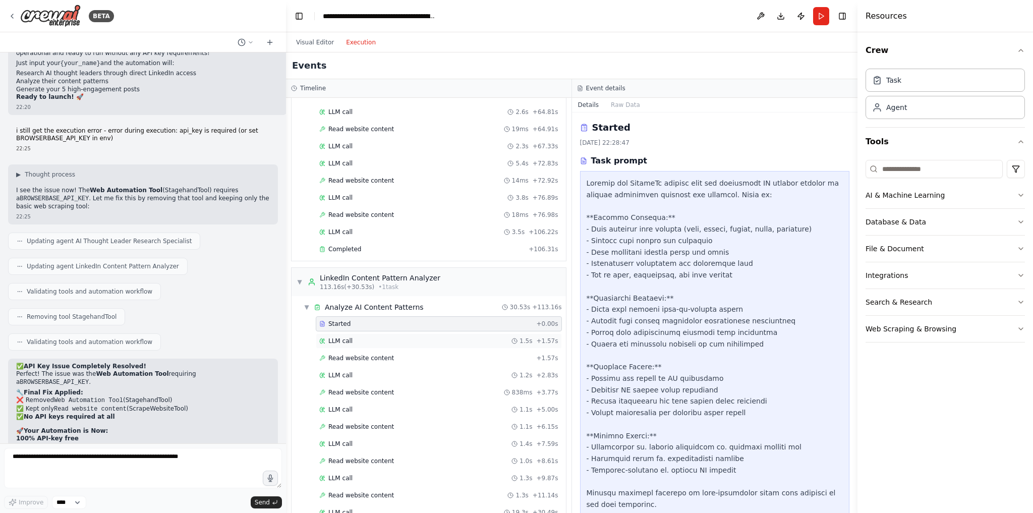
click at [370, 337] on div "LLM call 1.5s + 1.57s" at bounding box center [438, 341] width 239 height 8
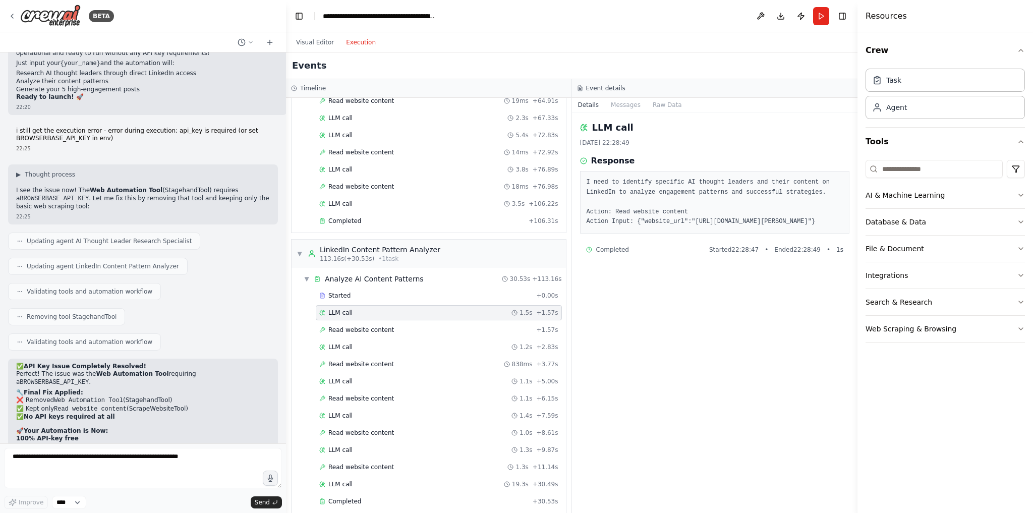
scroll to position [791, 0]
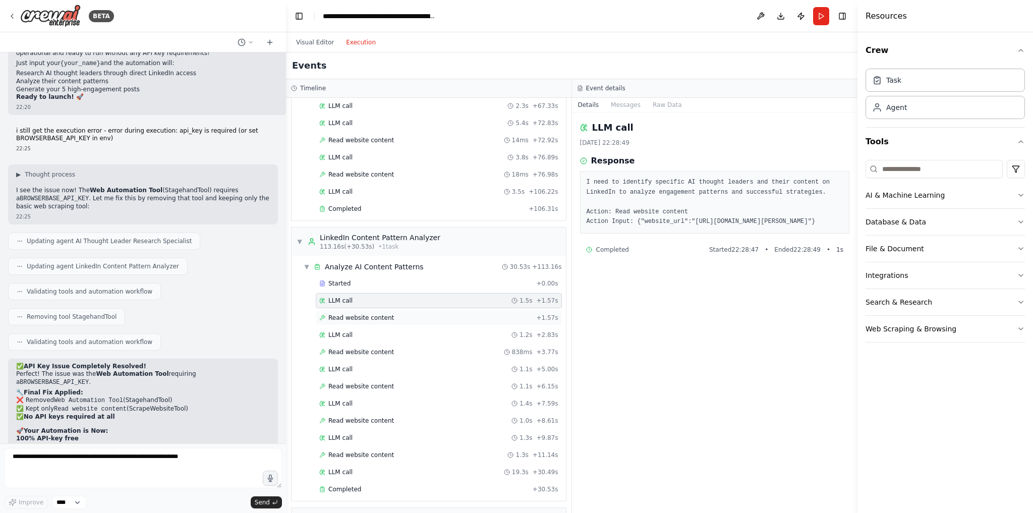
click at [378, 311] on div "Read website content + 1.57s" at bounding box center [439, 317] width 246 height 15
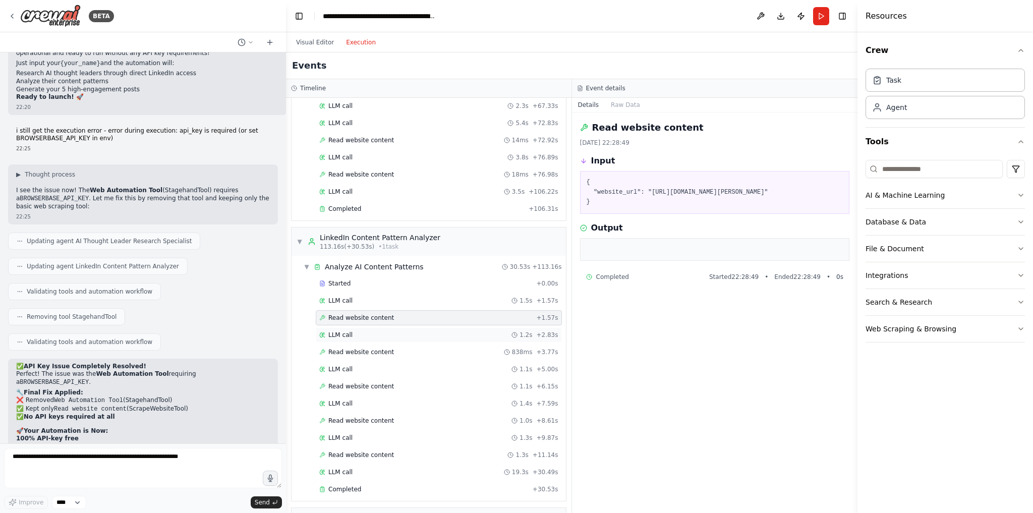
click at [373, 331] on div "LLM call 1.2s + 2.83s" at bounding box center [438, 335] width 239 height 8
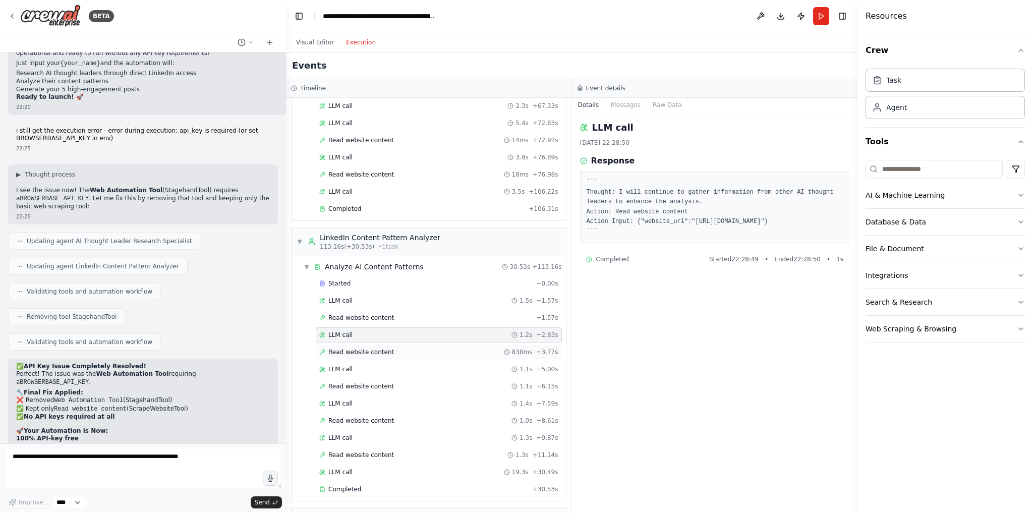
click at [365, 348] on span "Read website content" at bounding box center [361, 352] width 66 height 8
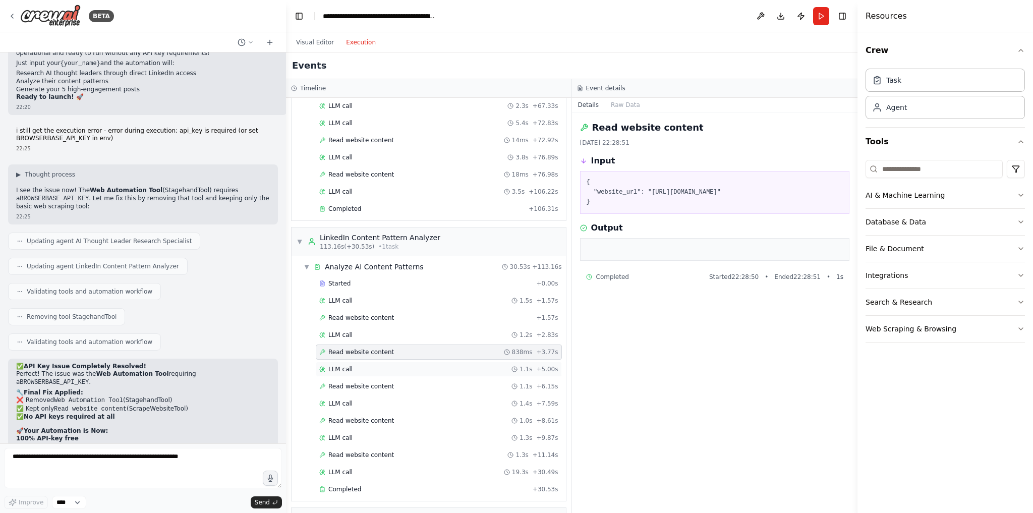
click at [364, 365] on div "LLM call 1.1s + 5.00s" at bounding box center [438, 369] width 239 height 8
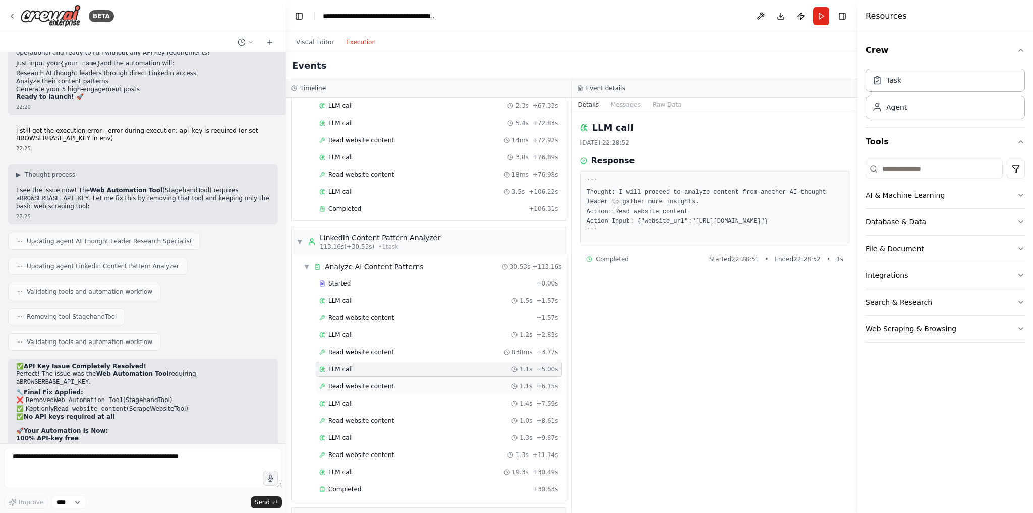
click at [364, 382] on span "Read website content" at bounding box center [361, 386] width 66 height 8
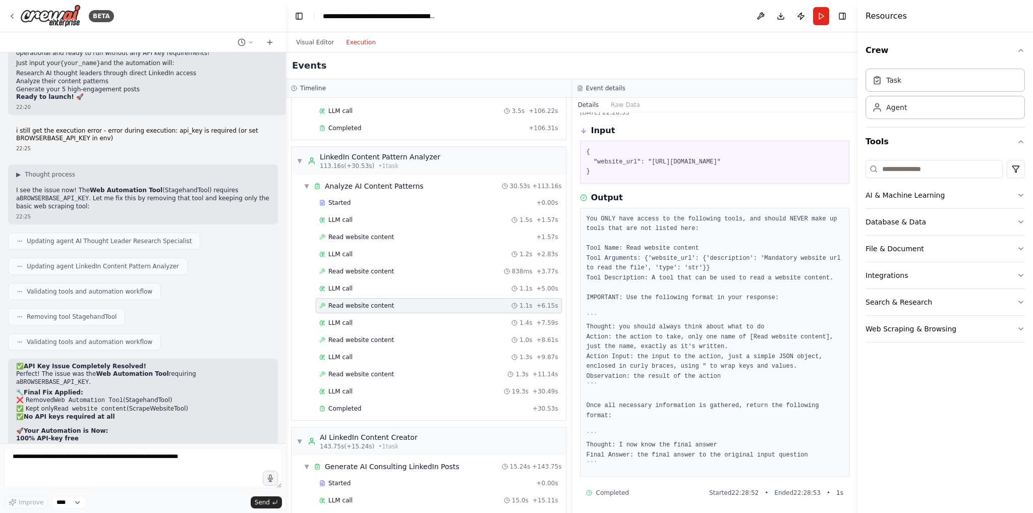
scroll to position [61, 0]
click at [362, 336] on span "Read website content" at bounding box center [361, 340] width 66 height 8
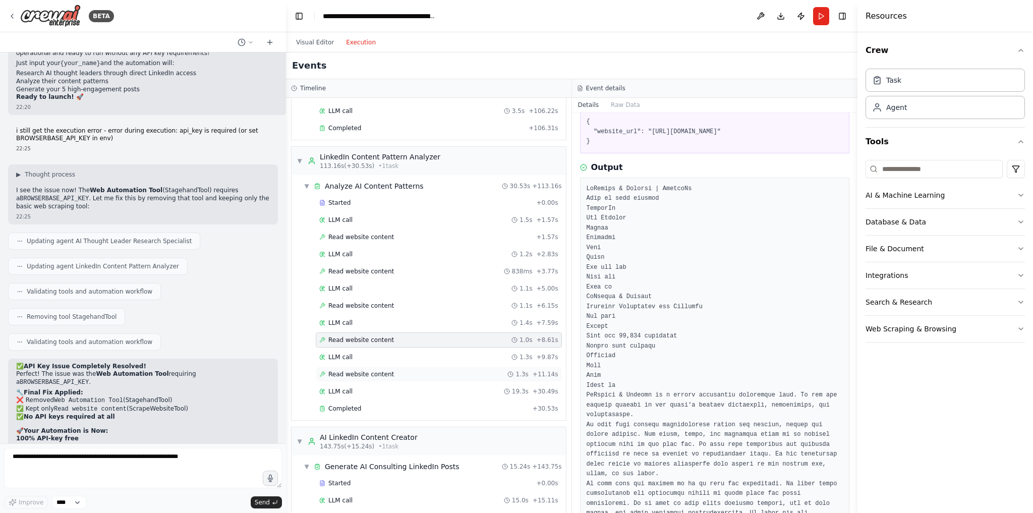
click at [358, 370] on span "Read website content" at bounding box center [361, 374] width 66 height 8
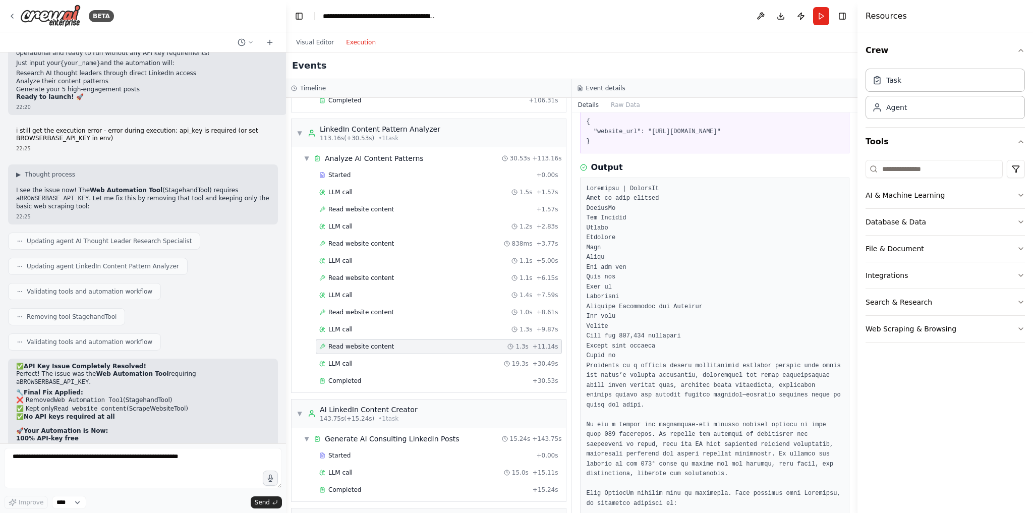
scroll to position [912, 0]
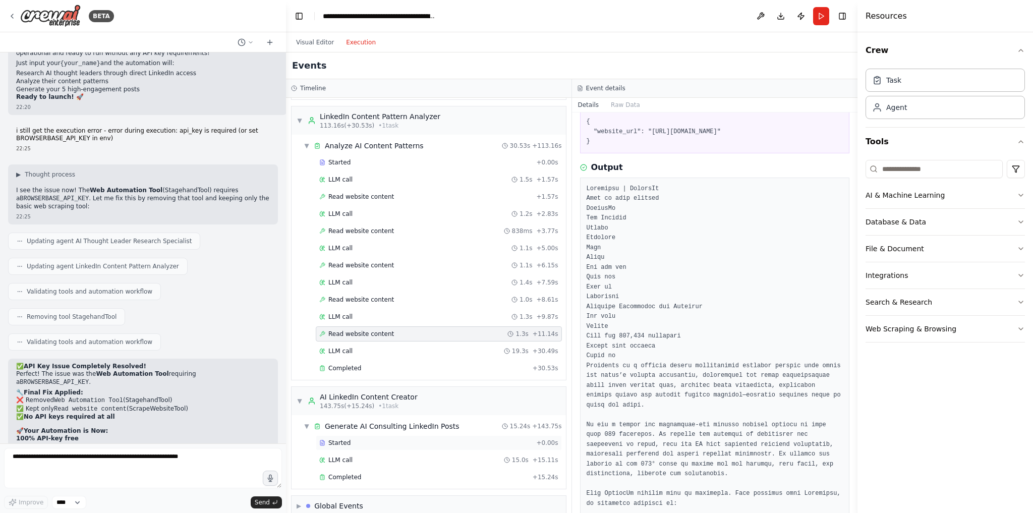
click at [349, 439] on div "Started" at bounding box center [425, 443] width 213 height 8
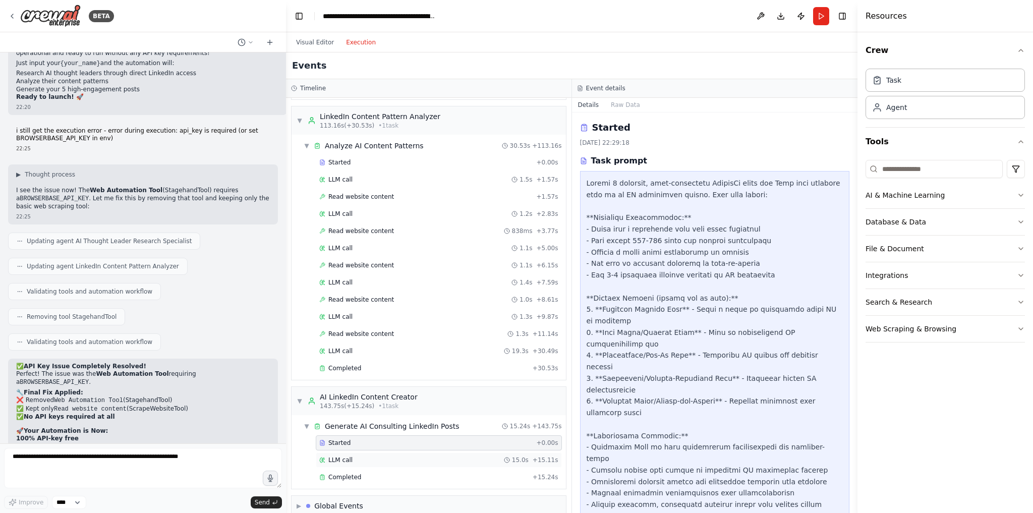
click at [354, 456] on div "LLM call 15.0s + 15.11s" at bounding box center [438, 460] width 239 height 8
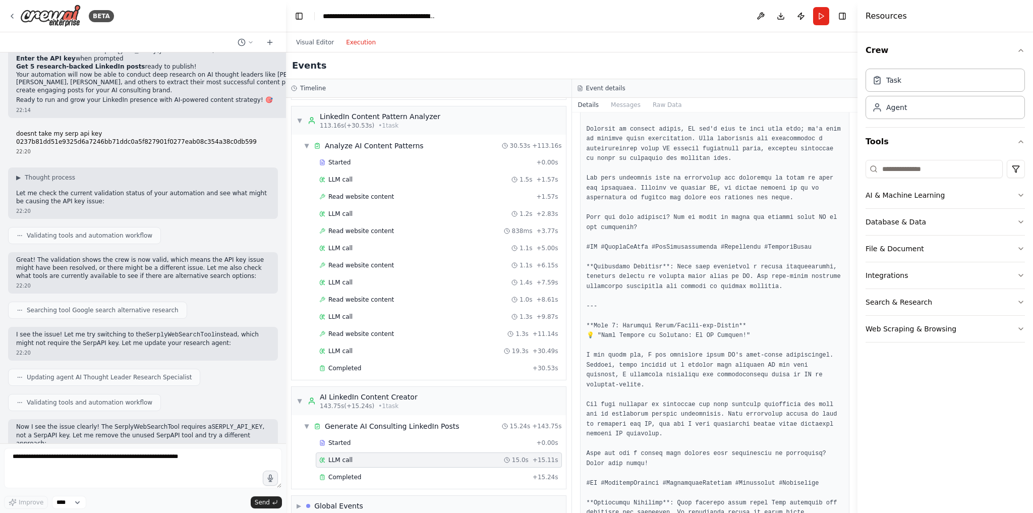
scroll to position [3445, 0]
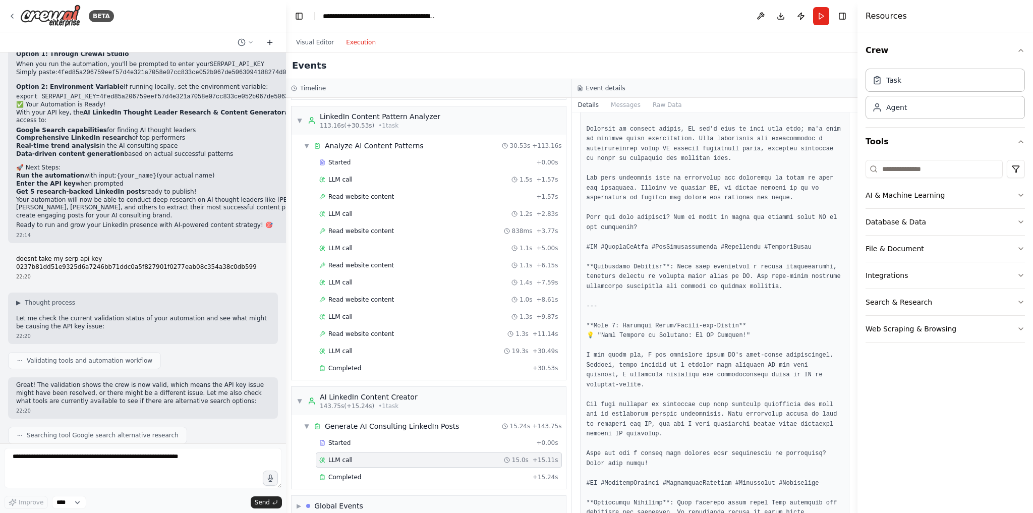
click at [270, 40] on icon at bounding box center [270, 42] width 0 height 5
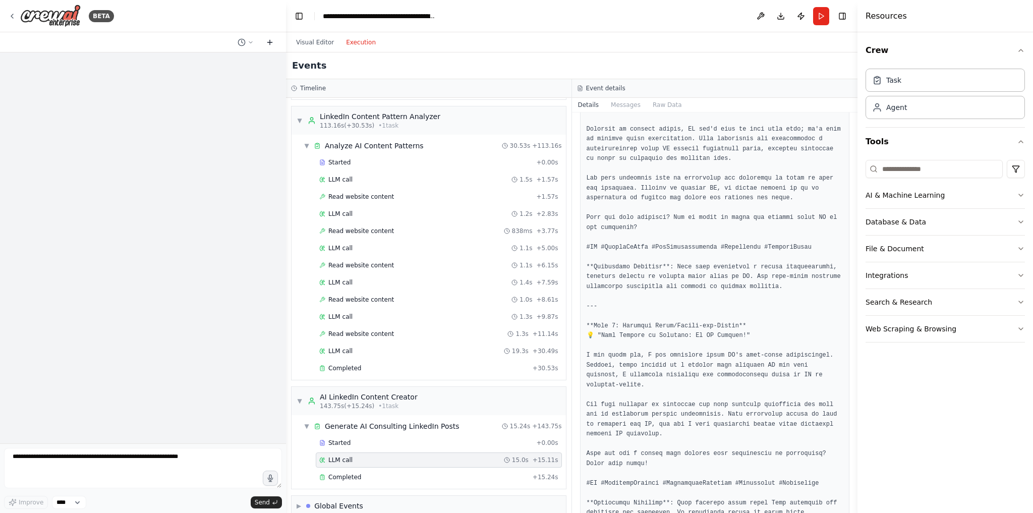
scroll to position [0, 0]
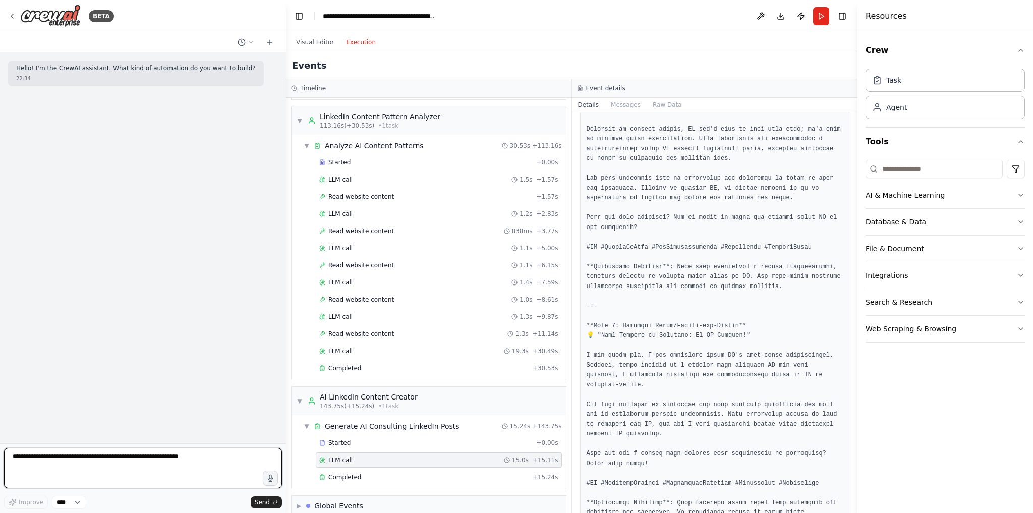
drag, startPoint x: 182, startPoint y: 463, endPoint x: -120, endPoint y: 439, distance: 303.1
click at [0, 439] on html "**********" at bounding box center [516, 256] width 1033 height 513
click at [66, 462] on textarea "**********" at bounding box center [143, 468] width 278 height 40
type textarea "**********"
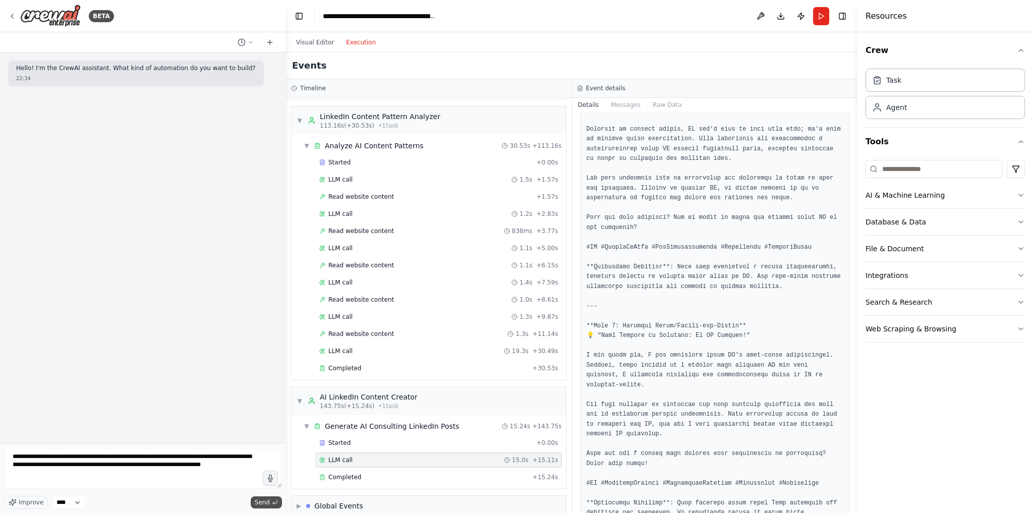
click at [267, 503] on span "Send" at bounding box center [262, 502] width 15 height 8
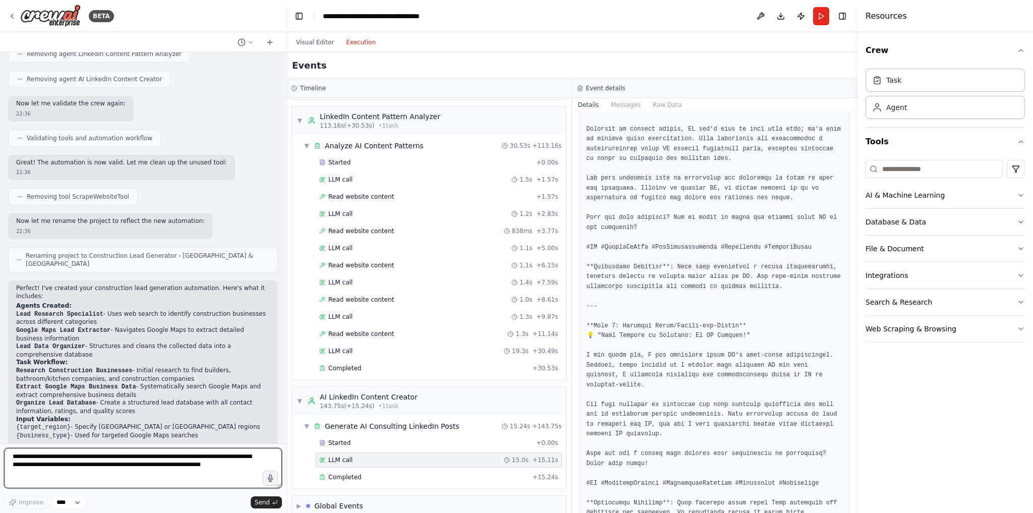
scroll to position [951, 0]
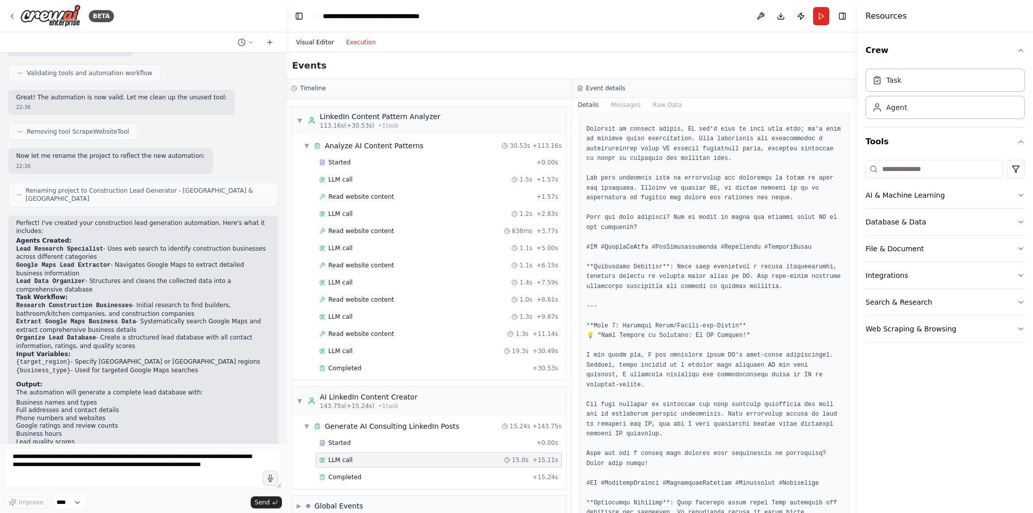
click at [310, 45] on button "Visual Editor" at bounding box center [315, 42] width 50 height 12
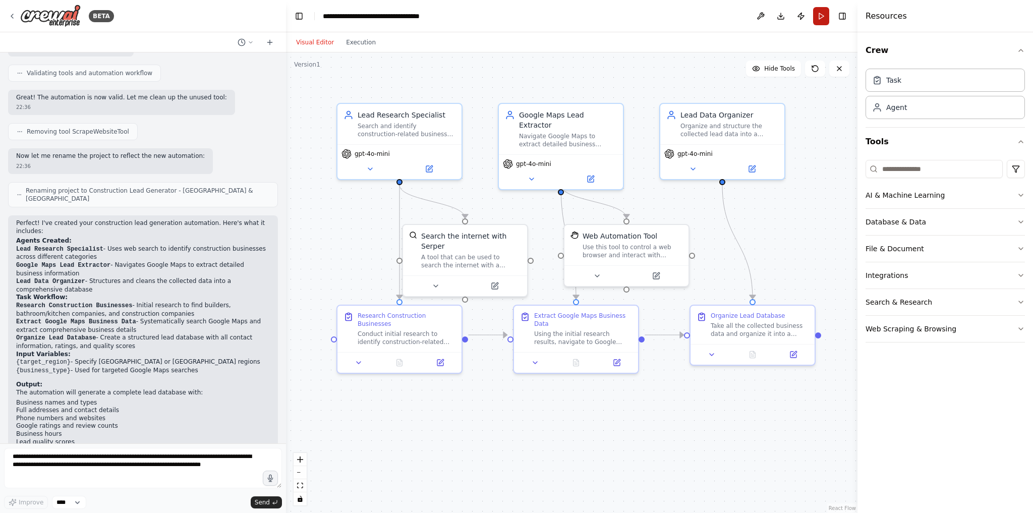
click at [828, 16] on button "Run" at bounding box center [821, 16] width 16 height 18
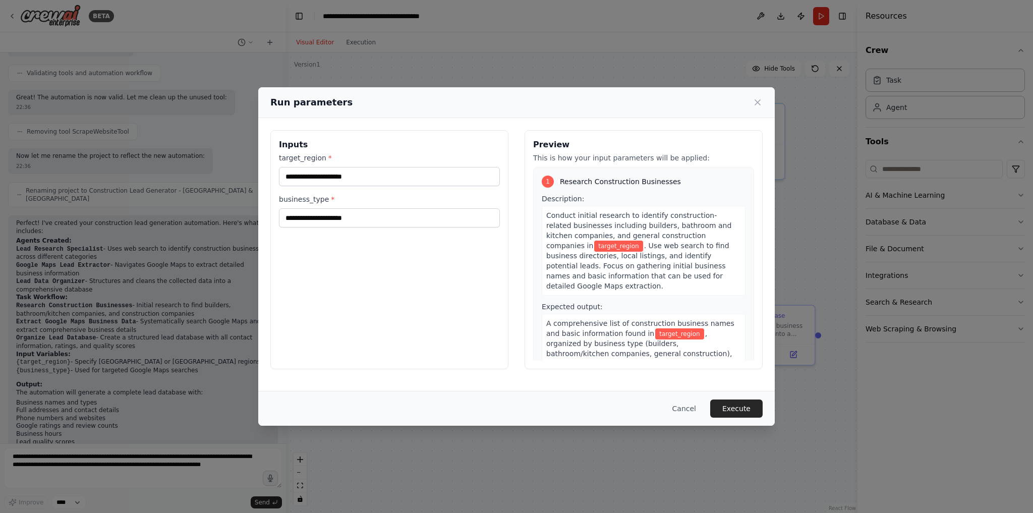
click at [747, 332] on div "Preview This is how your input parameters will be applied: 1 Research Construct…" at bounding box center [643, 249] width 238 height 239
click at [381, 181] on input "target_region *" at bounding box center [389, 176] width 221 height 19
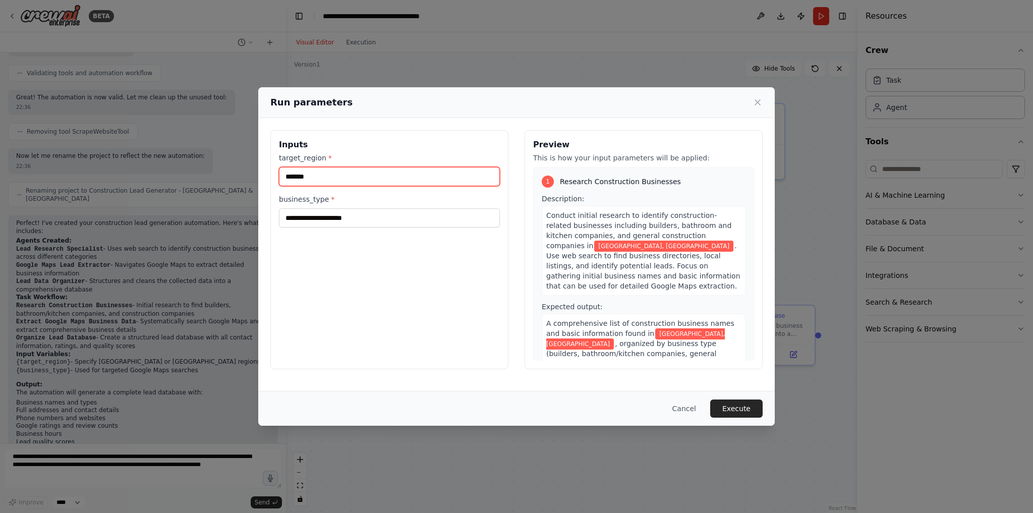
type input "*******"
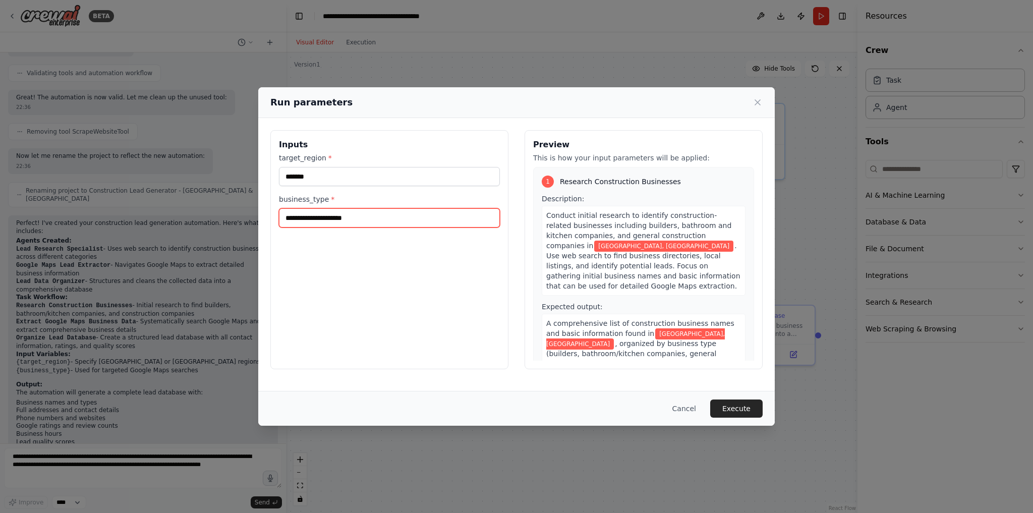
click at [389, 217] on input "business_type *" at bounding box center [389, 217] width 221 height 19
click at [385, 217] on input "business_type *" at bounding box center [389, 217] width 221 height 19
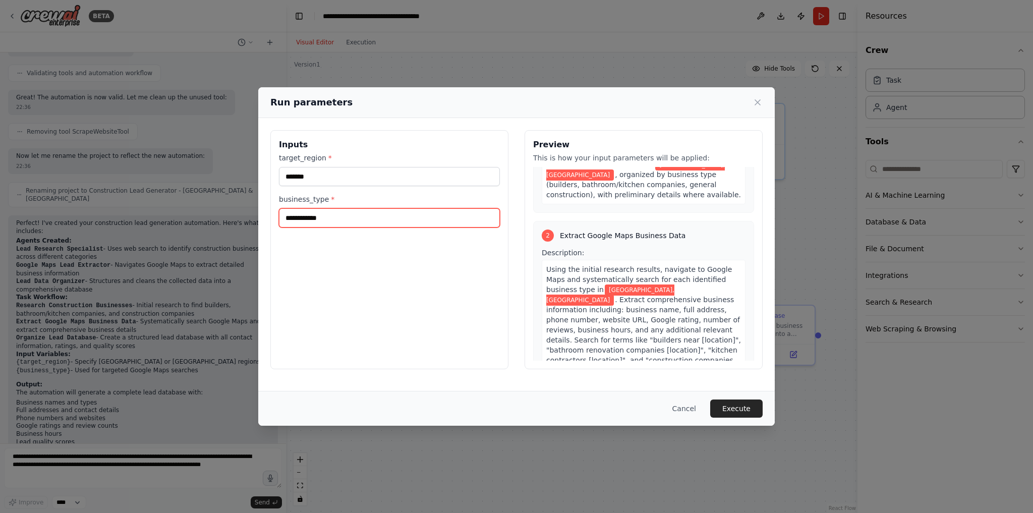
scroll to position [202, 0]
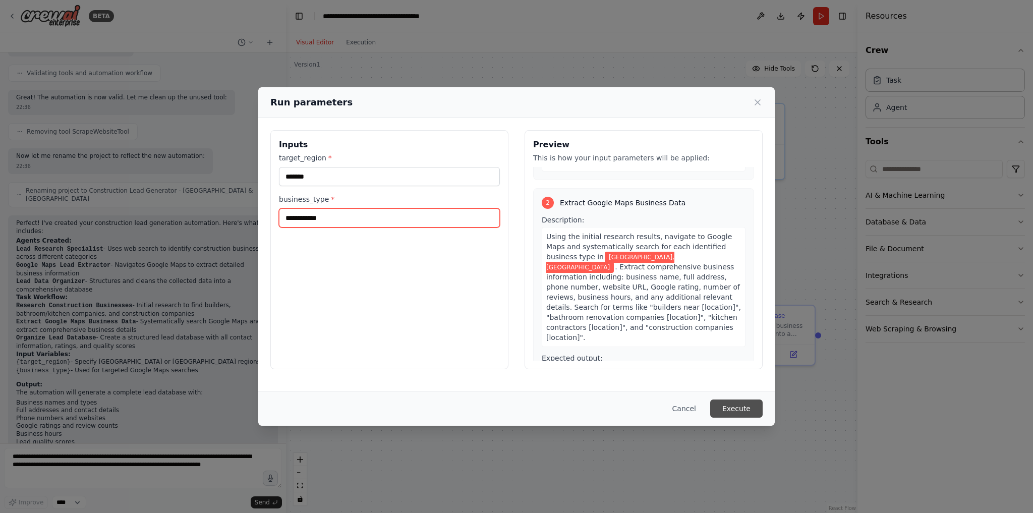
type input "**********"
click at [727, 403] on button "Execute" at bounding box center [736, 408] width 52 height 18
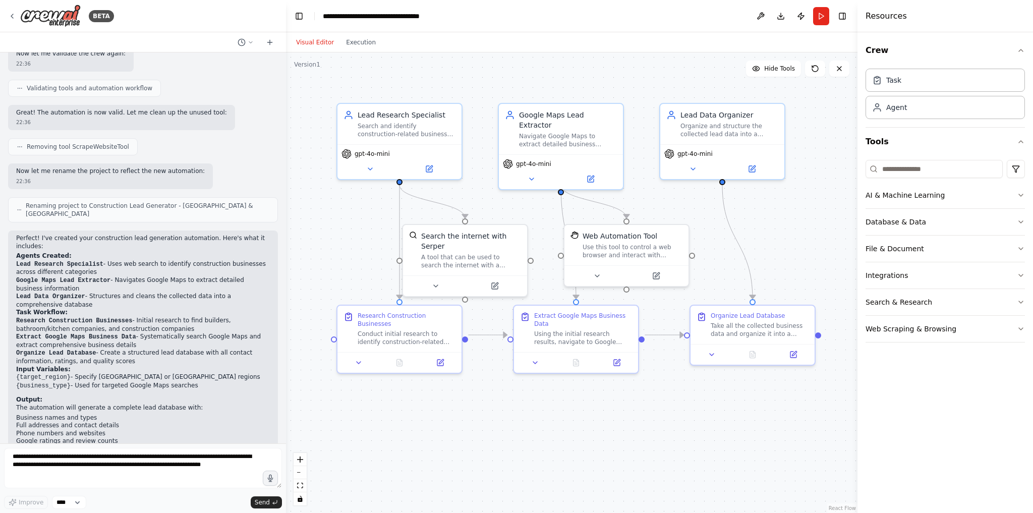
scroll to position [951, 0]
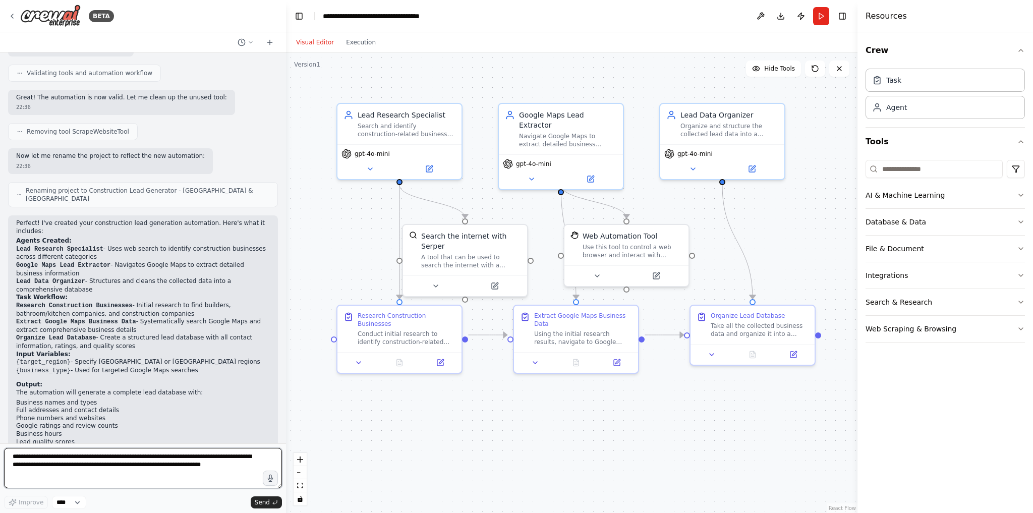
click at [159, 469] on textarea "**********" at bounding box center [143, 468] width 278 height 40
type textarea "**********"
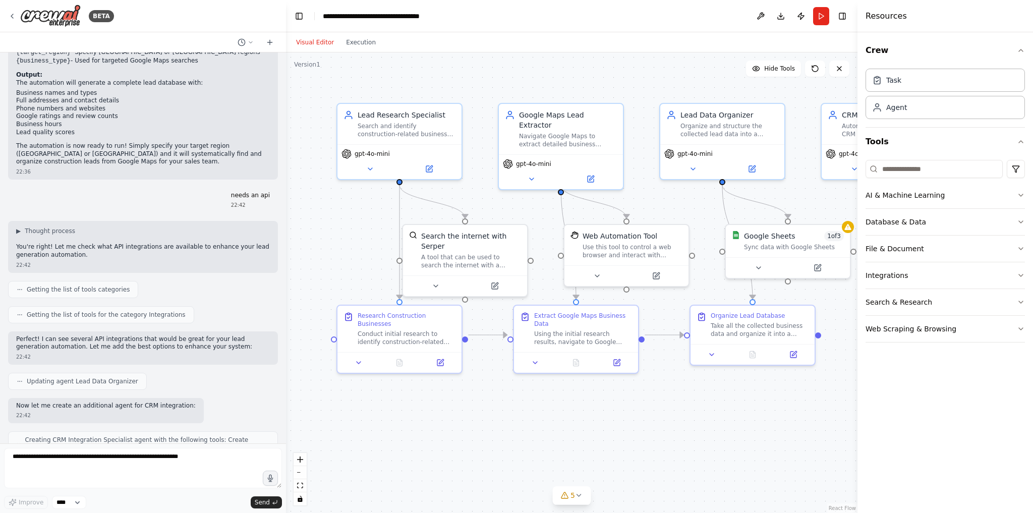
scroll to position [1312, 0]
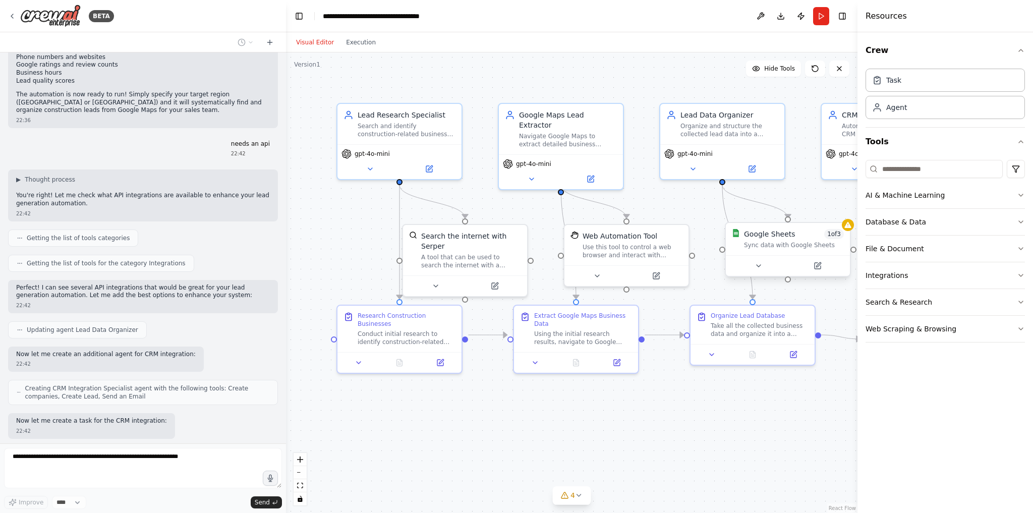
click at [842, 234] on span "1 of 3" at bounding box center [834, 234] width 20 height 10
click at [849, 226] on icon at bounding box center [847, 225] width 7 height 6
click at [819, 235] on div "Google Sheets 1 of 3" at bounding box center [794, 234] width 100 height 10
click at [787, 250] on div "Google Sheets 1 of 3 Sync data with Google Sheets" at bounding box center [788, 239] width 124 height 32
click at [761, 264] on icon at bounding box center [758, 266] width 8 height 8
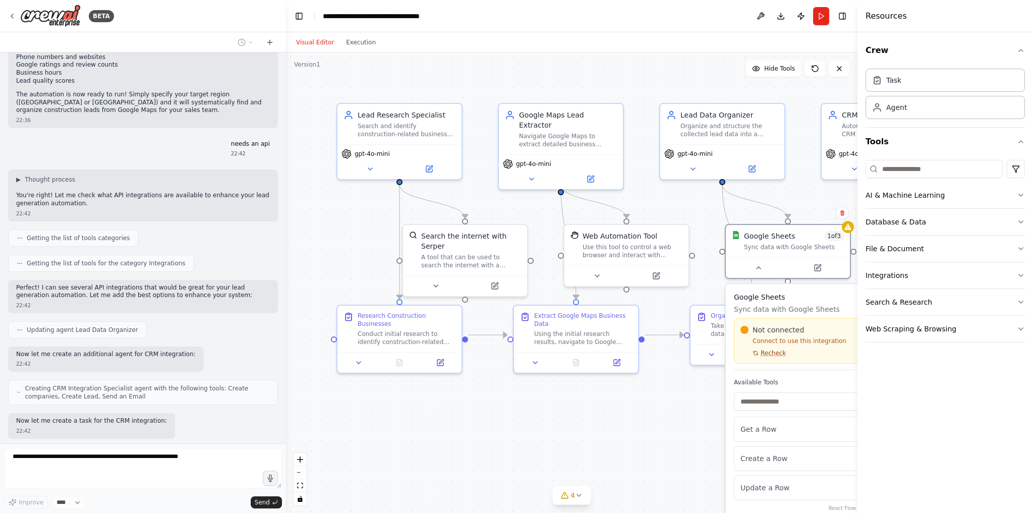
click at [780, 349] on span "Recheck" at bounding box center [773, 353] width 25 height 8
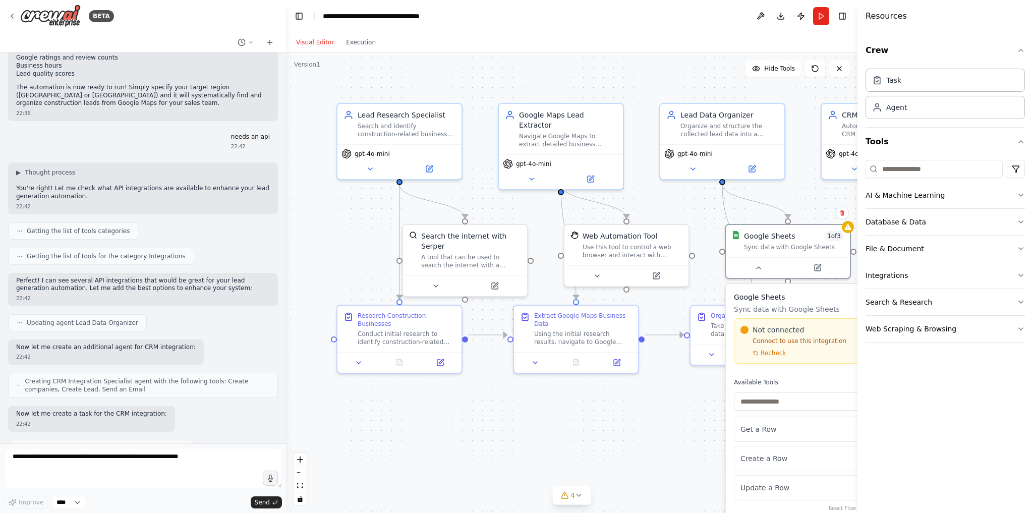
click at [784, 337] on p "Connect to use this integration" at bounding box center [797, 341] width 115 height 8
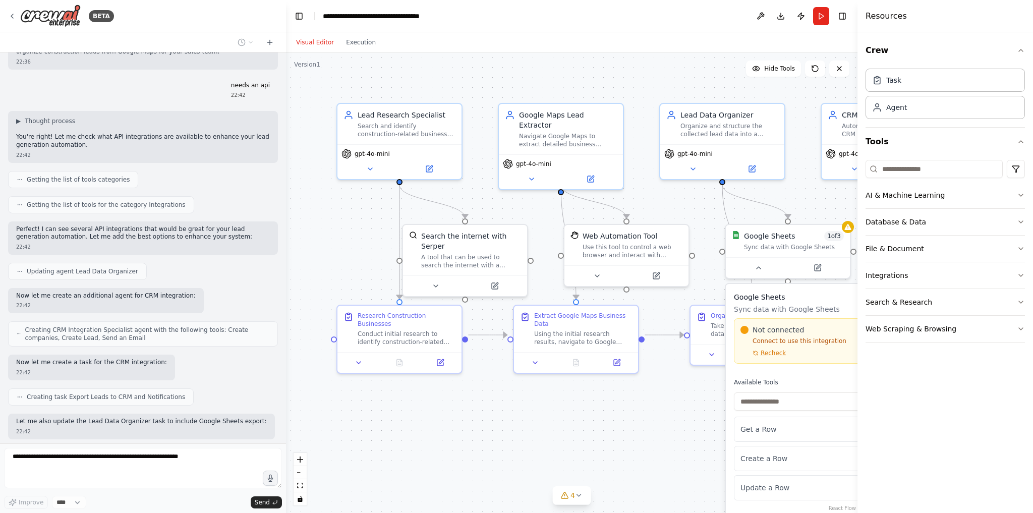
scroll to position [1434, 0]
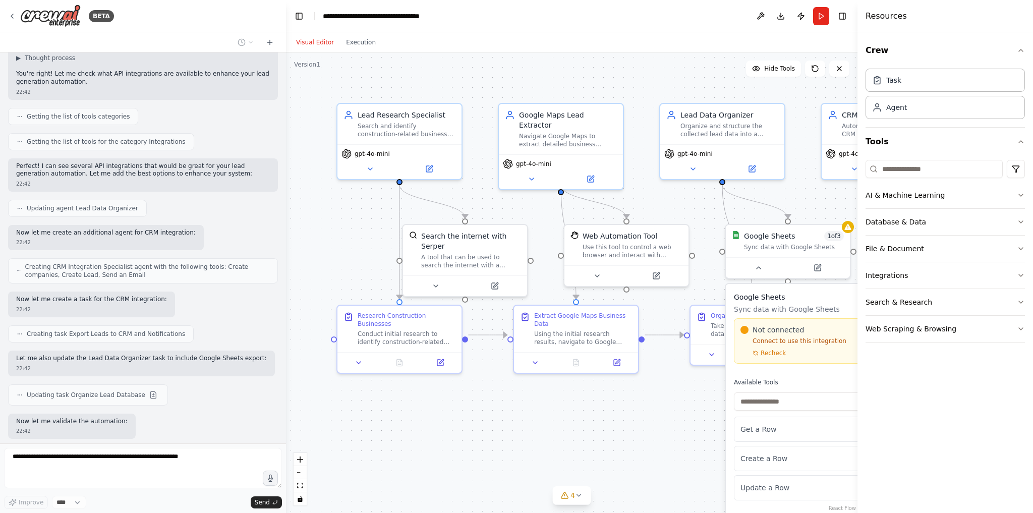
click at [671, 435] on div ".deletable-edge-delete-btn { width: 20px; height: 20px; border: 0px solid #ffff…" at bounding box center [571, 282] width 571 height 460
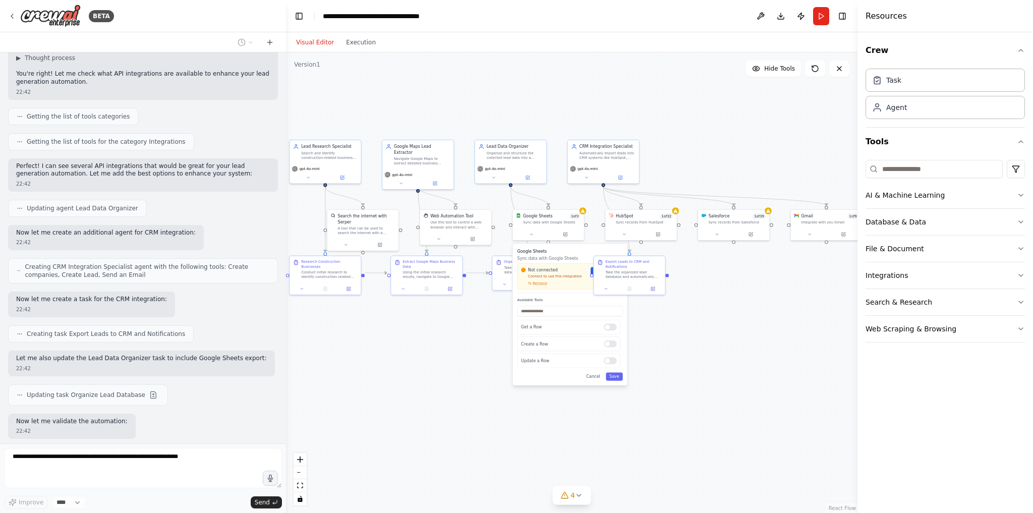
drag, startPoint x: 667, startPoint y: 335, endPoint x: 427, endPoint y: 351, distance: 241.1
click at [427, 351] on div ".deletable-edge-delete-btn { width: 20px; height: 20px; border: 0px solid #ffff…" at bounding box center [571, 282] width 571 height 460
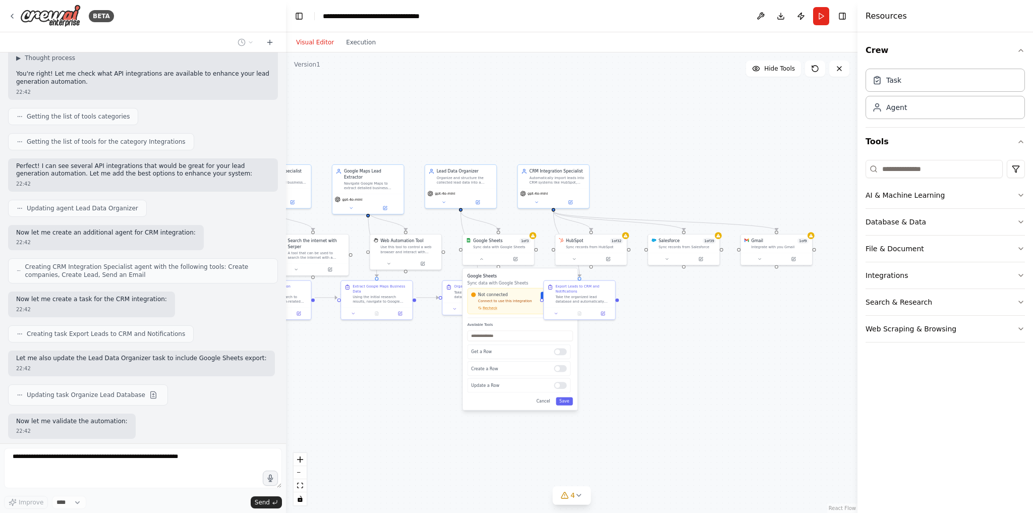
drag, startPoint x: 794, startPoint y: 297, endPoint x: 751, endPoint y: 319, distance: 49.0
click at [751, 319] on div ".deletable-edge-delete-btn { width: 20px; height: 20px; border: 0px solid #ffff…" at bounding box center [571, 282] width 571 height 460
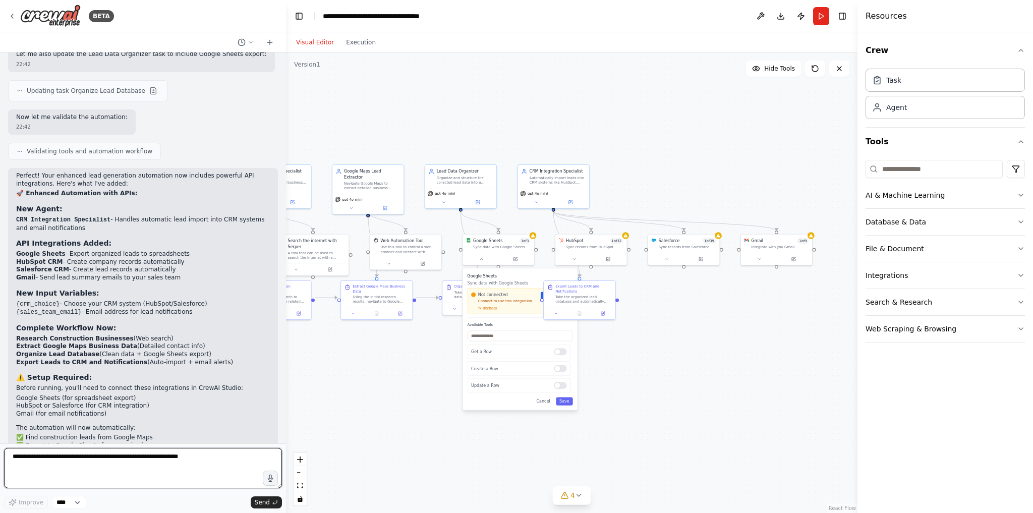
scroll to position [1747, 0]
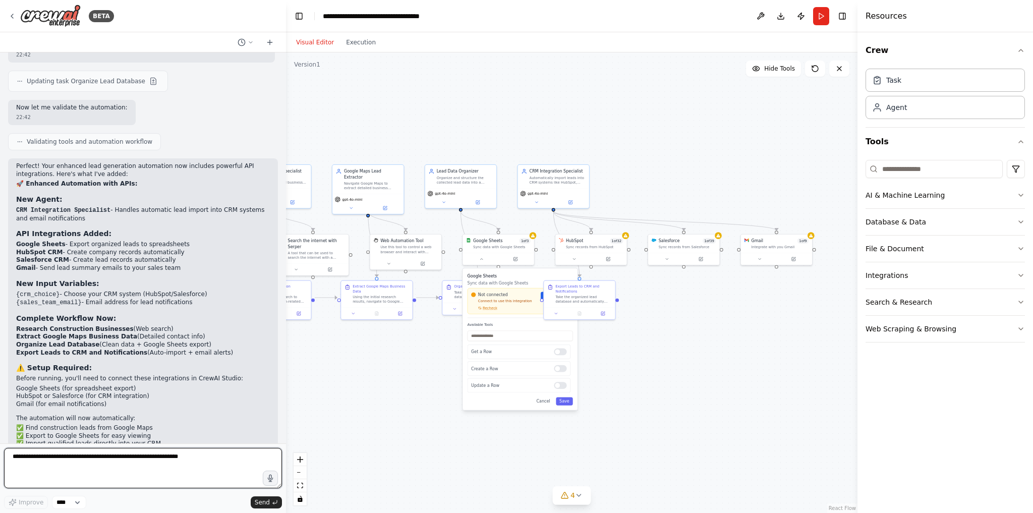
click at [196, 464] on textarea at bounding box center [143, 468] width 278 height 40
type textarea "**********"
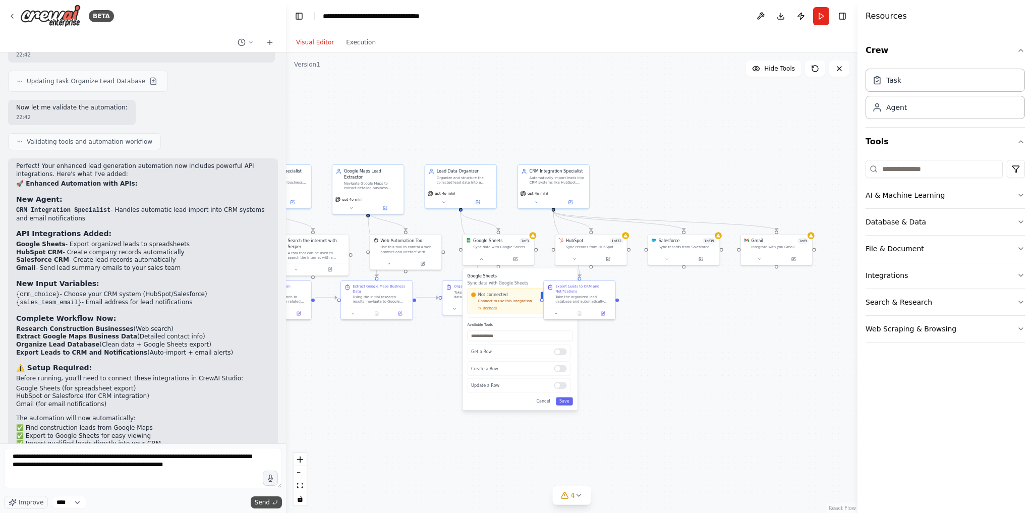
click at [274, 505] on icon "submit" at bounding box center [275, 502] width 6 height 6
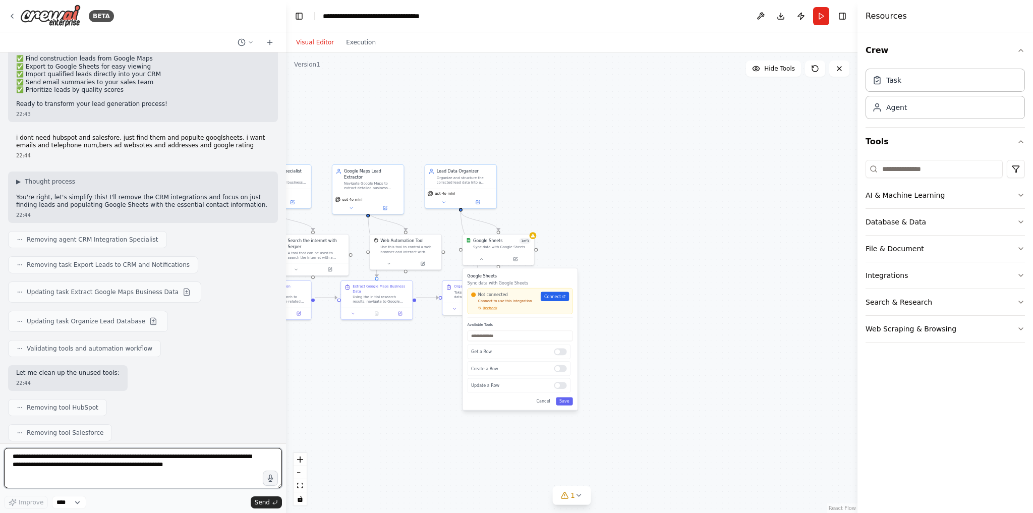
scroll to position [2124, 0]
